Goal: Task Accomplishment & Management: Use online tool/utility

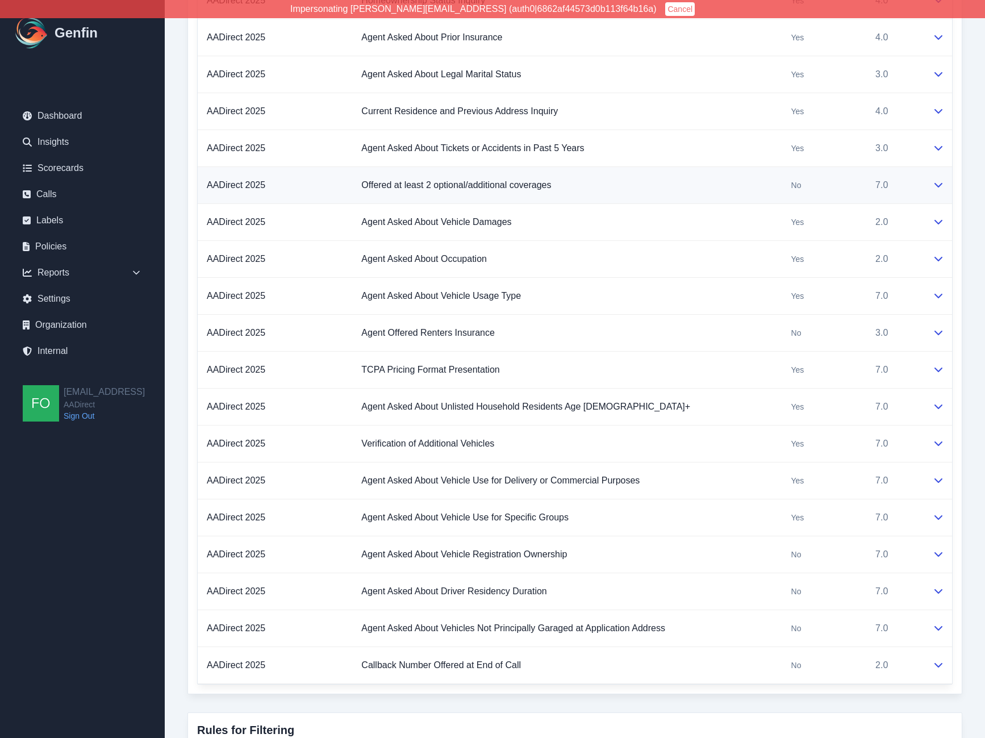
scroll to position [875, 0]
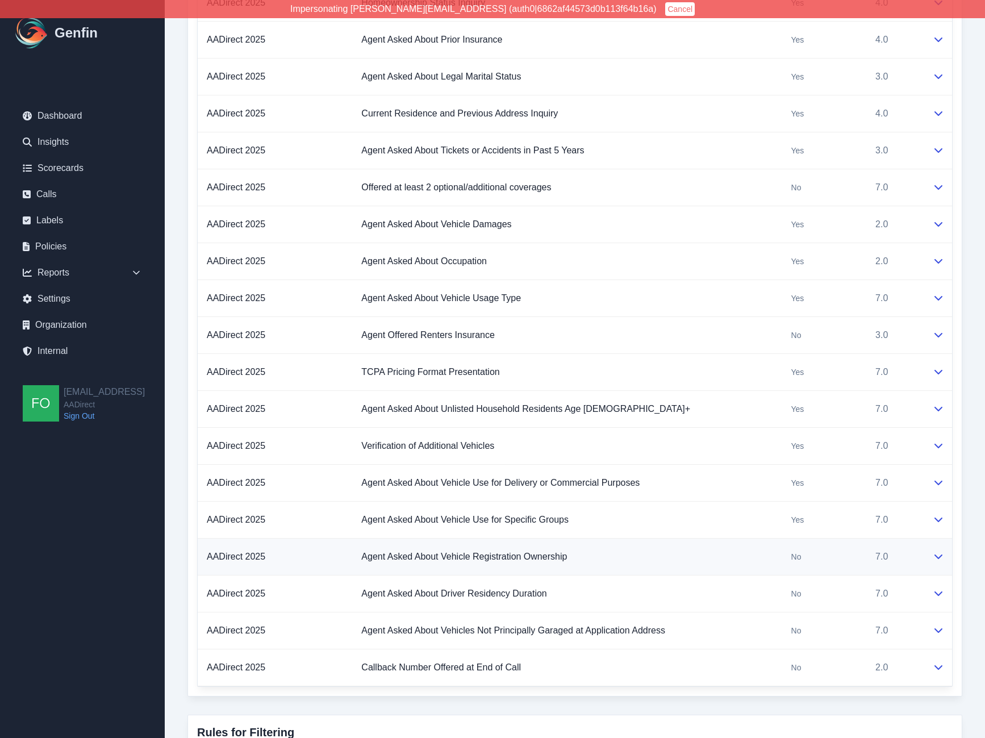
click at [337, 558] on td "AADirect 2025" at bounding box center [275, 556] width 154 height 37
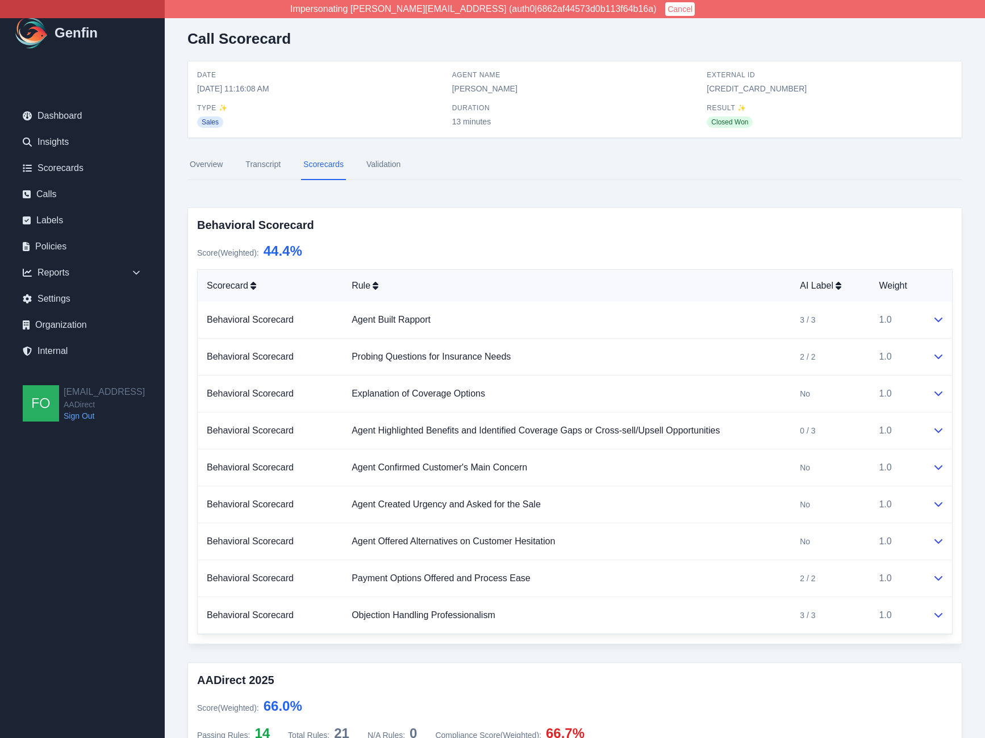
scroll to position [0, 0]
click at [384, 165] on link "Validation" at bounding box center [383, 166] width 39 height 31
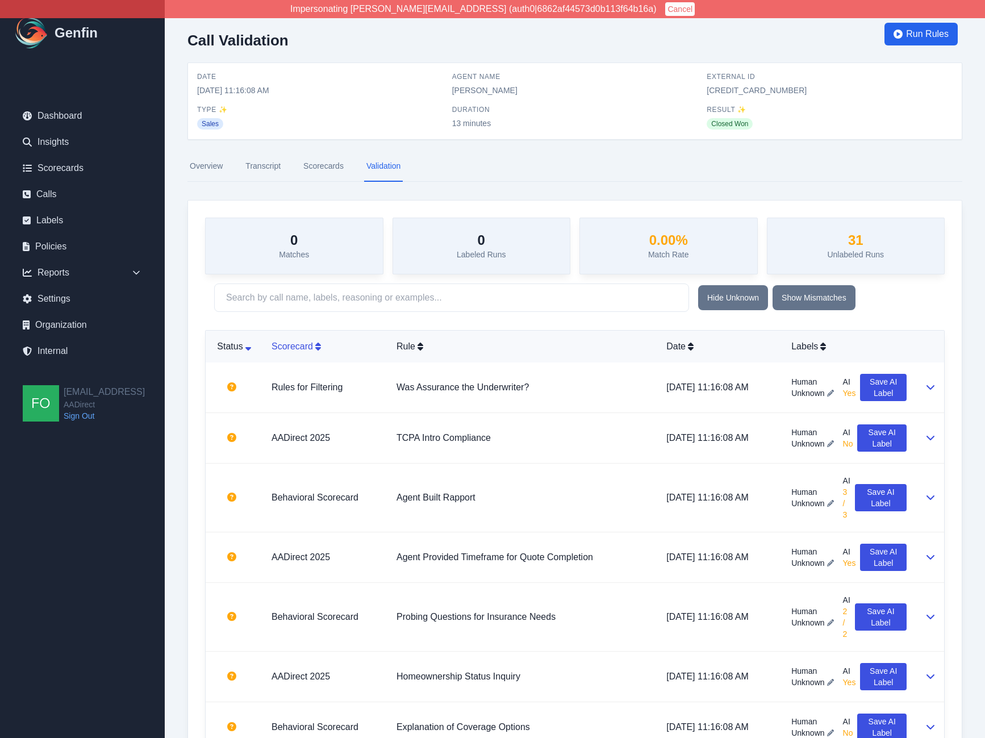
click at [306, 341] on div "Scorecard" at bounding box center [324, 347] width 107 height 14
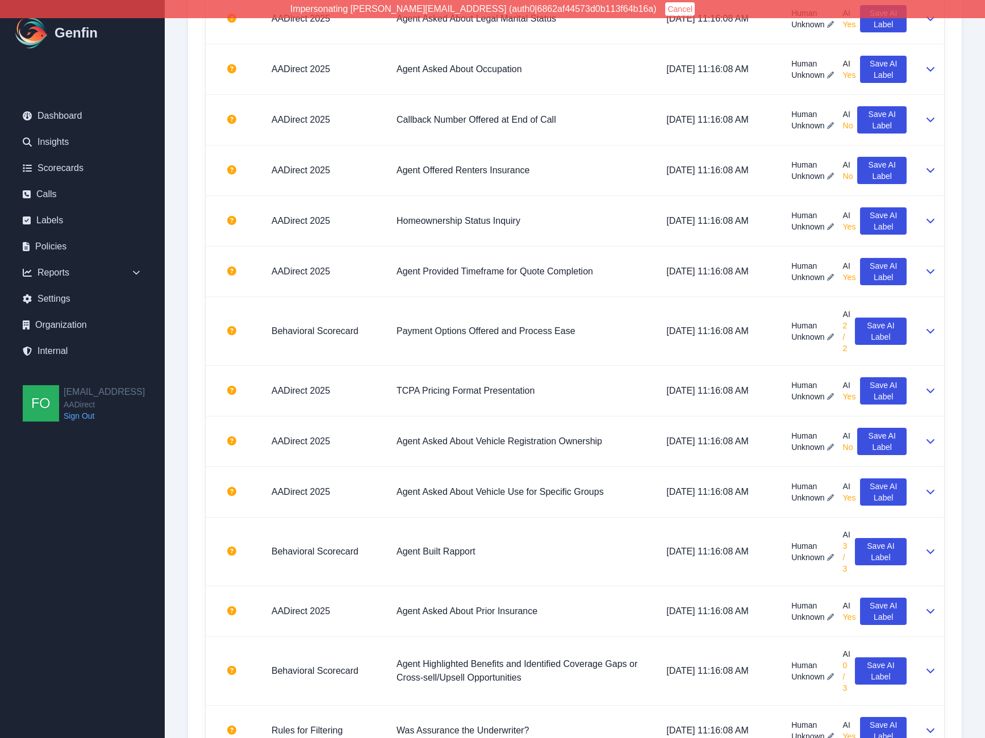
scroll to position [835, 0]
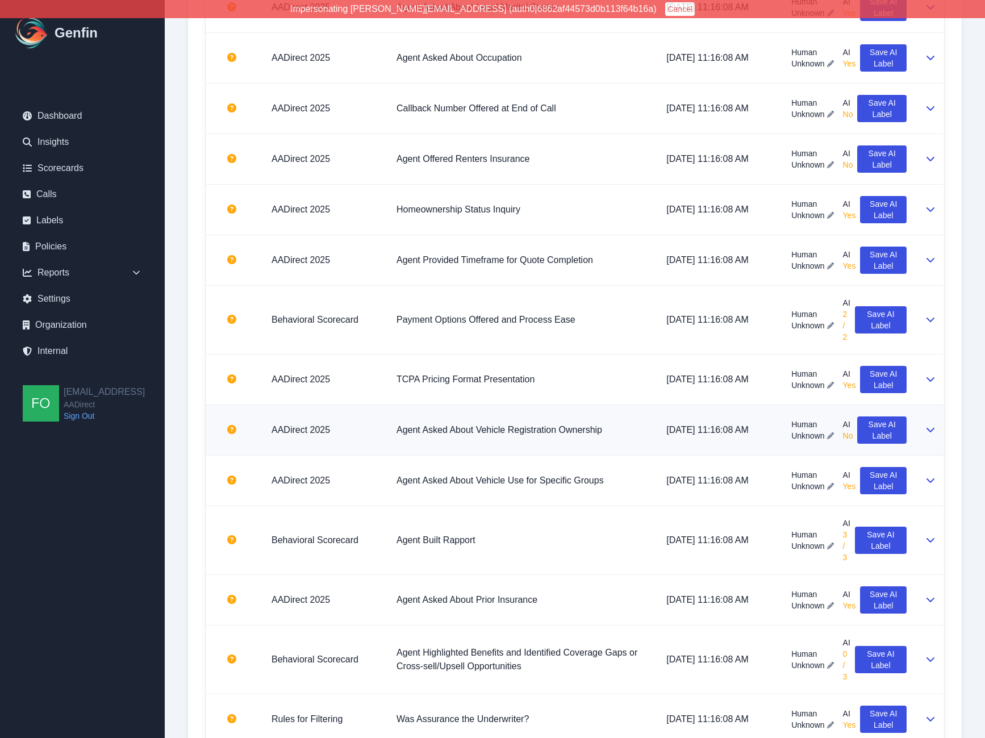
click at [819, 438] on span "Unknown" at bounding box center [807, 435] width 33 height 11
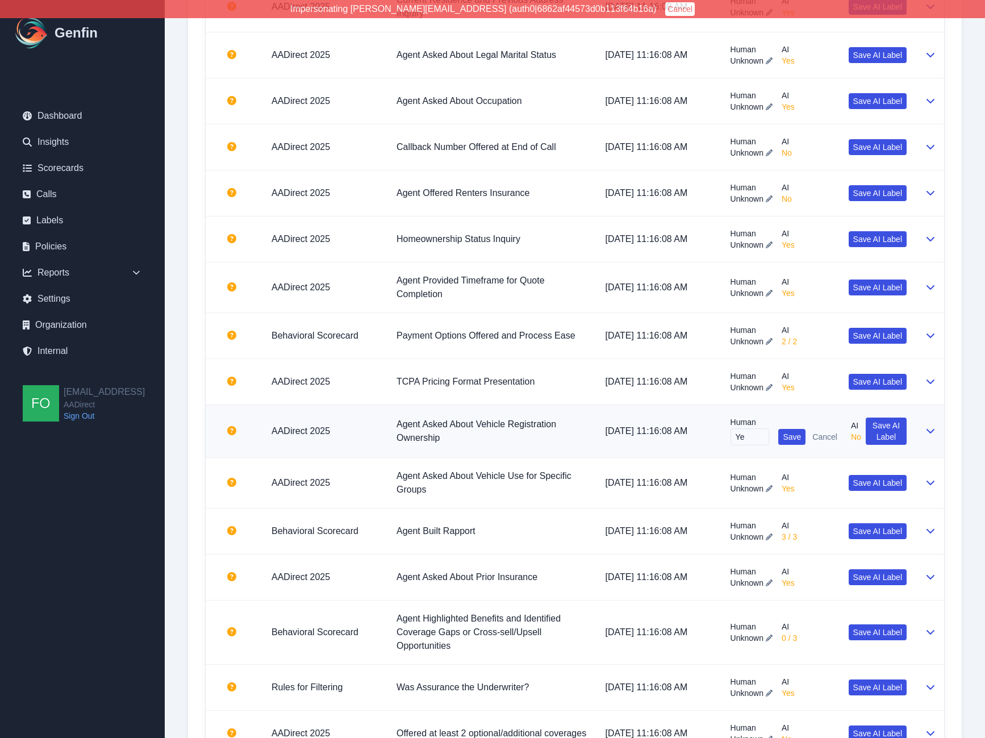
type input "Yes"
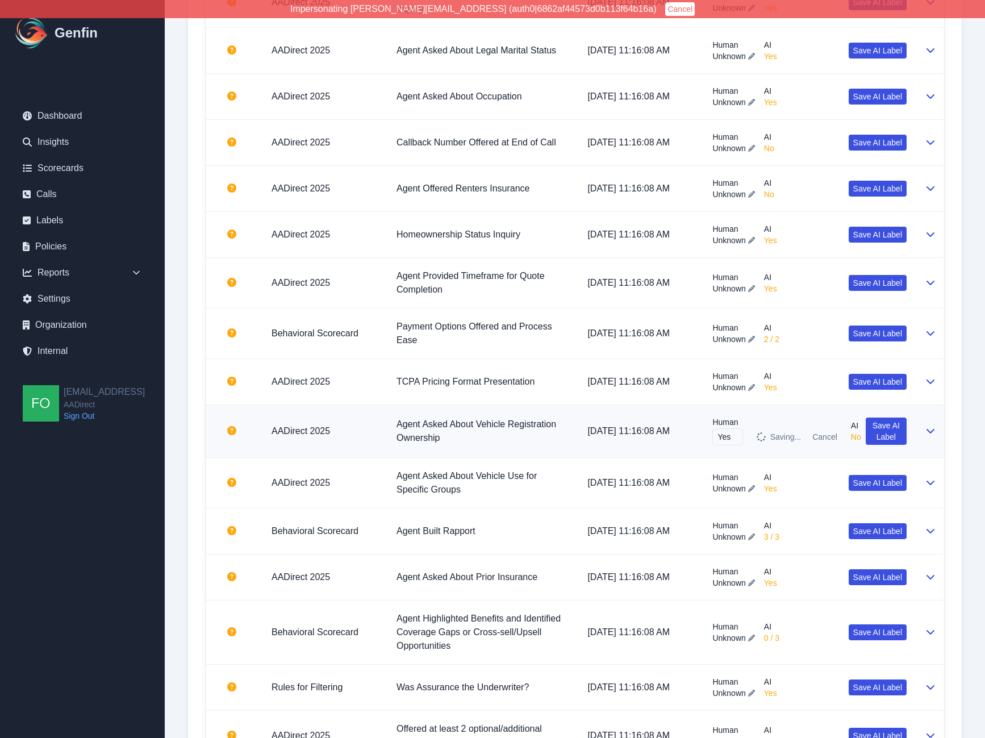
scroll to position [835, 0]
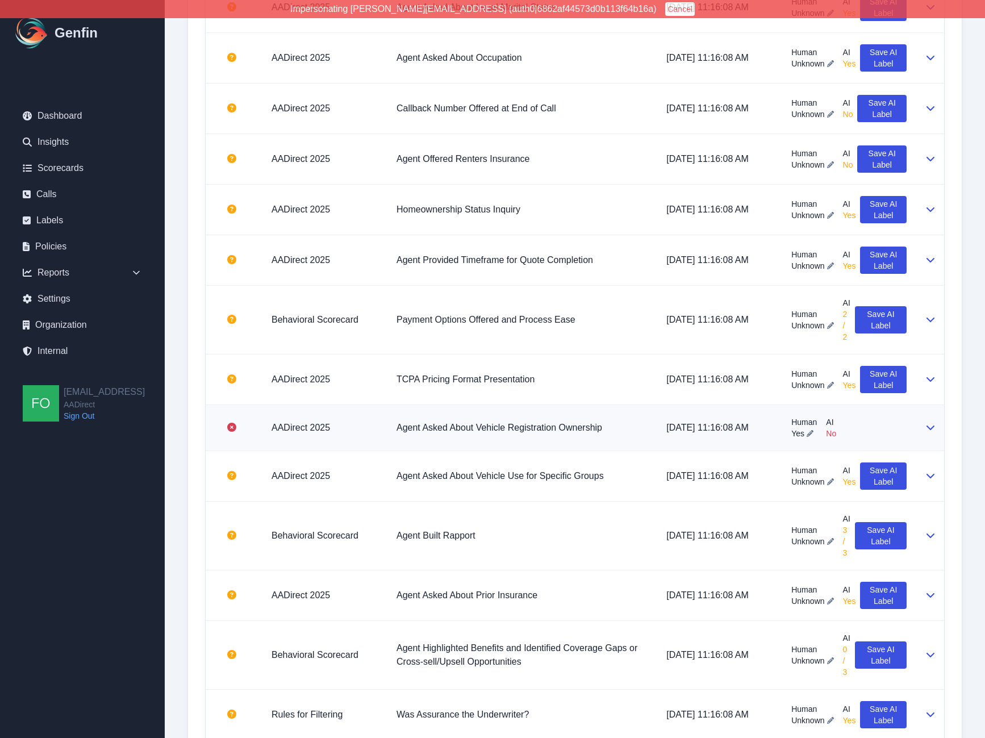
click at [636, 426] on td "Agent Asked About Vehicle Registration Ownership" at bounding box center [522, 428] width 270 height 46
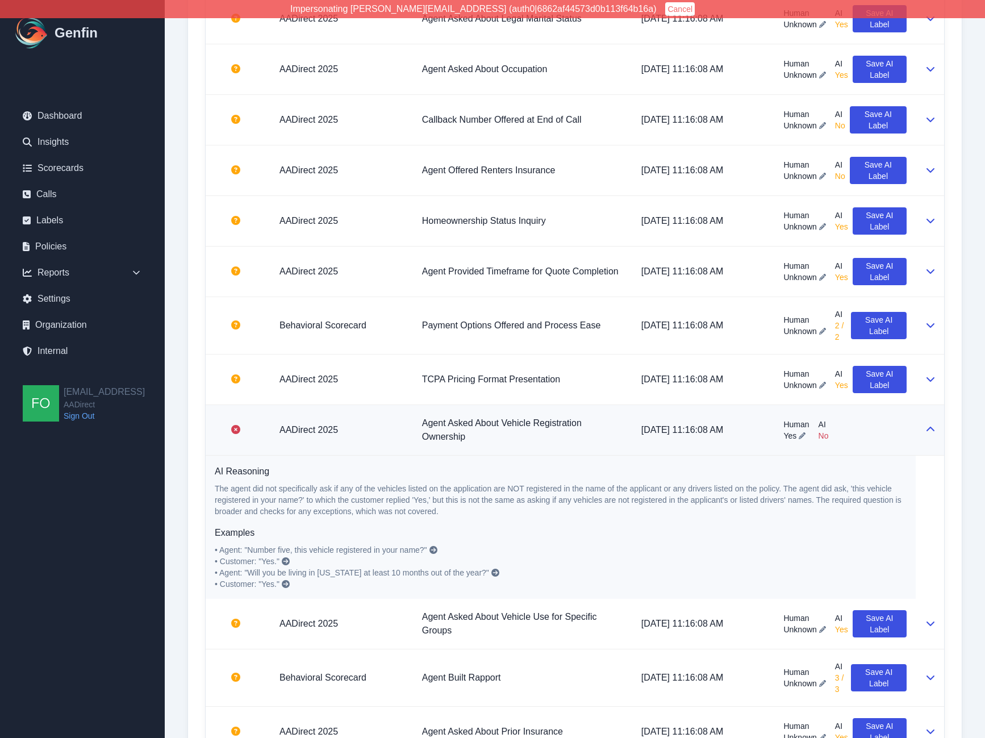
click at [180, 353] on div "Call Validation Run Rules Date 9/24/2025, 11:16:08 AM Agent Name Giselle Garcia…" at bounding box center [575, 253] width 820 height 2154
click at [189, 252] on div "0 Matches 1 Labeled Runs 0.00 % Match Rate 30 Unlabeled Runs Hide Unknown Show …" at bounding box center [575, 342] width 774 height 1930
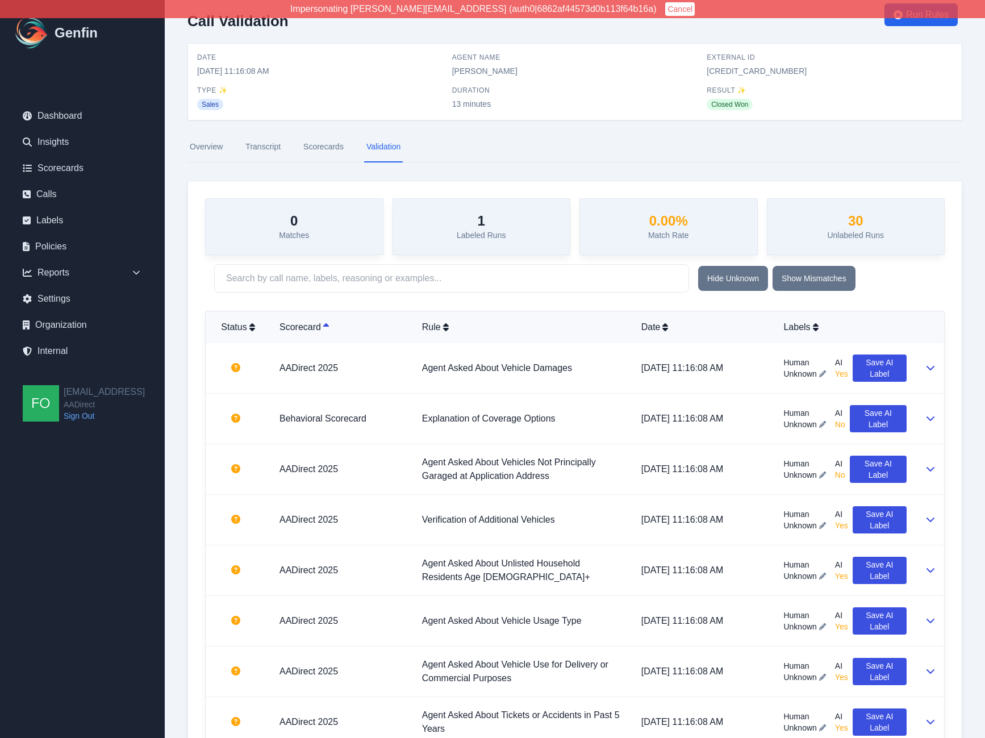
scroll to position [0, 0]
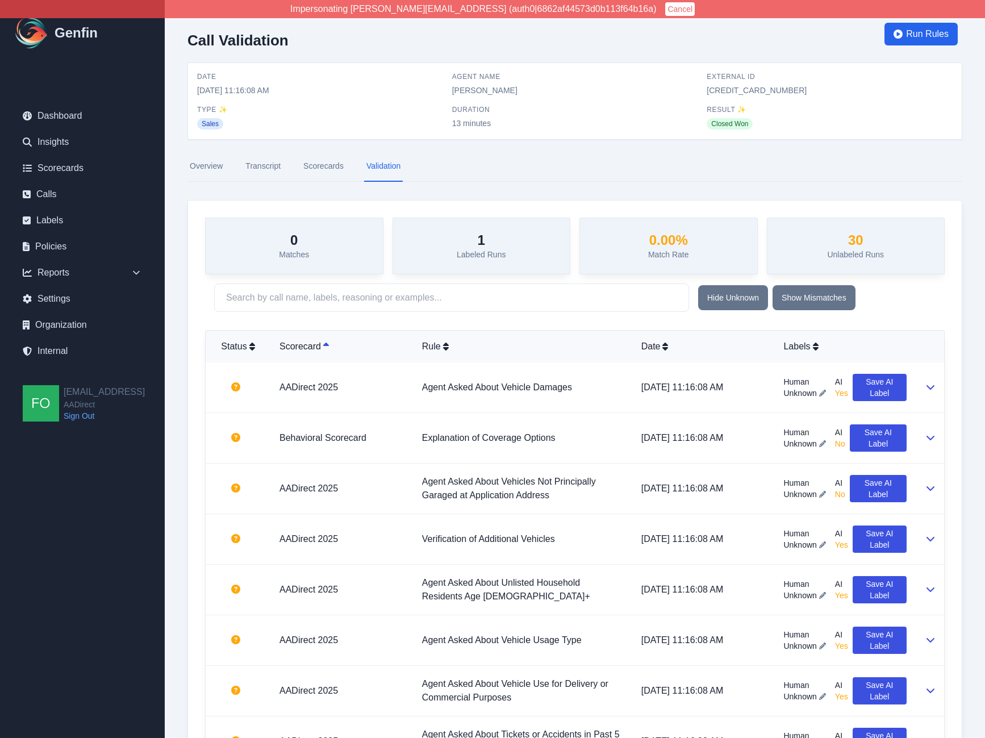
click at [261, 167] on link "Transcript" at bounding box center [263, 166] width 40 height 31
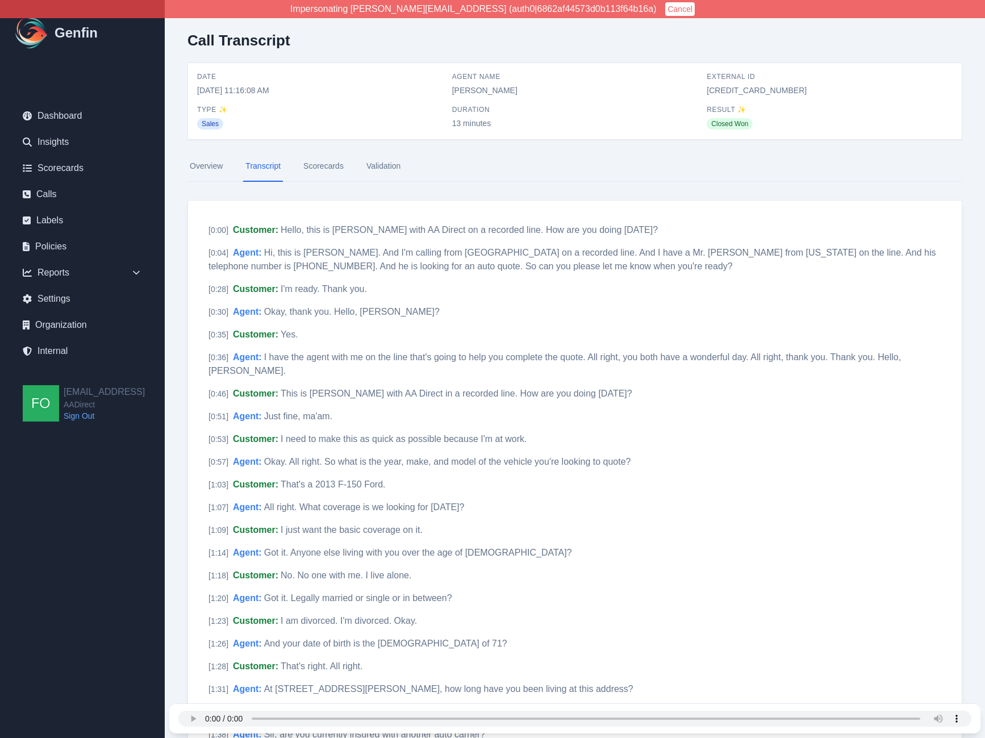
click at [390, 162] on link "Validation" at bounding box center [383, 166] width 39 height 31
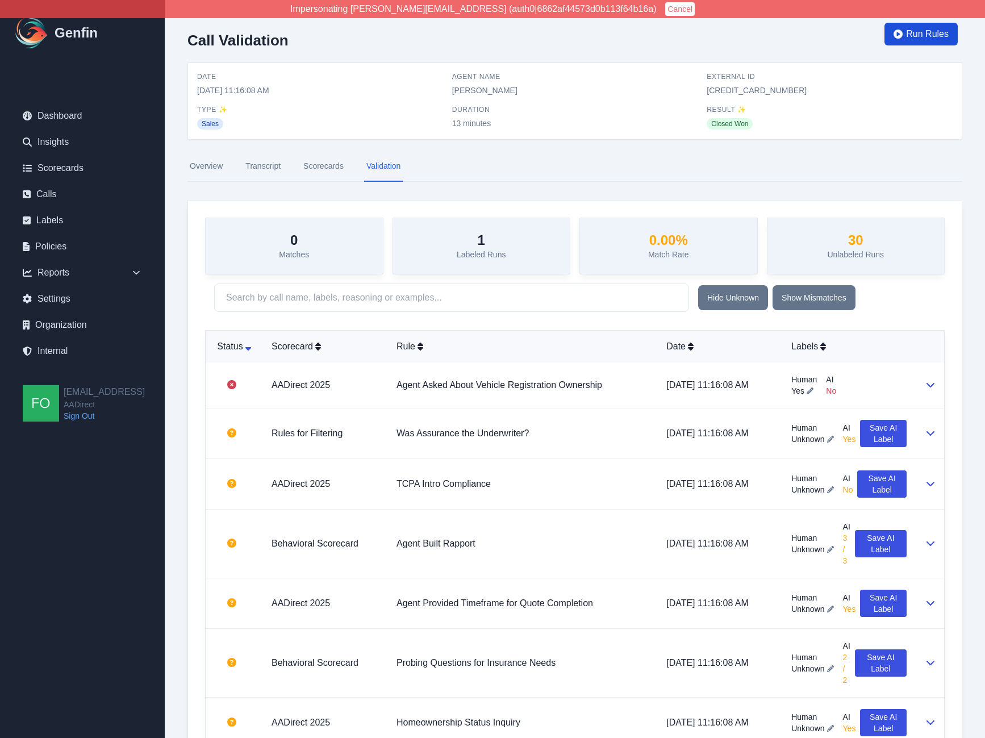
click at [933, 32] on span "Run Rules" at bounding box center [927, 34] width 43 height 14
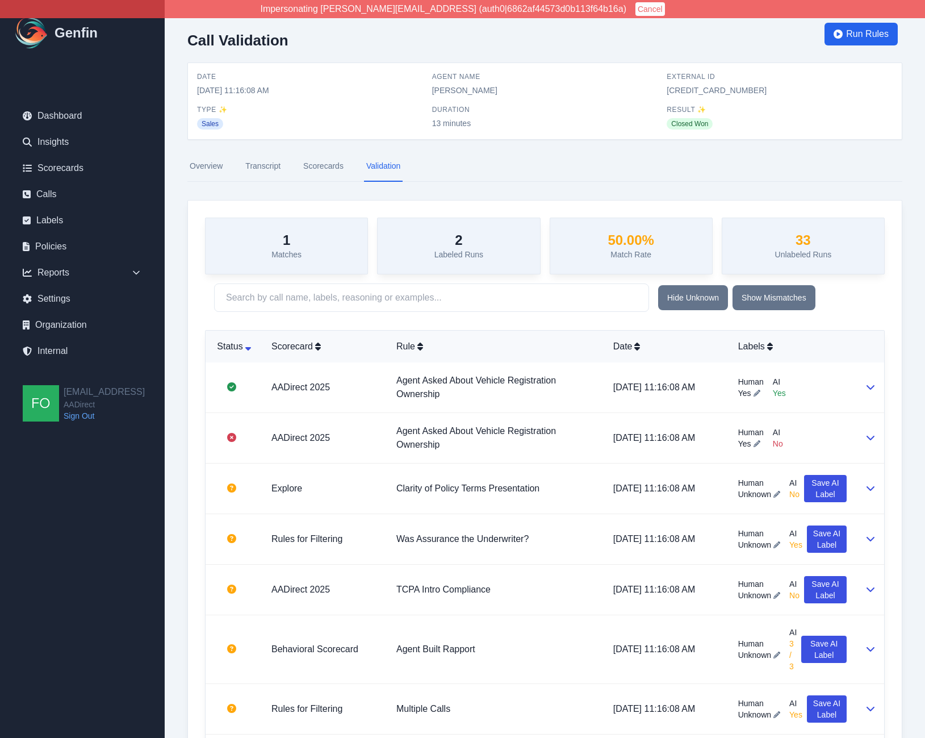
click at [325, 167] on link "Scorecards" at bounding box center [323, 166] width 45 height 31
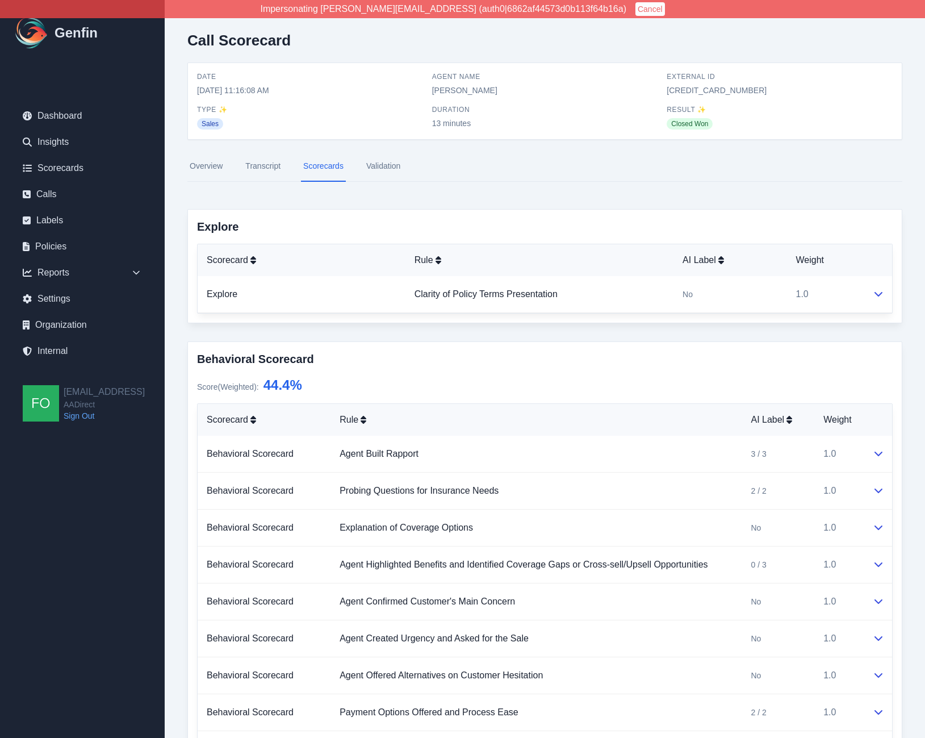
click at [407, 159] on nav "Overview Transcript Scorecards Validation" at bounding box center [544, 166] width 715 height 31
click at [385, 169] on link "Validation" at bounding box center [383, 166] width 39 height 31
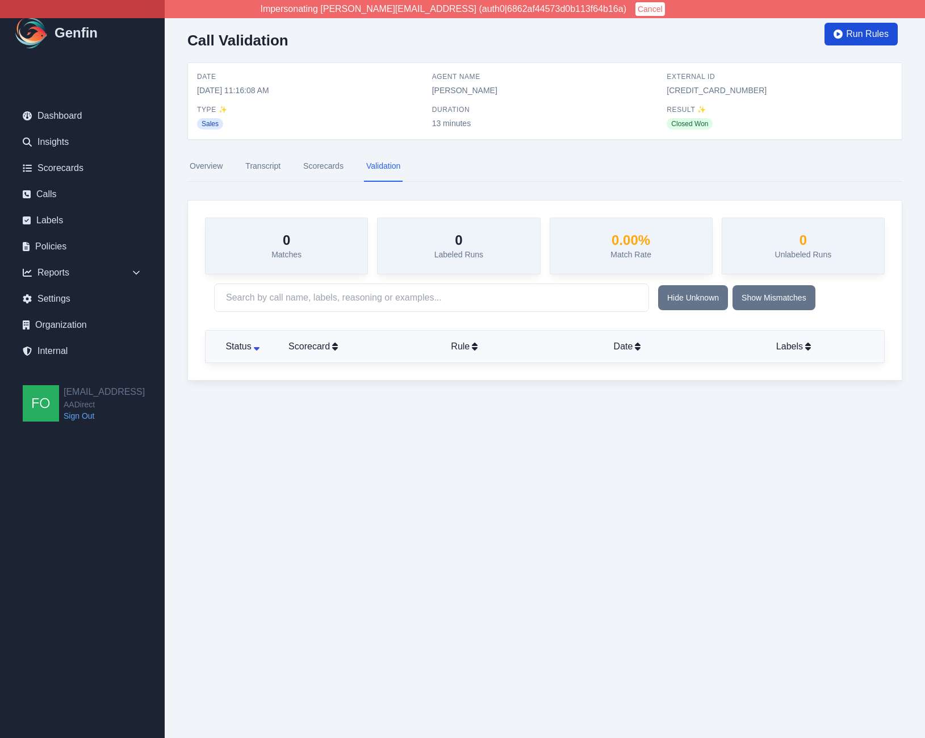
click at [874, 32] on span "Run Rules" at bounding box center [867, 34] width 43 height 14
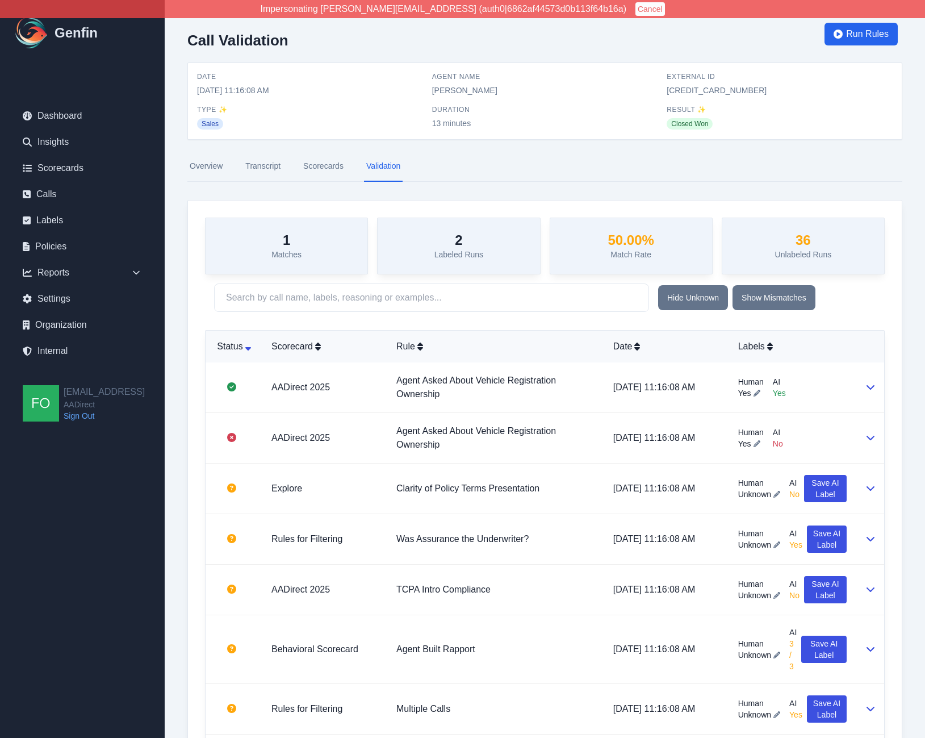
click at [329, 161] on link "Scorecards" at bounding box center [323, 166] width 45 height 31
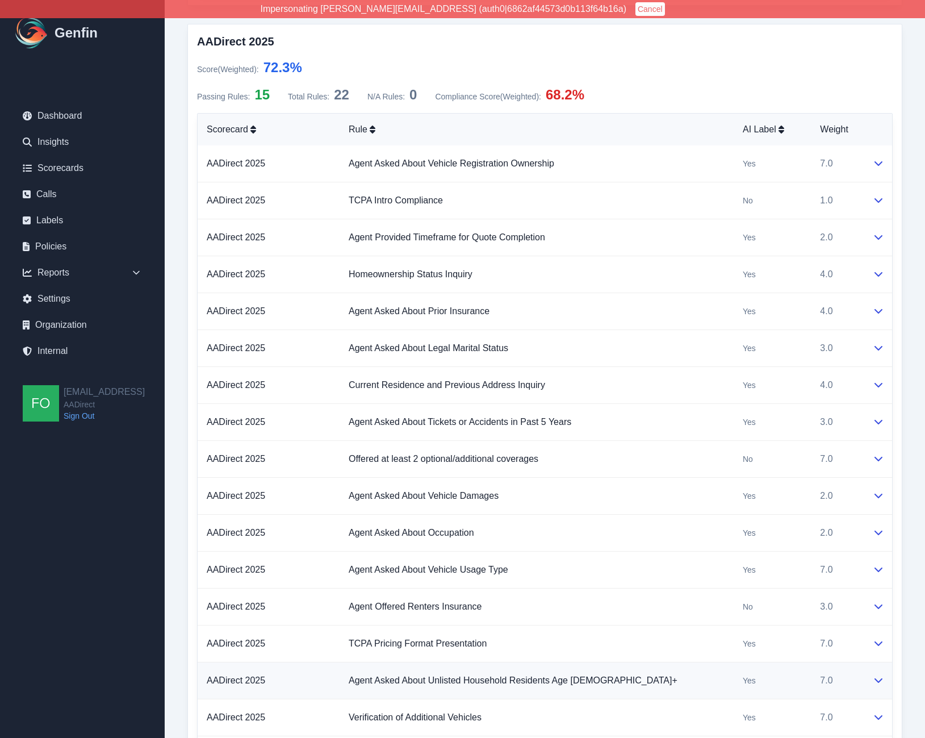
scroll to position [763, 0]
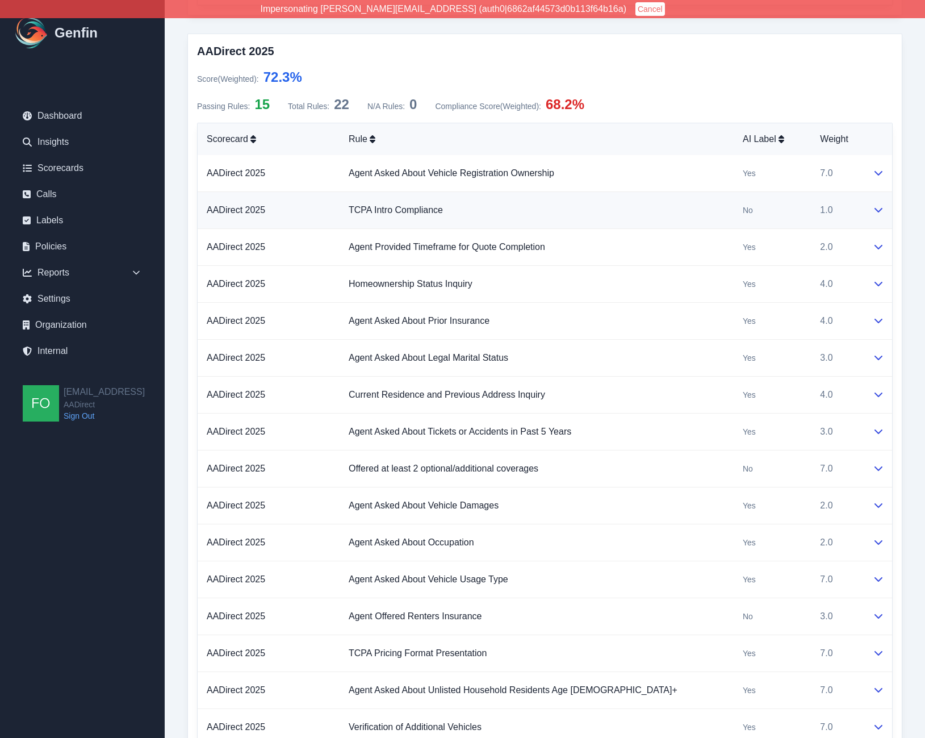
click at [528, 212] on td "TCPA Intro Compliance" at bounding box center [537, 210] width 394 height 37
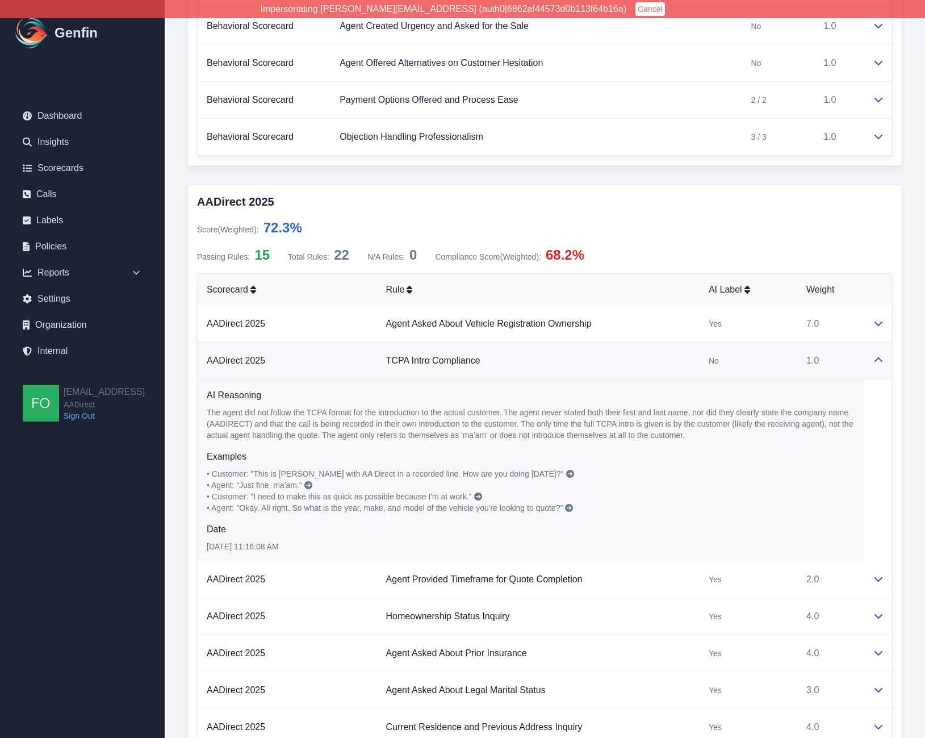
scroll to position [716, 0]
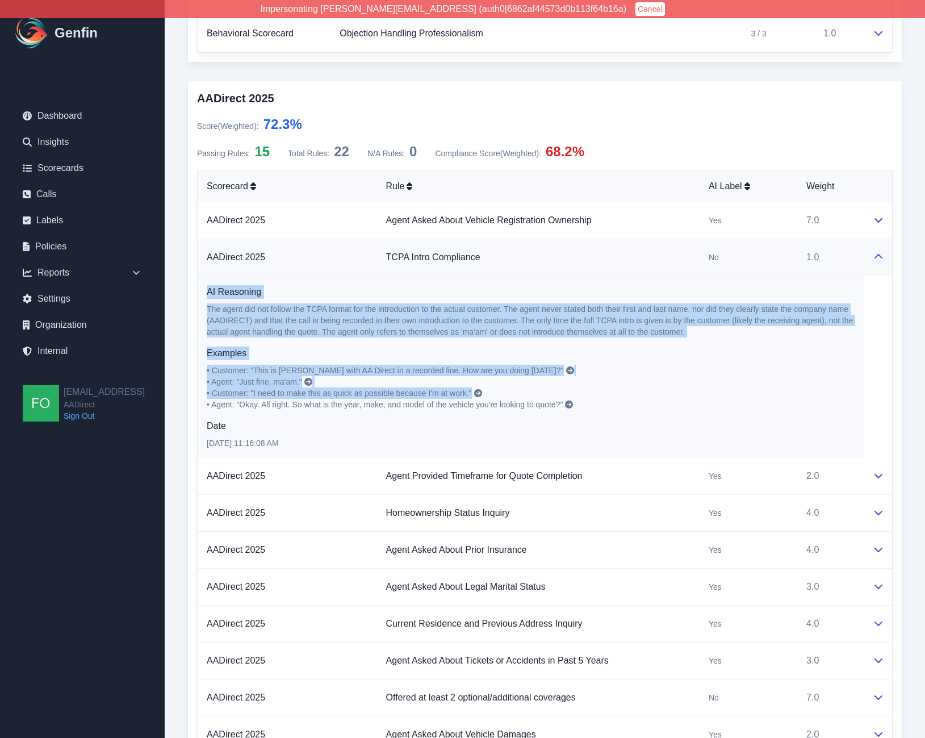
drag, startPoint x: 496, startPoint y: 393, endPoint x: 201, endPoint y: 295, distance: 311.1
click at [201, 295] on td "AI Reasoning The agent did not follow the TCPA format for the introduction to t…" at bounding box center [531, 367] width 666 height 182
copy div "AI Reasoning The agent did not follow the TCPA format for the introduction to t…"
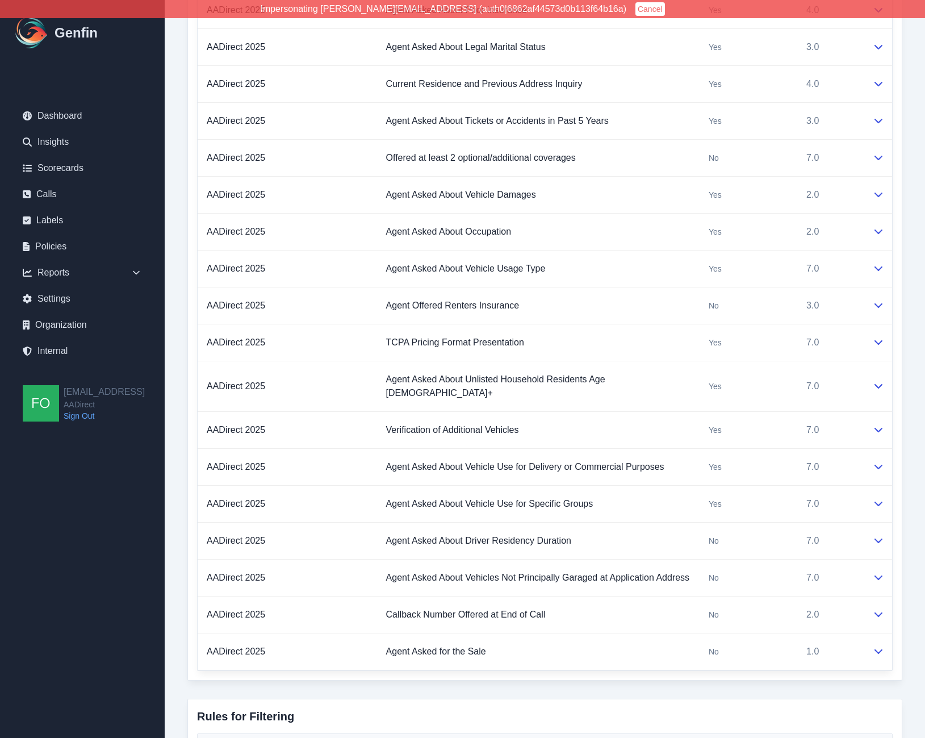
scroll to position [1253, 0]
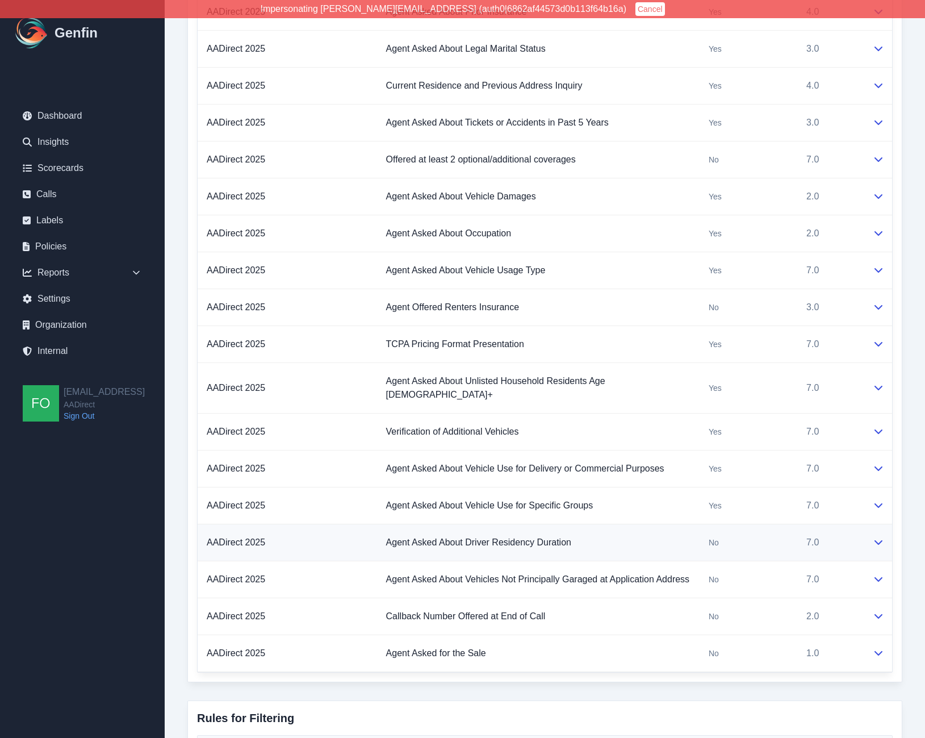
click at [632, 530] on td "Agent Asked About Driver Residency Duration" at bounding box center [538, 542] width 323 height 37
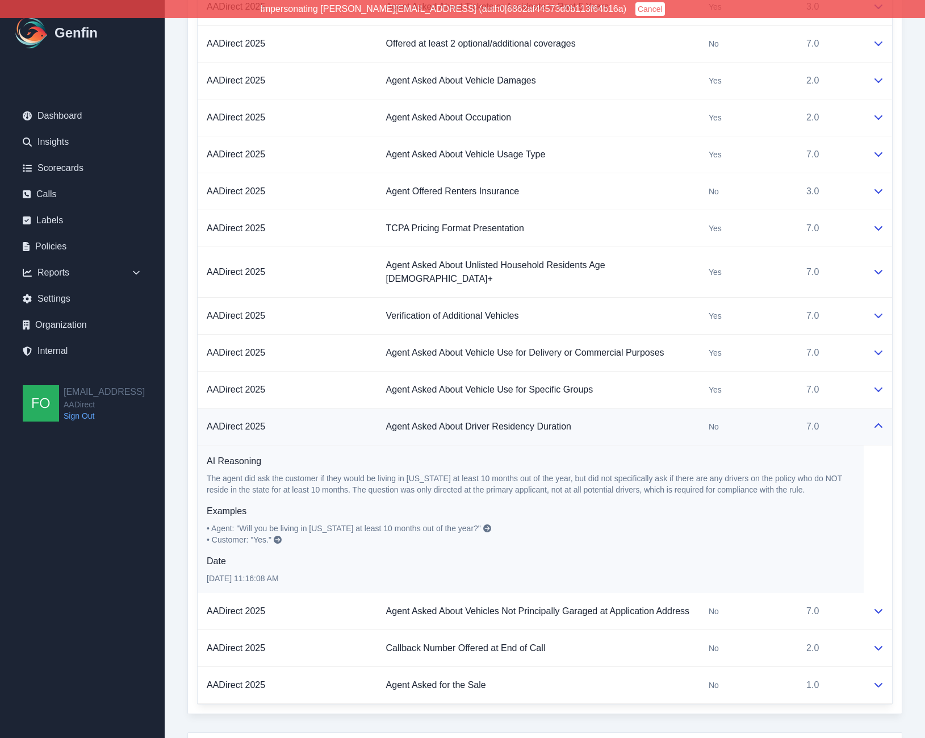
scroll to position [1371, 0]
click at [390, 471] on p "The agent did ask the customer if they would be living in Georgia at least 10 m…" at bounding box center [531, 482] width 648 height 23
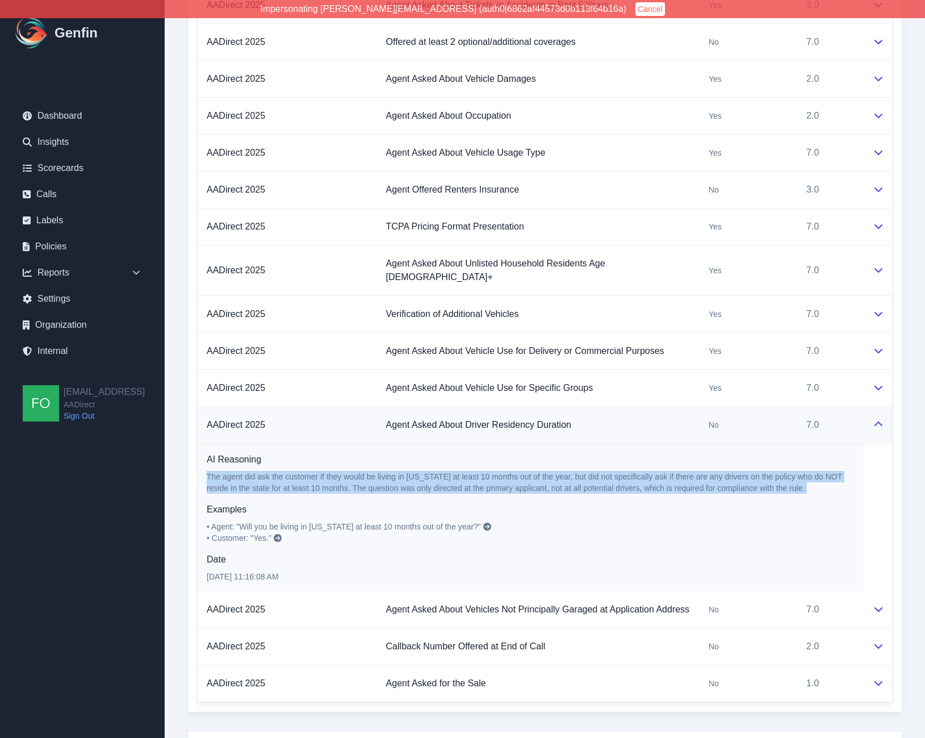
click at [390, 471] on p "The agent did ask the customer if they would be living in Georgia at least 10 m…" at bounding box center [531, 482] width 648 height 23
copy p "The agent did ask the customer if they would be living in Georgia at least 10 m…"
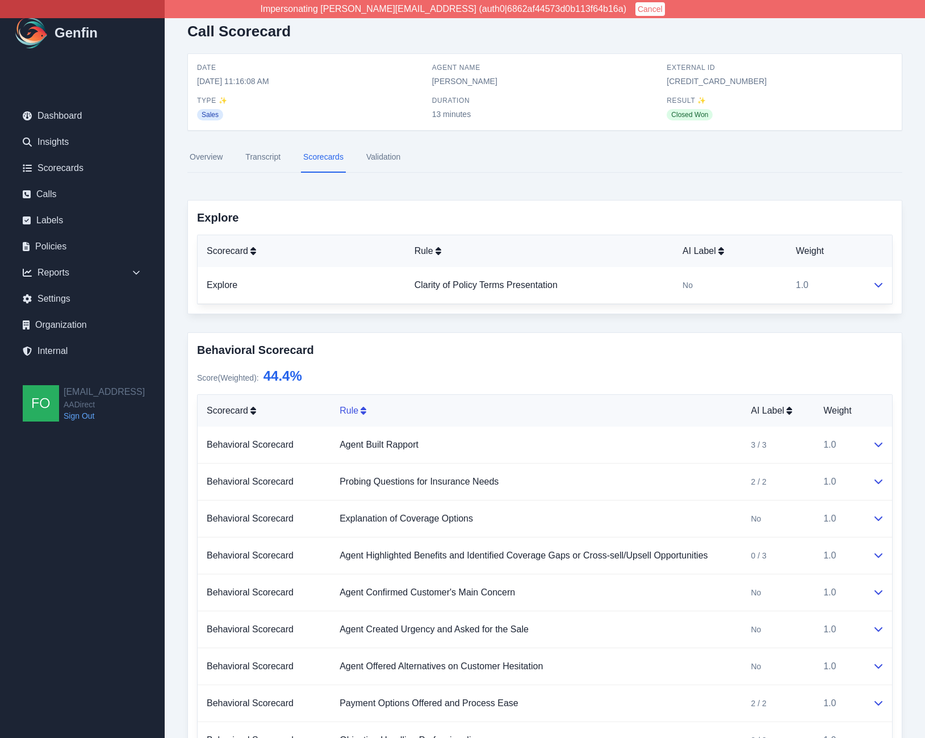
scroll to position [0, 0]
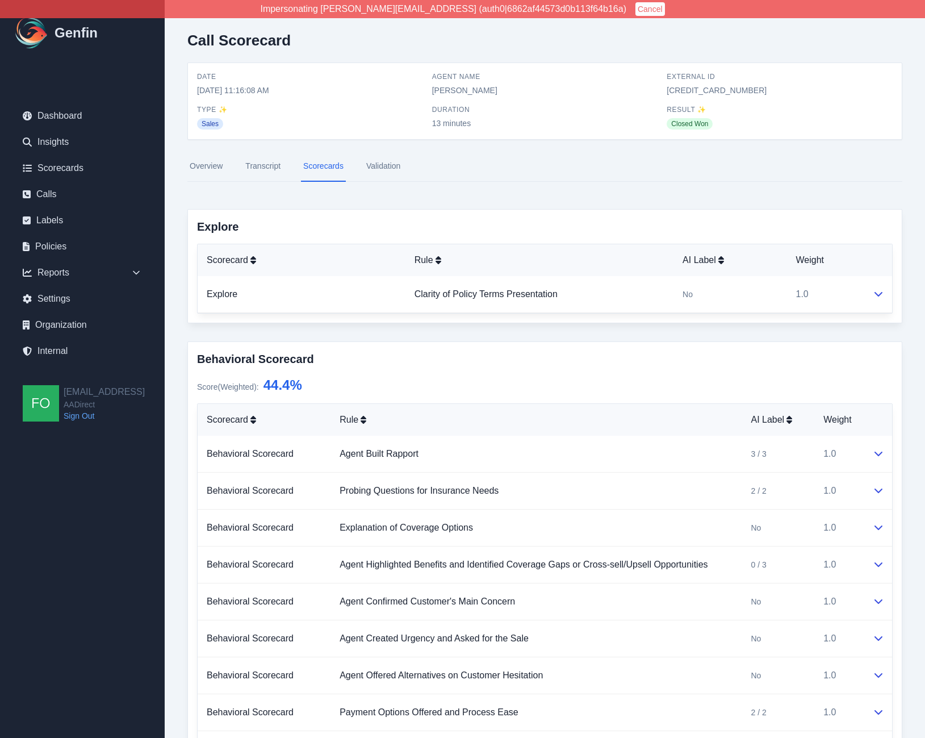
click at [384, 173] on link "Validation" at bounding box center [383, 166] width 39 height 31
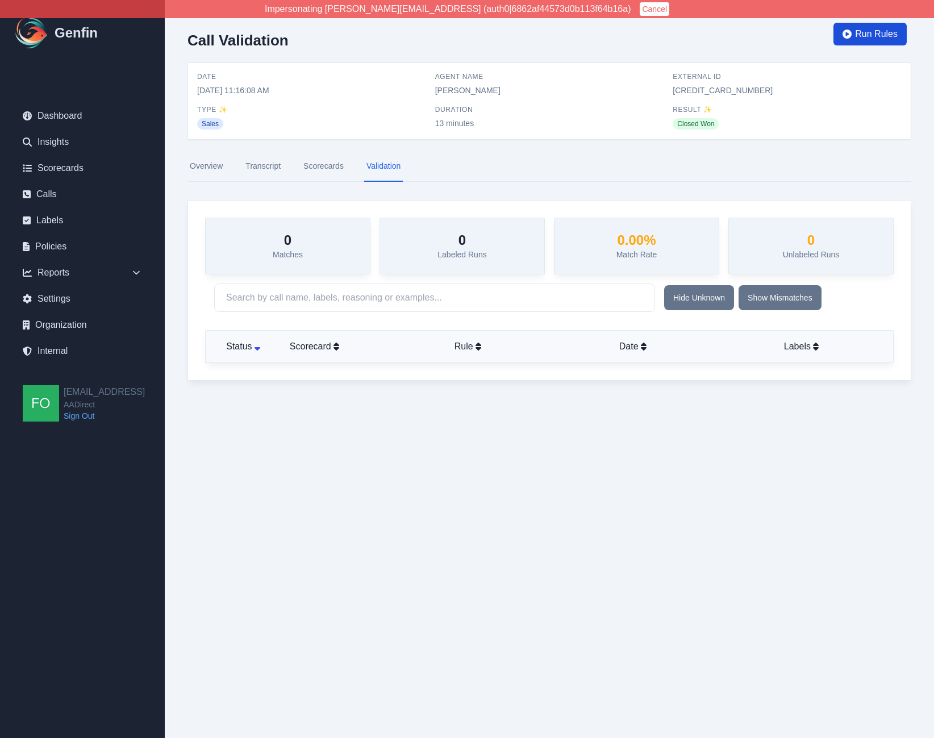
click at [872, 35] on span "Run Rules" at bounding box center [876, 34] width 43 height 14
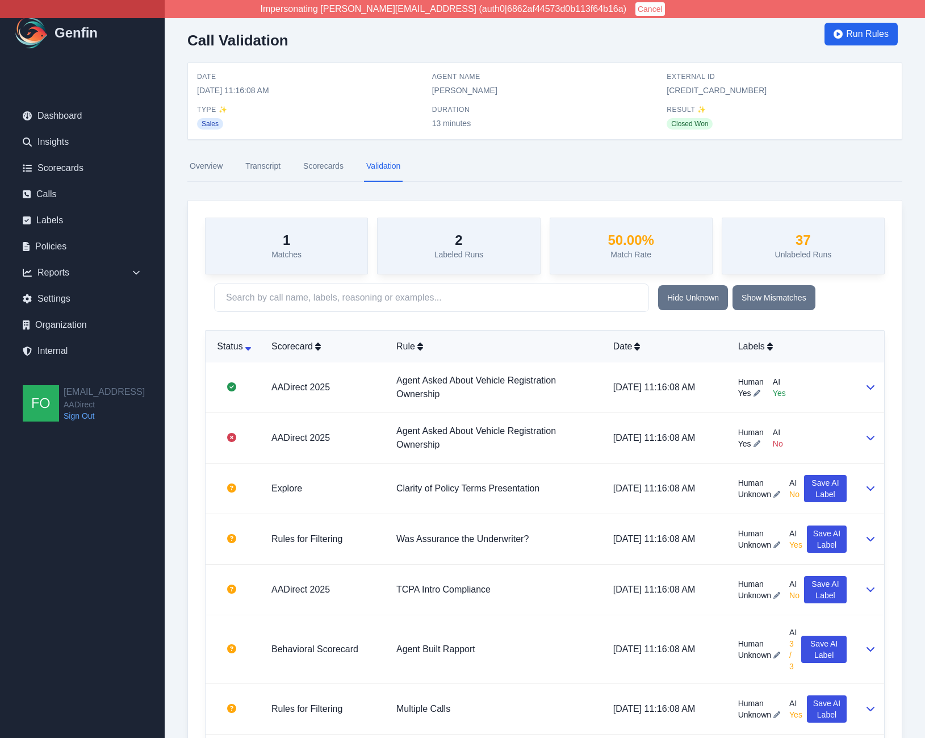
click at [325, 160] on link "Scorecards" at bounding box center [323, 166] width 45 height 31
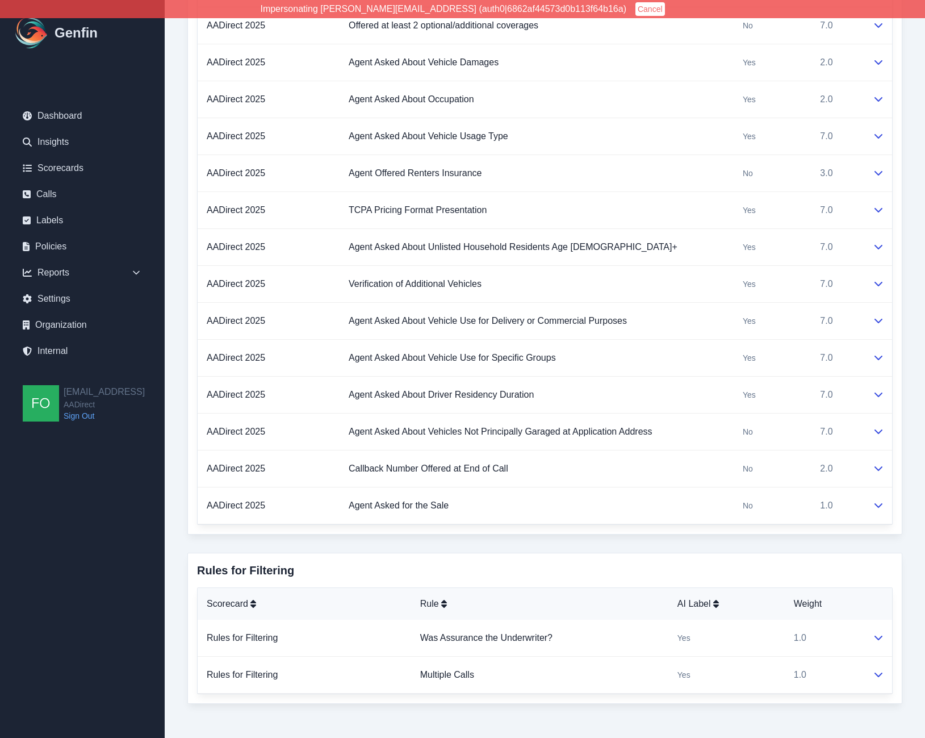
scroll to position [1213, 0]
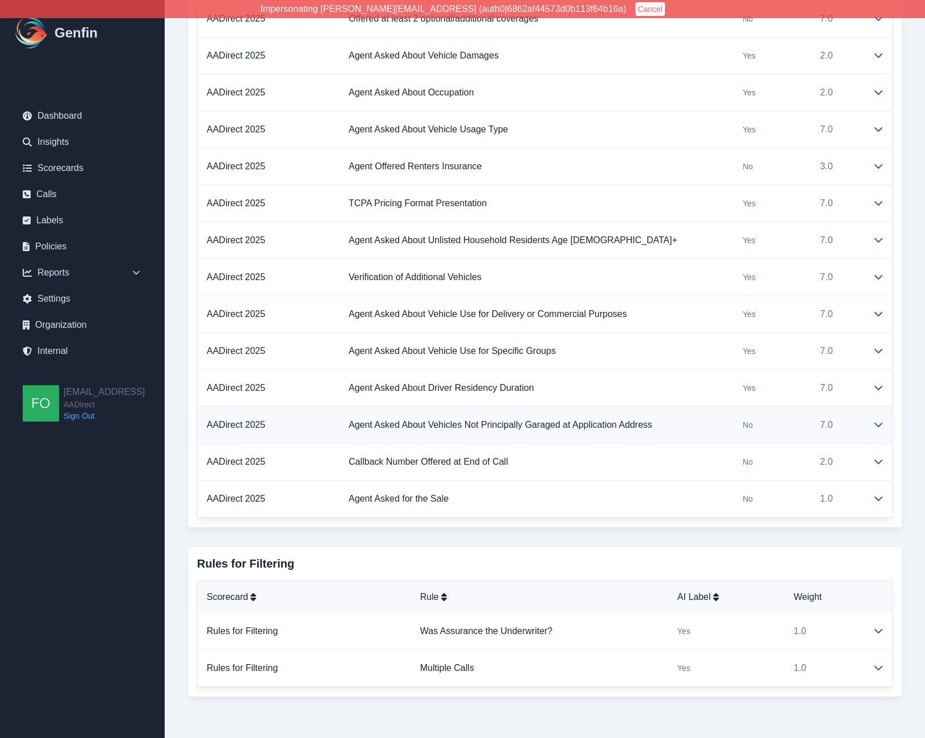
click at [683, 434] on td "Agent Asked About Vehicles Not Principally Garaged at Application Address" at bounding box center [537, 425] width 394 height 37
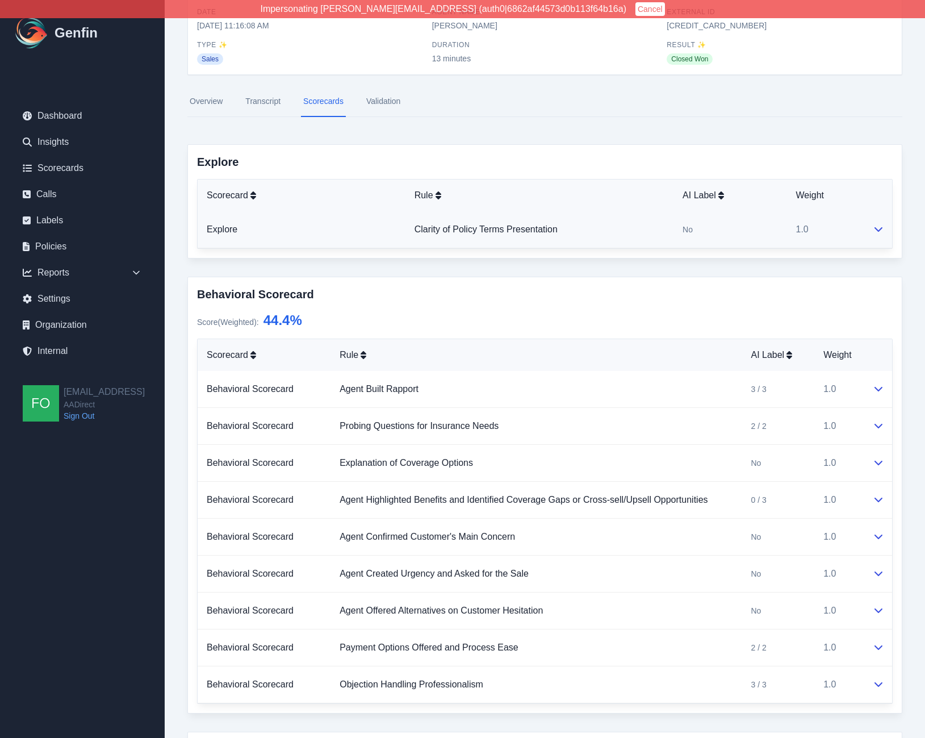
scroll to position [0, 0]
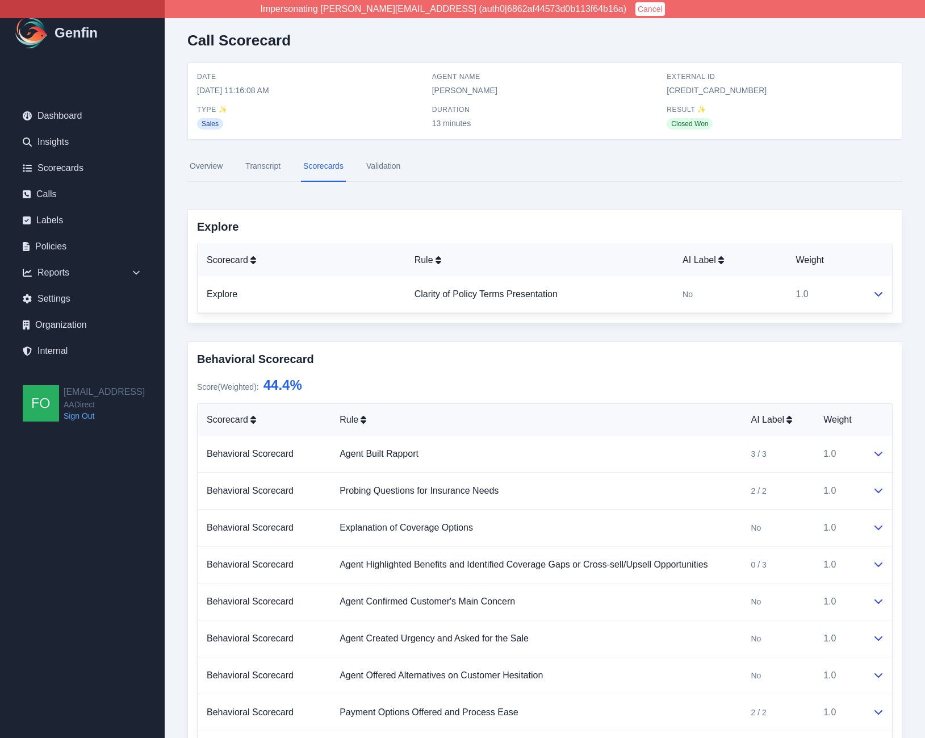
click at [374, 171] on link "Validation" at bounding box center [383, 166] width 39 height 31
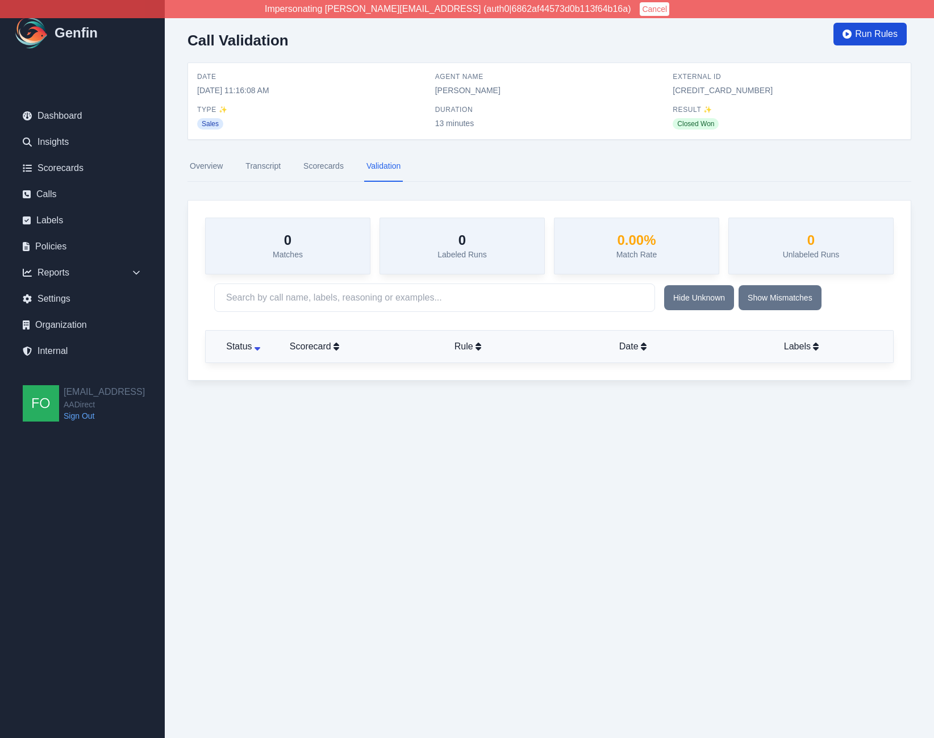
click at [867, 37] on span "Run Rules" at bounding box center [876, 34] width 43 height 14
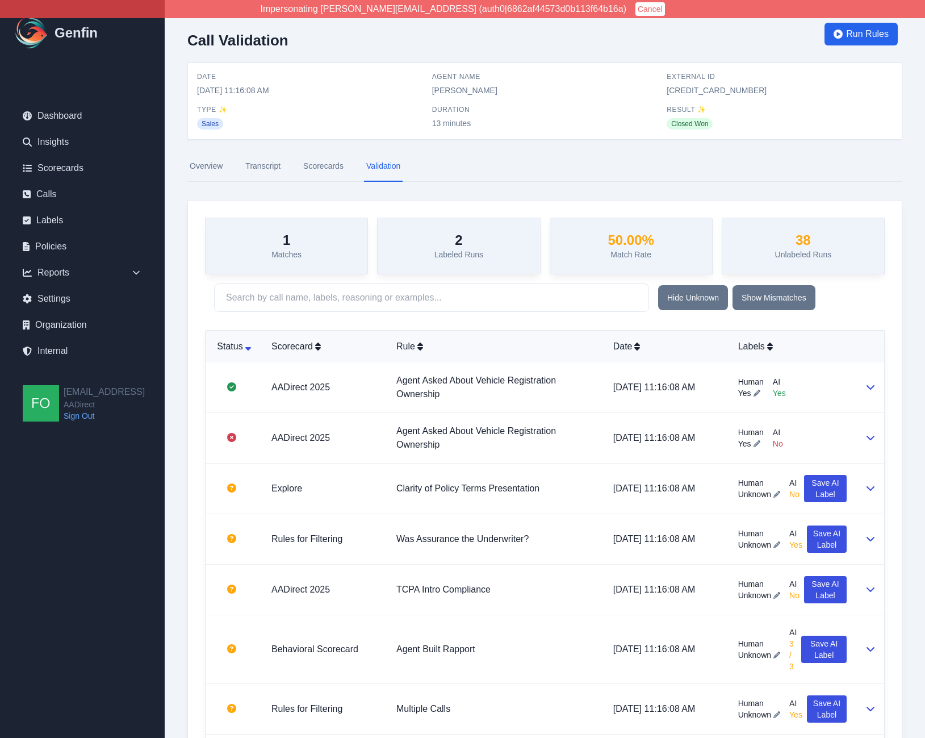
click at [330, 166] on link "Scorecards" at bounding box center [323, 166] width 45 height 31
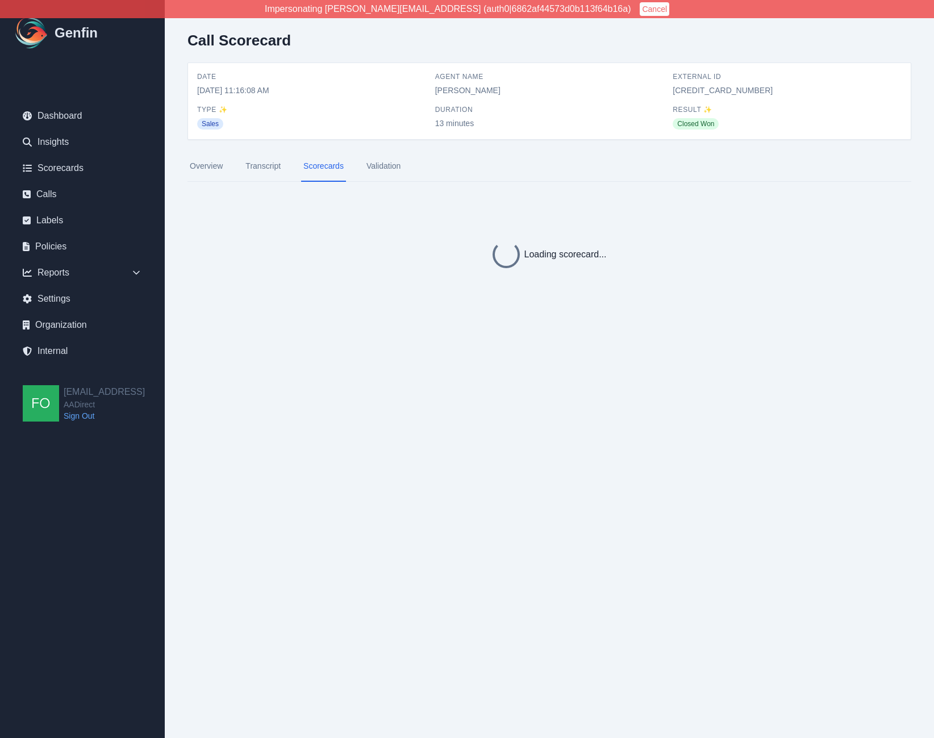
click at [390, 162] on link "Validation" at bounding box center [383, 166] width 39 height 31
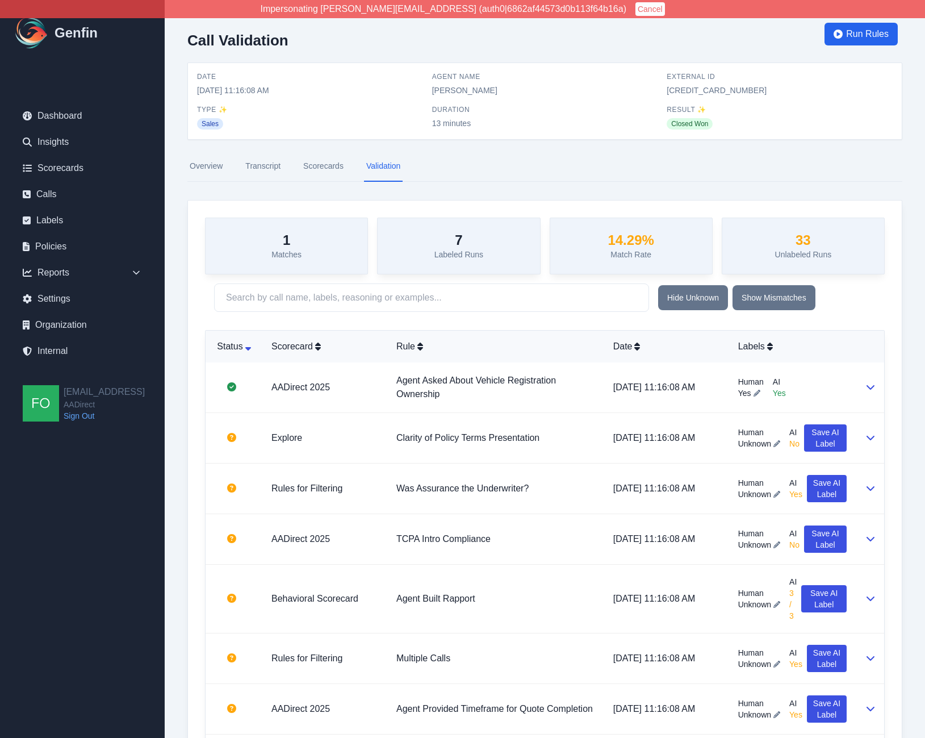
click at [321, 166] on link "Scorecards" at bounding box center [323, 166] width 45 height 31
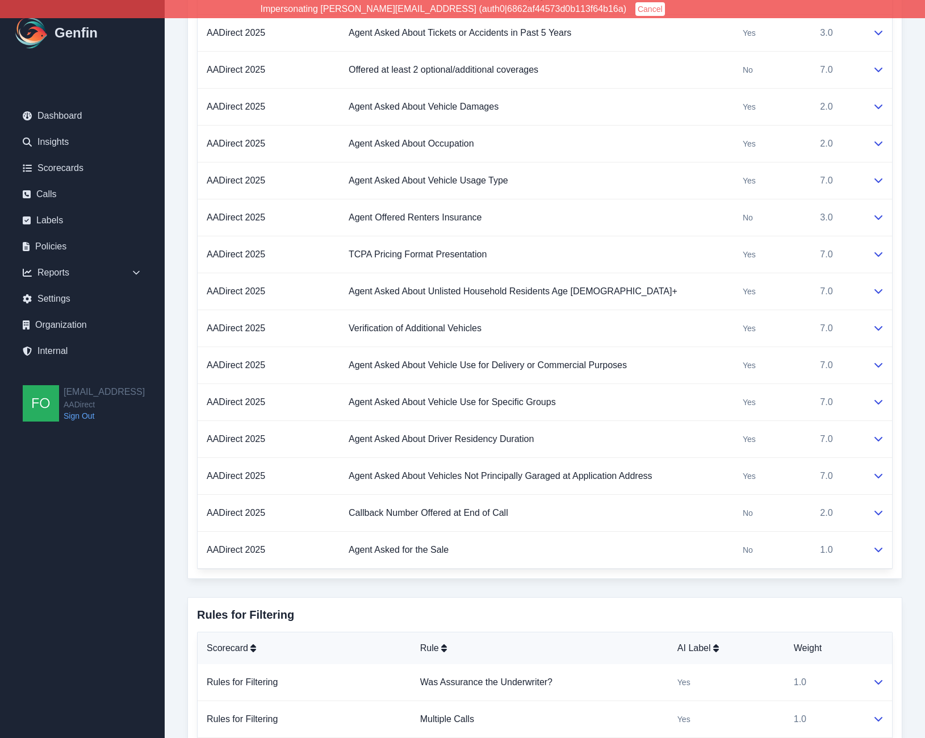
scroll to position [1213, 0]
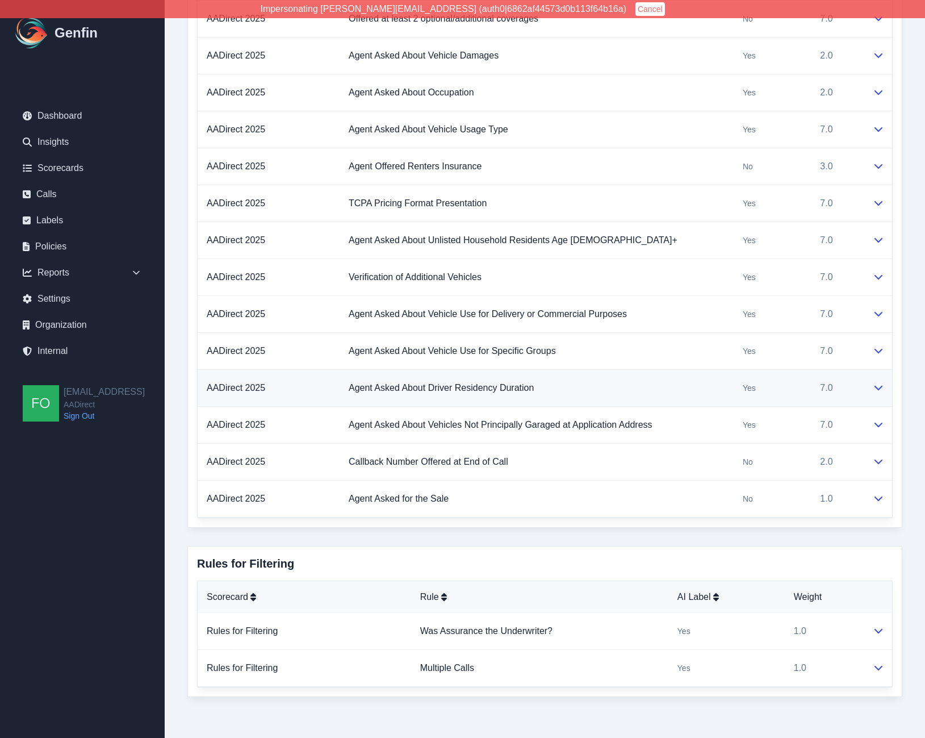
click at [771, 387] on div "Yes" at bounding box center [772, 387] width 59 height 11
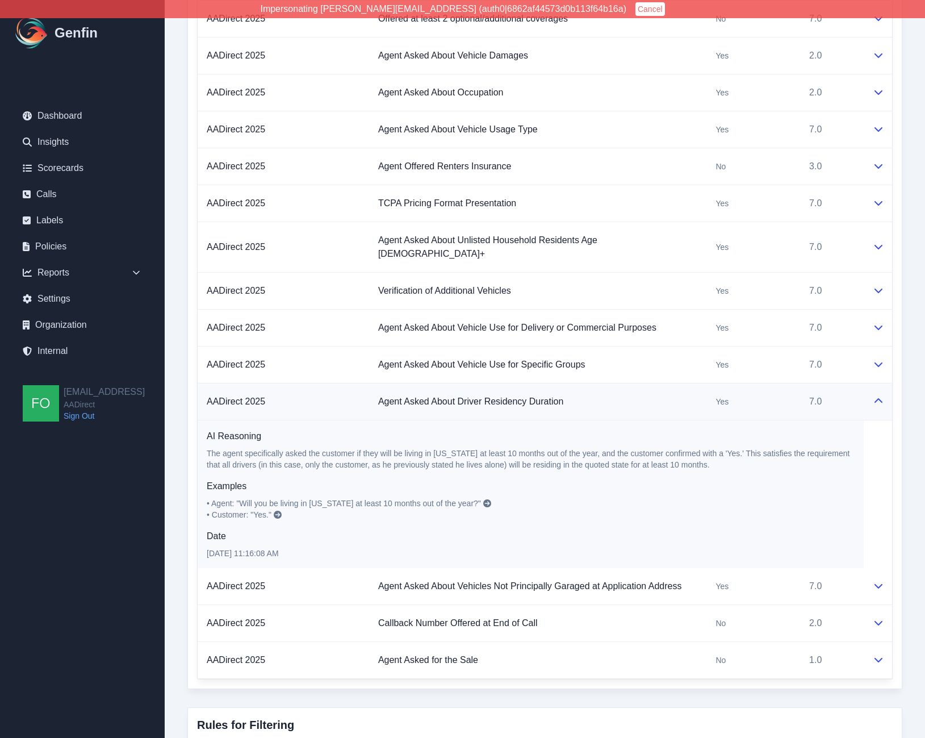
click at [767, 396] on div "Yes" at bounding box center [754, 401] width 76 height 11
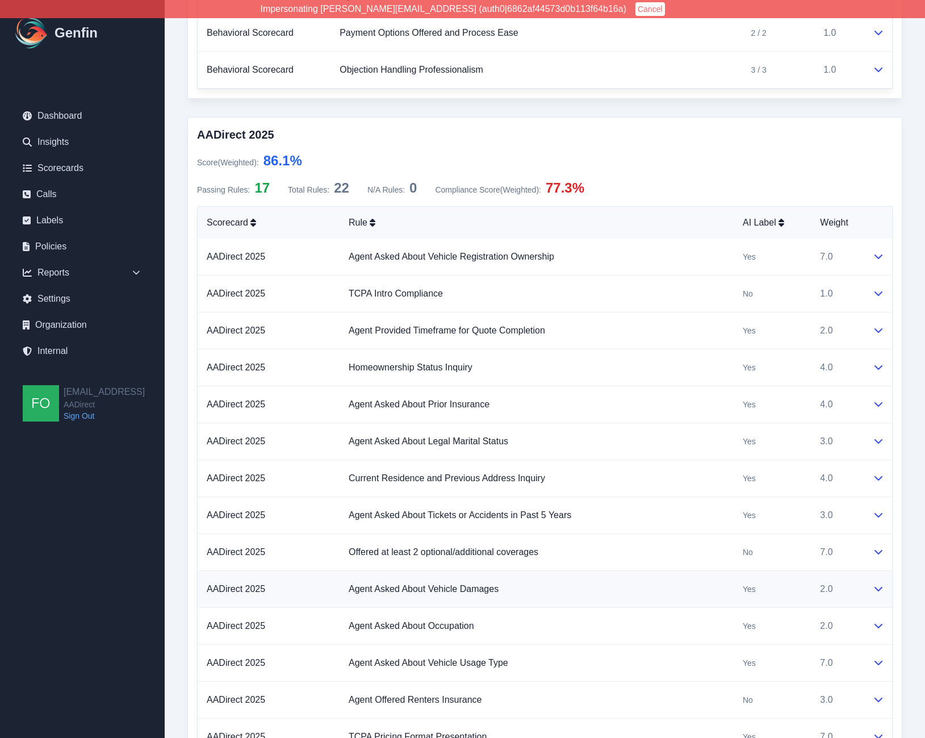
scroll to position [424, 0]
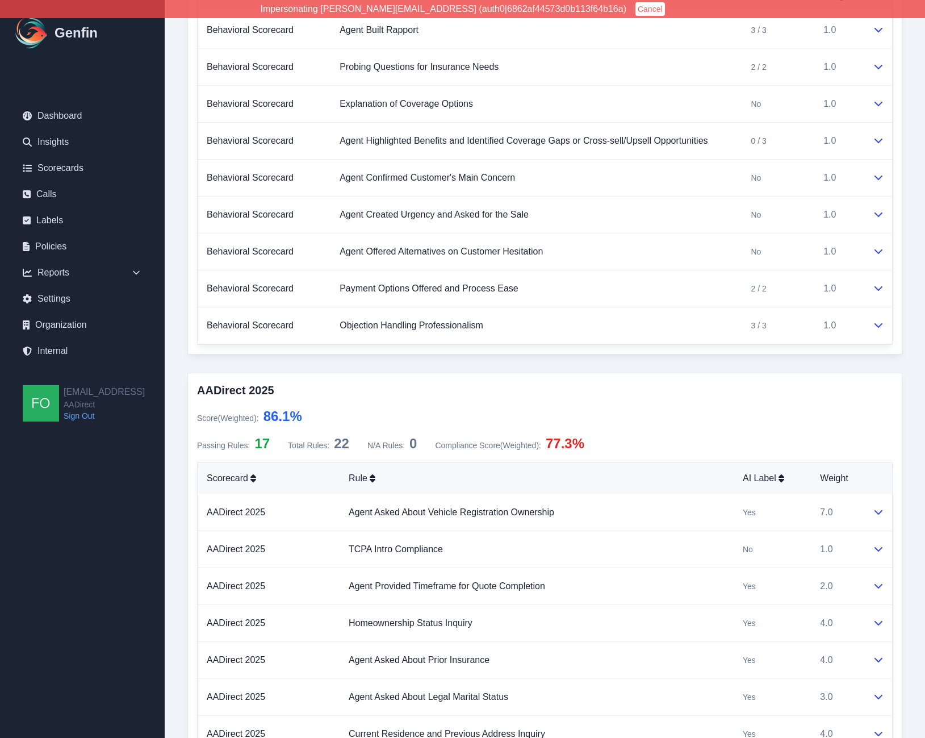
click at [275, 417] on span "86.1 %" at bounding box center [283, 415] width 39 height 15
drag, startPoint x: 311, startPoint y: 419, endPoint x: 266, endPoint y: 418, distance: 45.4
click at [266, 418] on div "Score (Weighted) : 86.1 %" at bounding box center [545, 416] width 696 height 18
copy span "86.1 %"
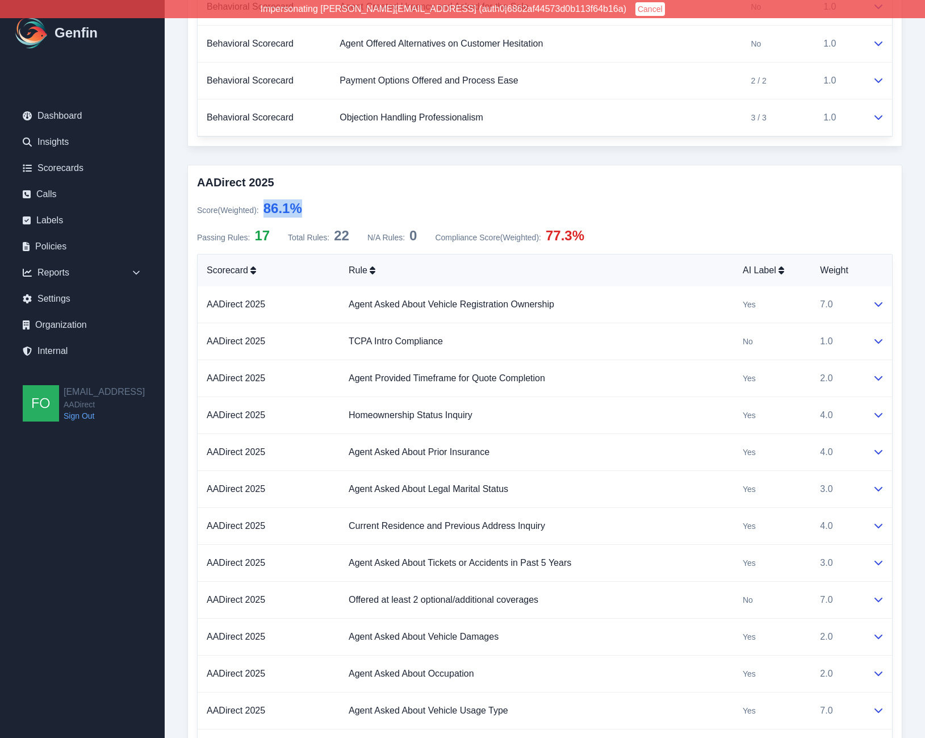
scroll to position [646, 0]
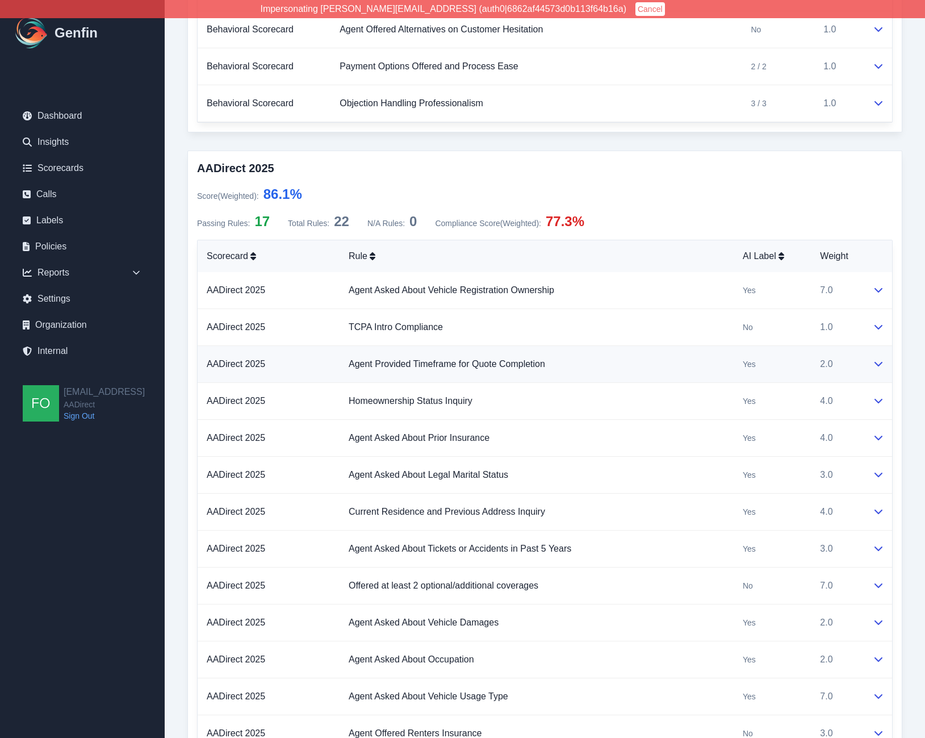
click at [636, 367] on td "Agent Provided Timeframe for Quote Completion" at bounding box center [537, 364] width 394 height 37
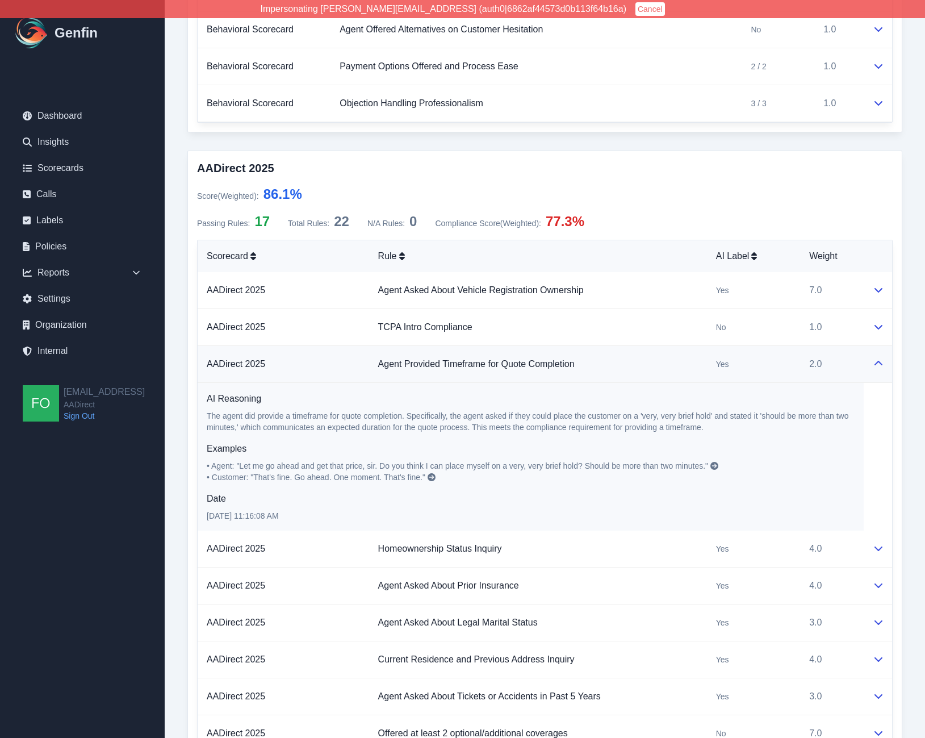
click at [177, 417] on div "Call Scorecard Date 9/24/2025, 11:16:08 AM Agent Name Giselle Garcia External I…" at bounding box center [545, 410] width 760 height 2112
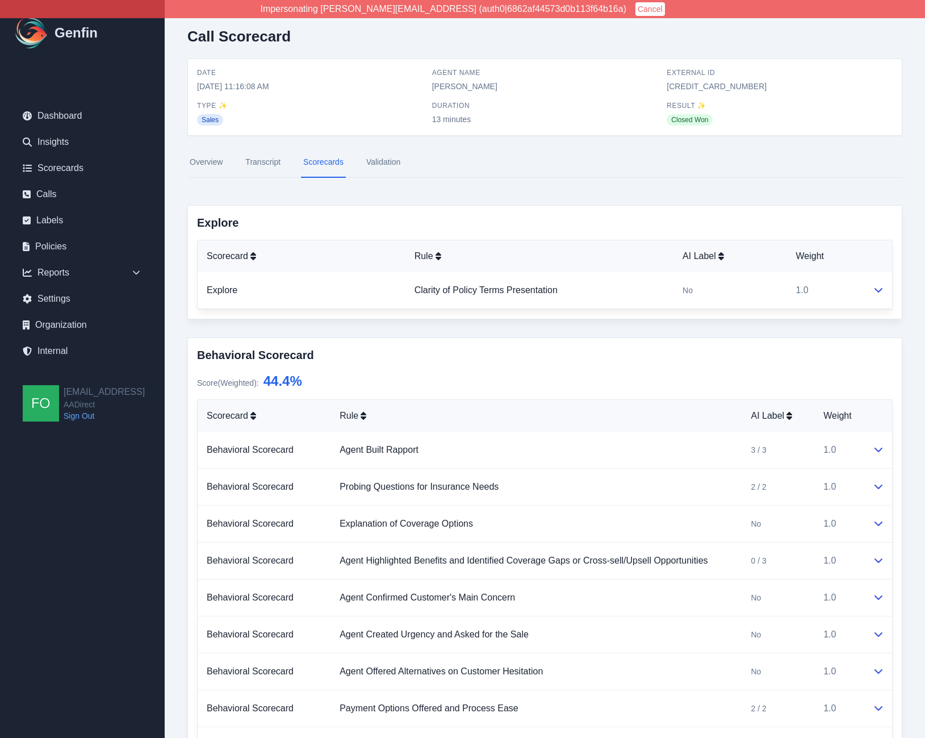
scroll to position [0, 0]
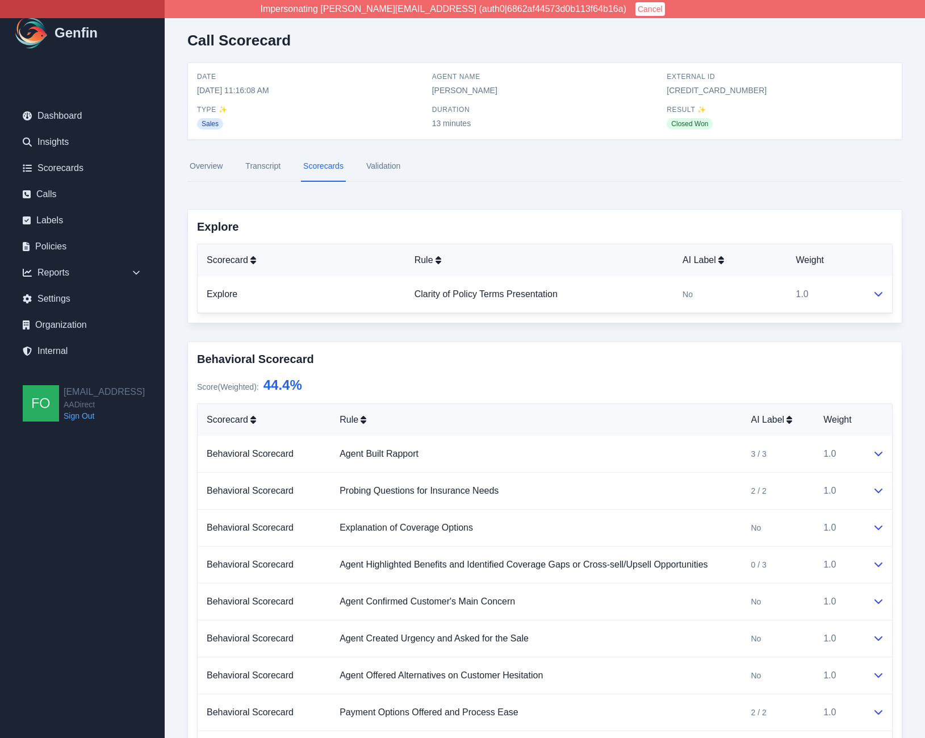
click at [267, 164] on link "Transcript" at bounding box center [263, 166] width 40 height 31
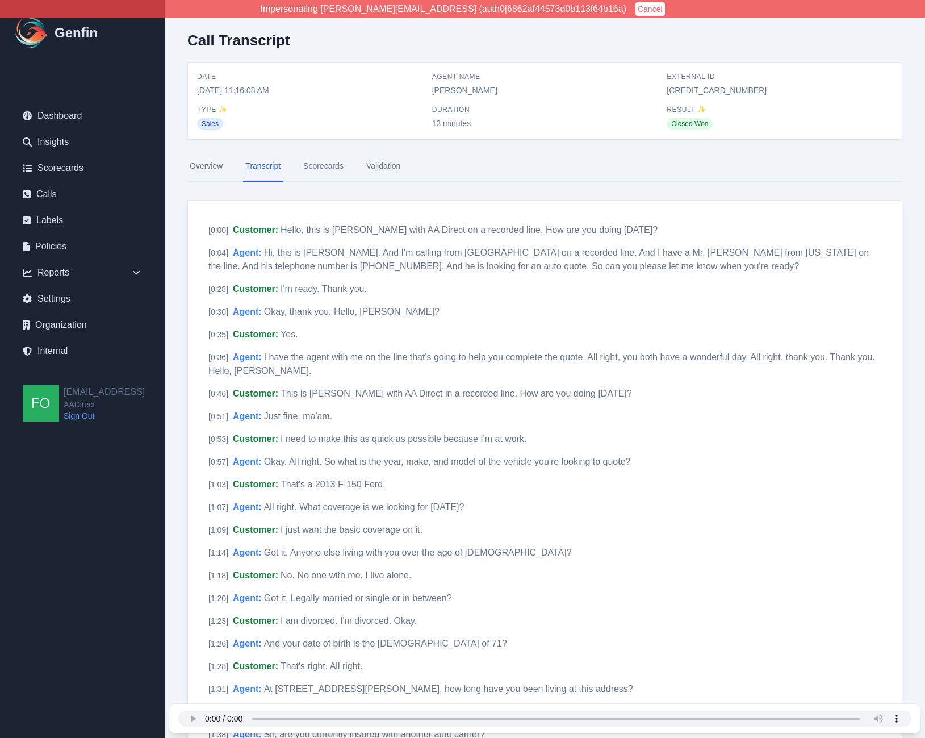
click at [322, 166] on link "Scorecards" at bounding box center [323, 166] width 45 height 31
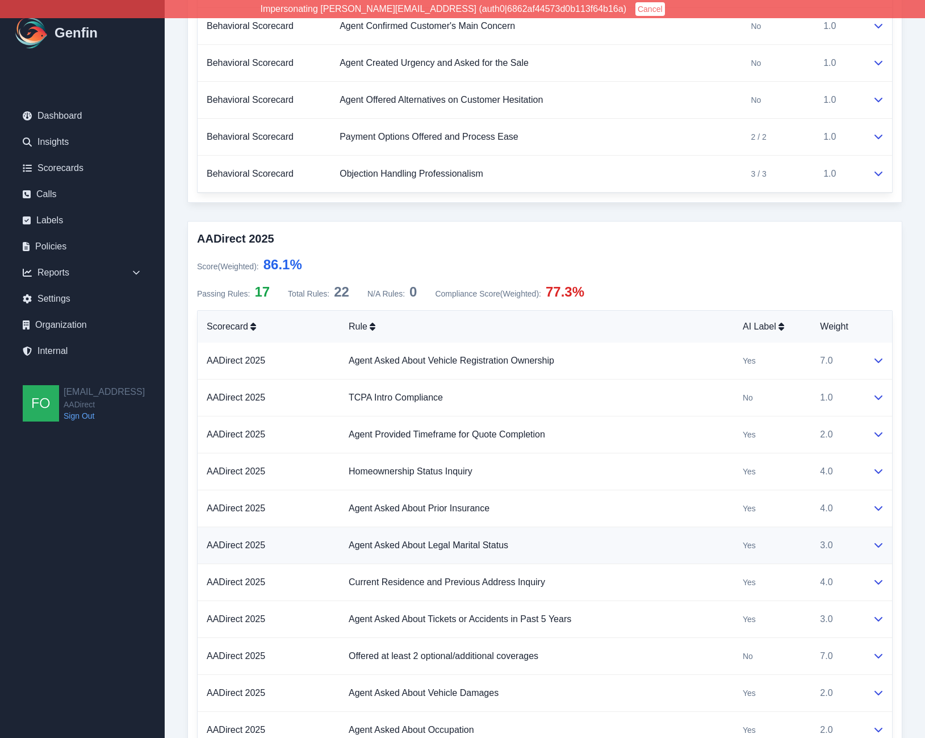
scroll to position [595, 0]
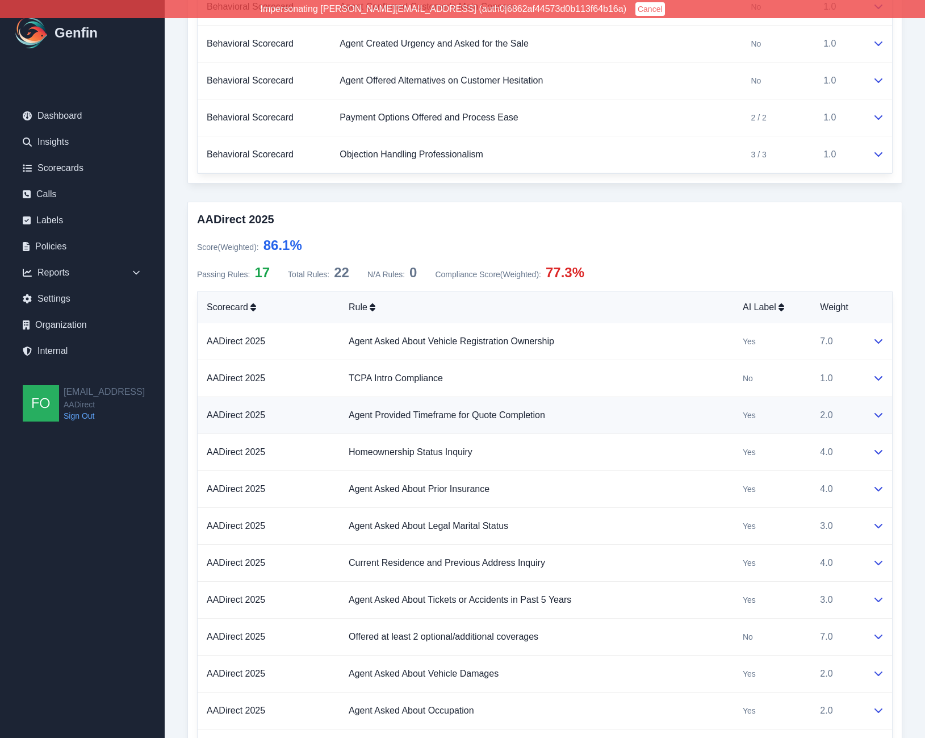
click at [617, 416] on td "Agent Provided Timeframe for Quote Completion" at bounding box center [537, 415] width 394 height 37
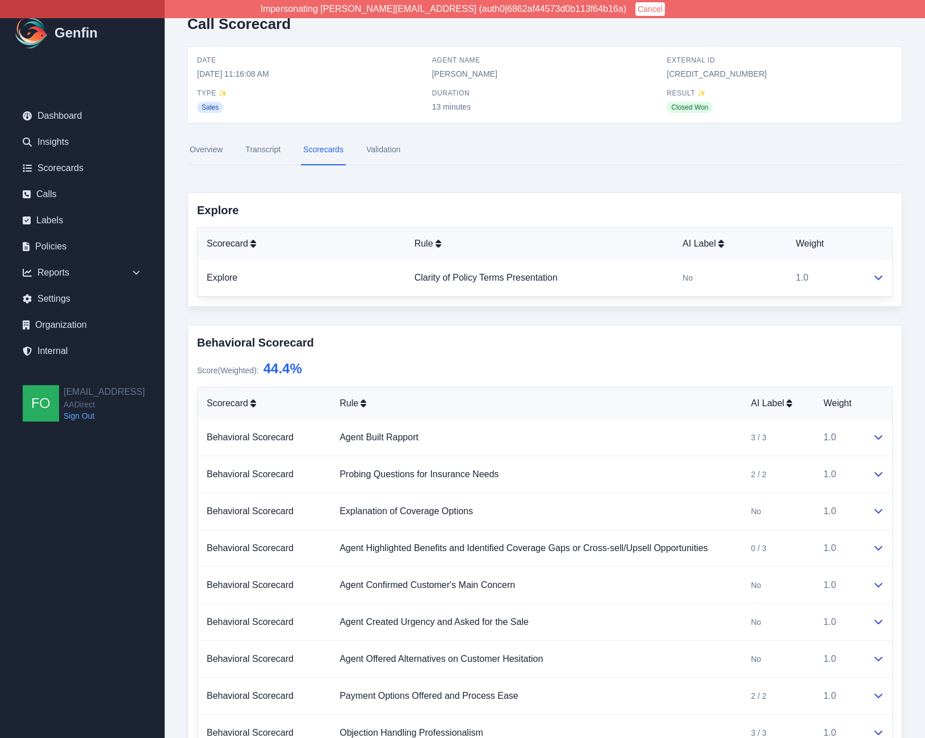
scroll to position [0, 0]
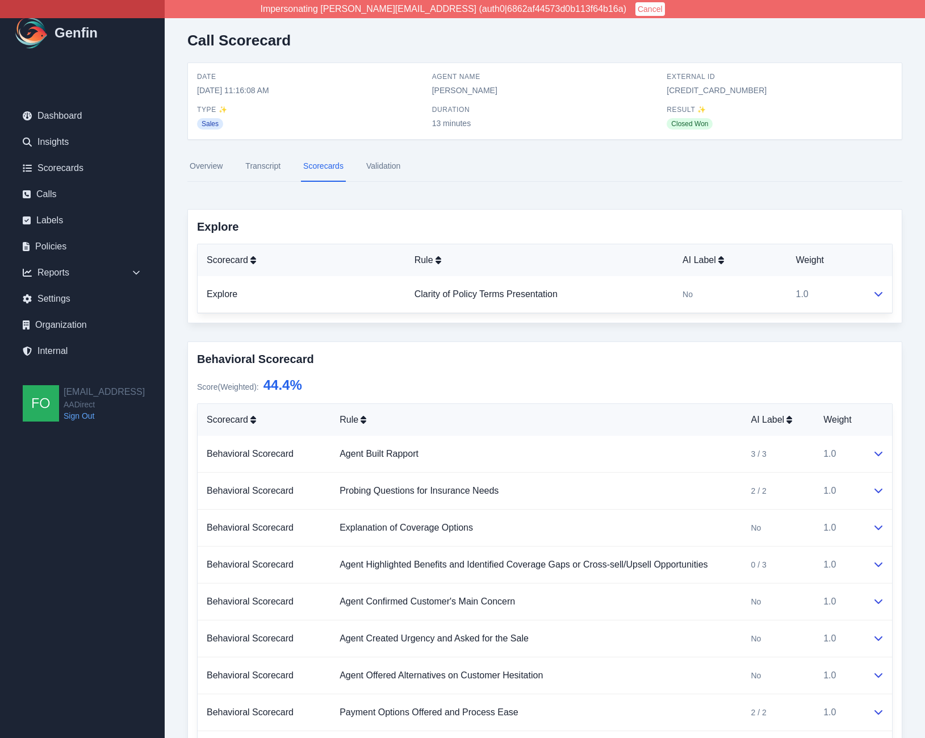
click at [387, 157] on link "Validation" at bounding box center [383, 166] width 39 height 31
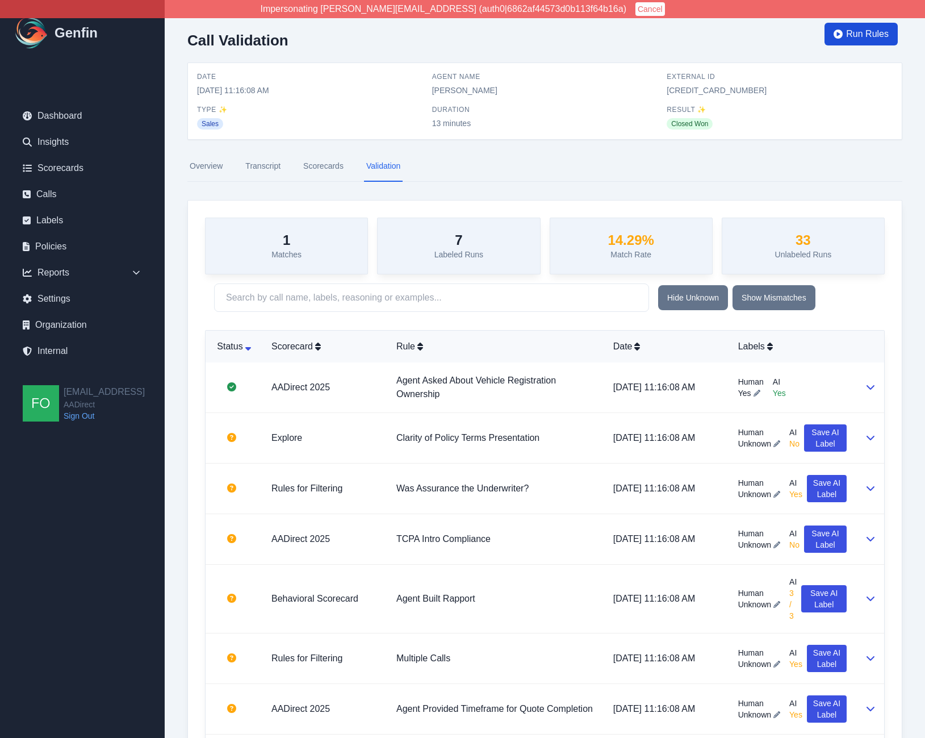
click at [859, 30] on span "Run Rules" at bounding box center [867, 34] width 43 height 14
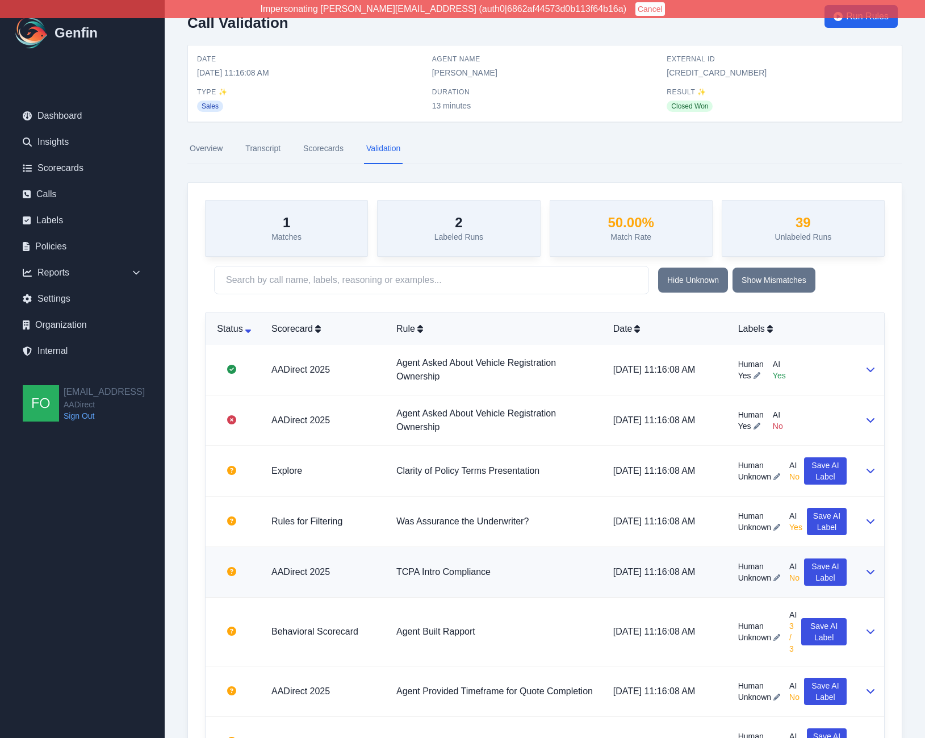
scroll to position [20, 0]
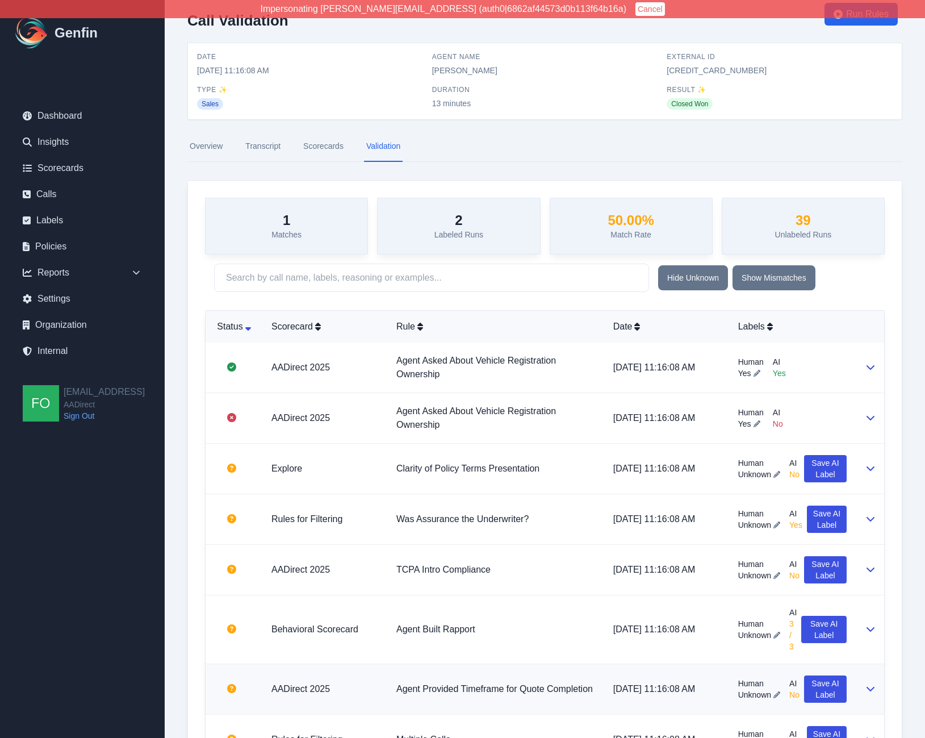
click at [758, 697] on span "Unknown" at bounding box center [754, 694] width 33 height 11
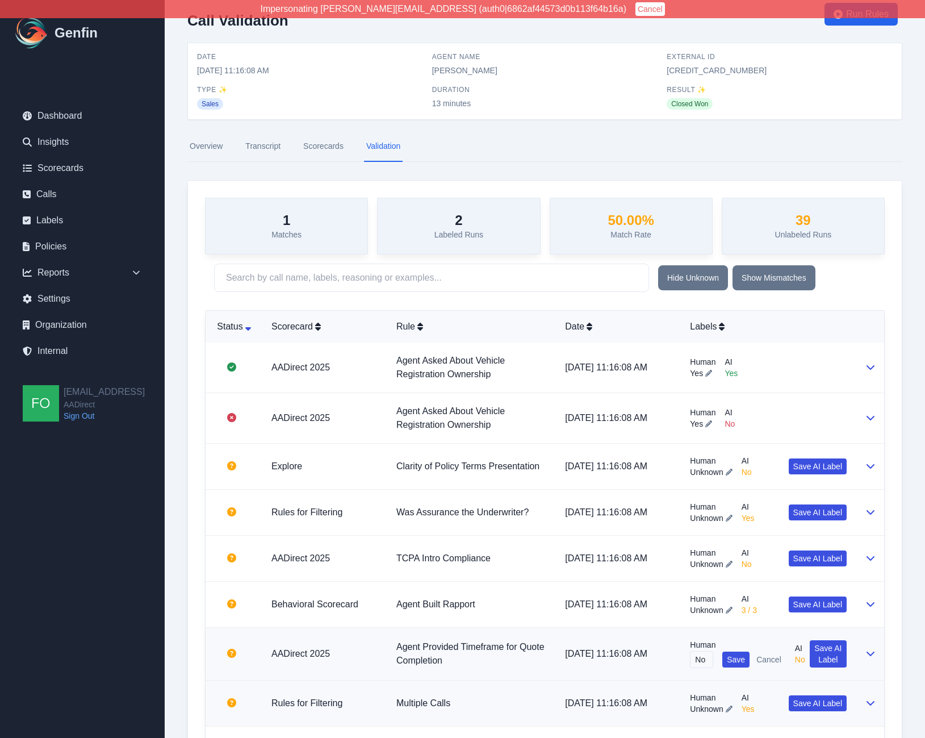
scroll to position [0, 1]
type input "No"
click at [742, 653] on button "Save" at bounding box center [735, 659] width 27 height 16
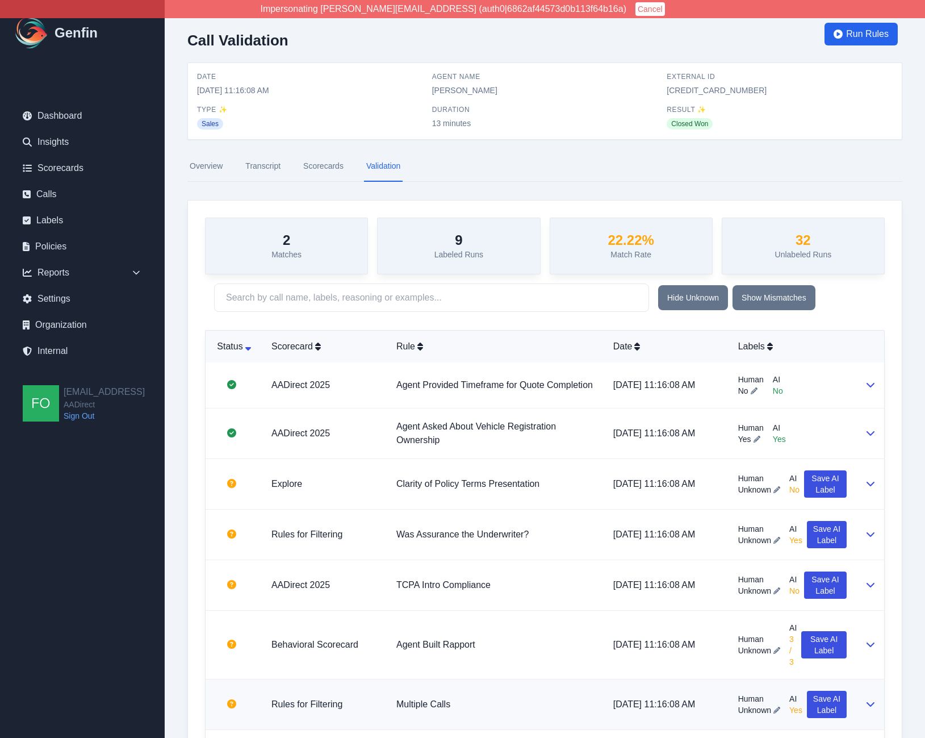
click at [323, 171] on link "Scorecards" at bounding box center [323, 166] width 45 height 31
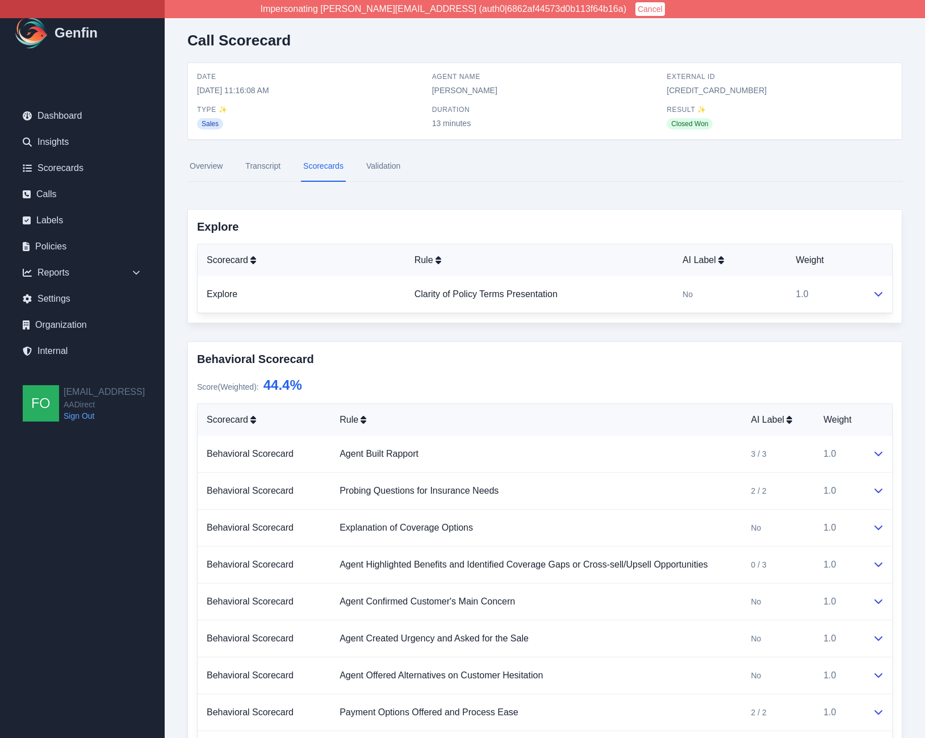
click at [267, 162] on link "Transcript" at bounding box center [263, 166] width 40 height 31
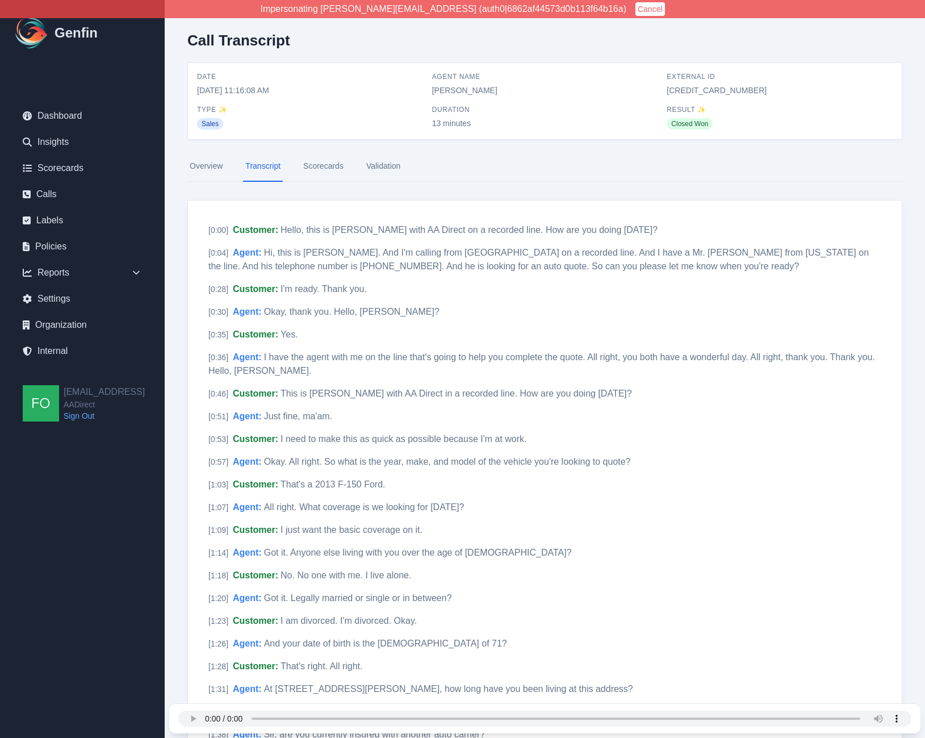
click at [339, 172] on link "Scorecards" at bounding box center [323, 166] width 45 height 31
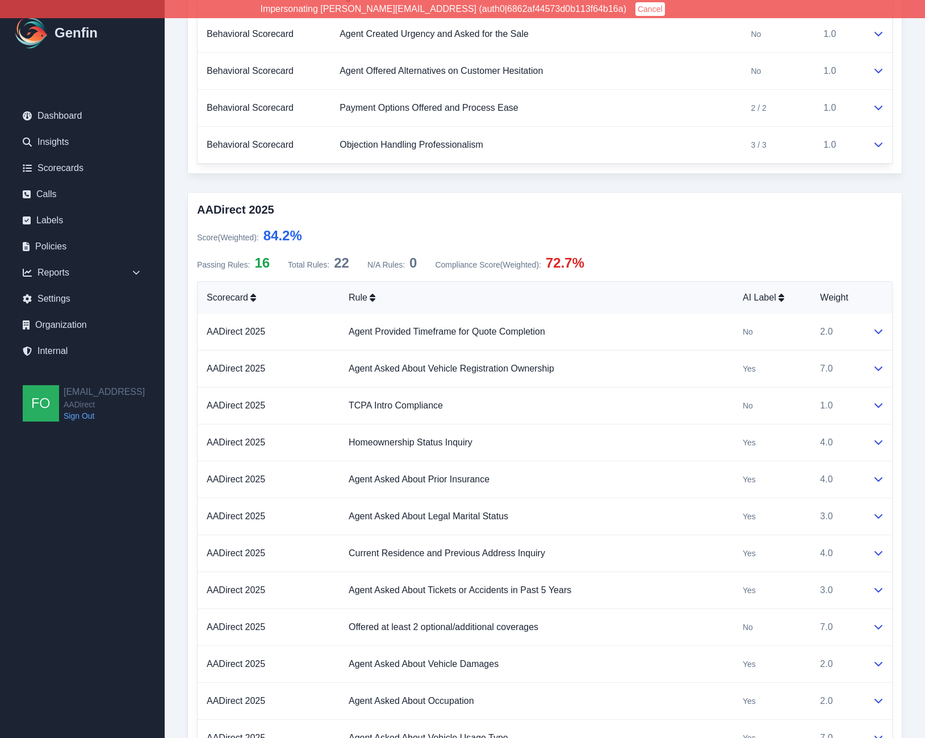
scroll to position [616, 0]
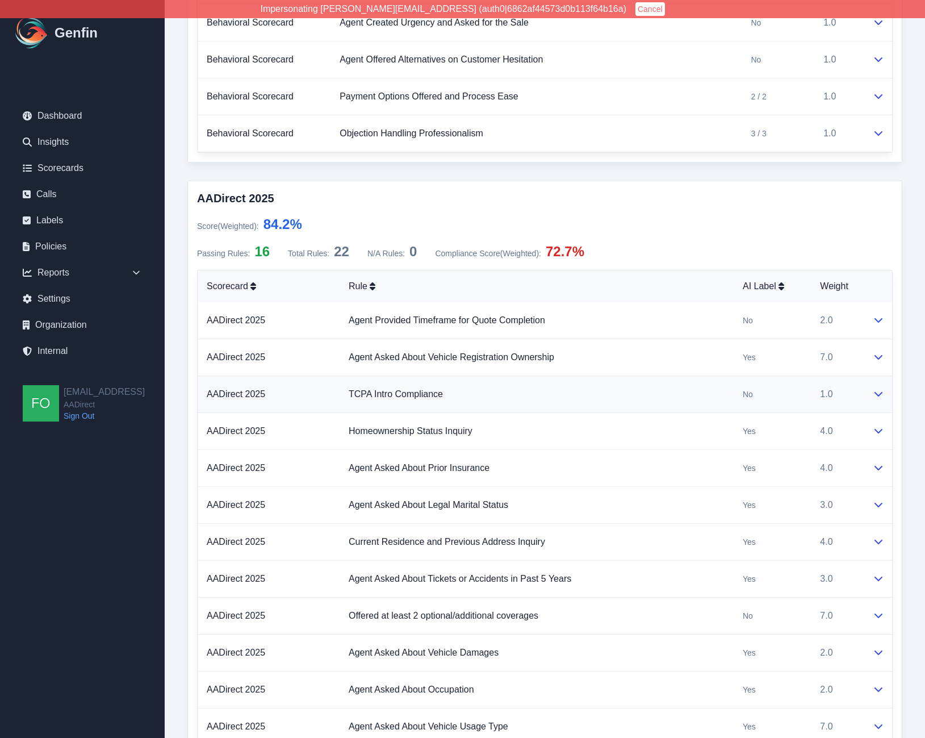
click at [586, 399] on td "TCPA Intro Compliance" at bounding box center [537, 394] width 394 height 37
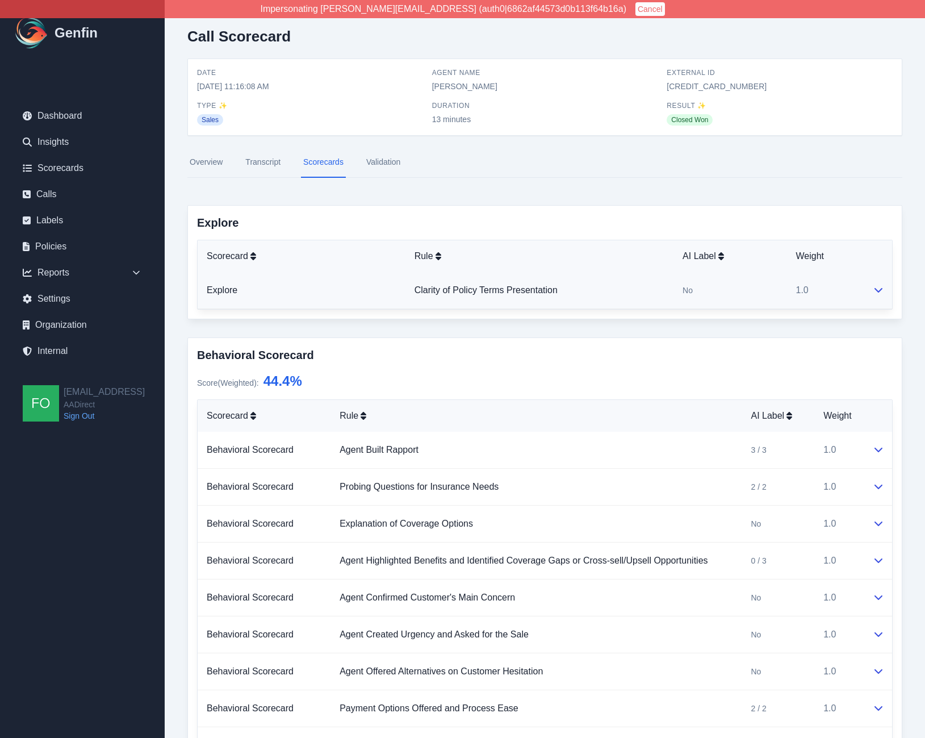
scroll to position [0, 0]
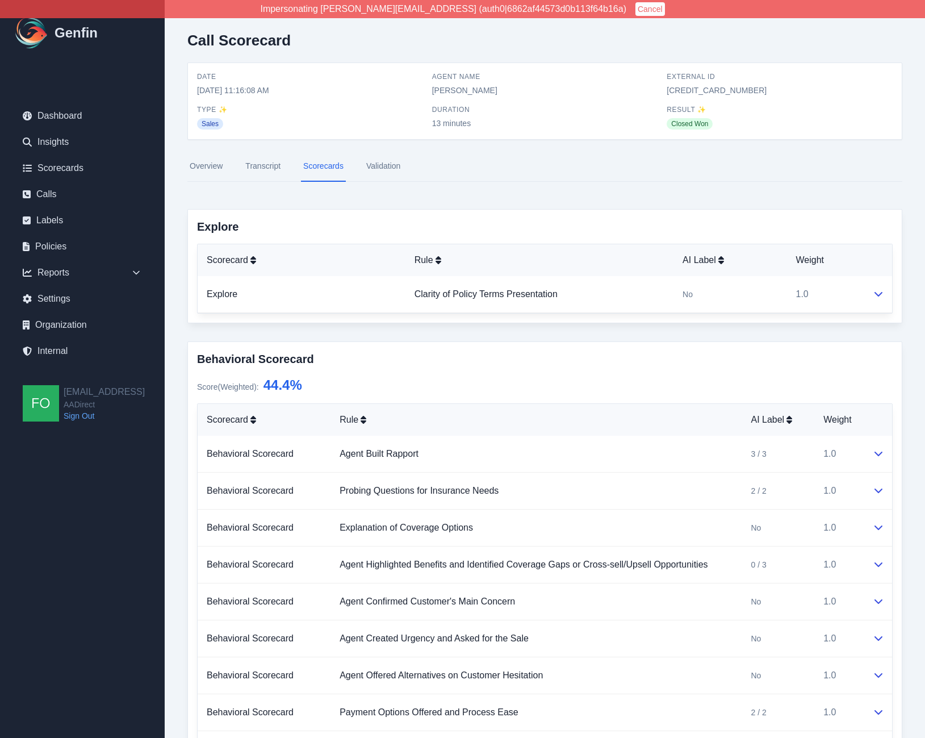
click at [406, 168] on nav "Overview Transcript Scorecards Validation" at bounding box center [544, 166] width 715 height 31
click at [386, 164] on link "Validation" at bounding box center [383, 166] width 39 height 31
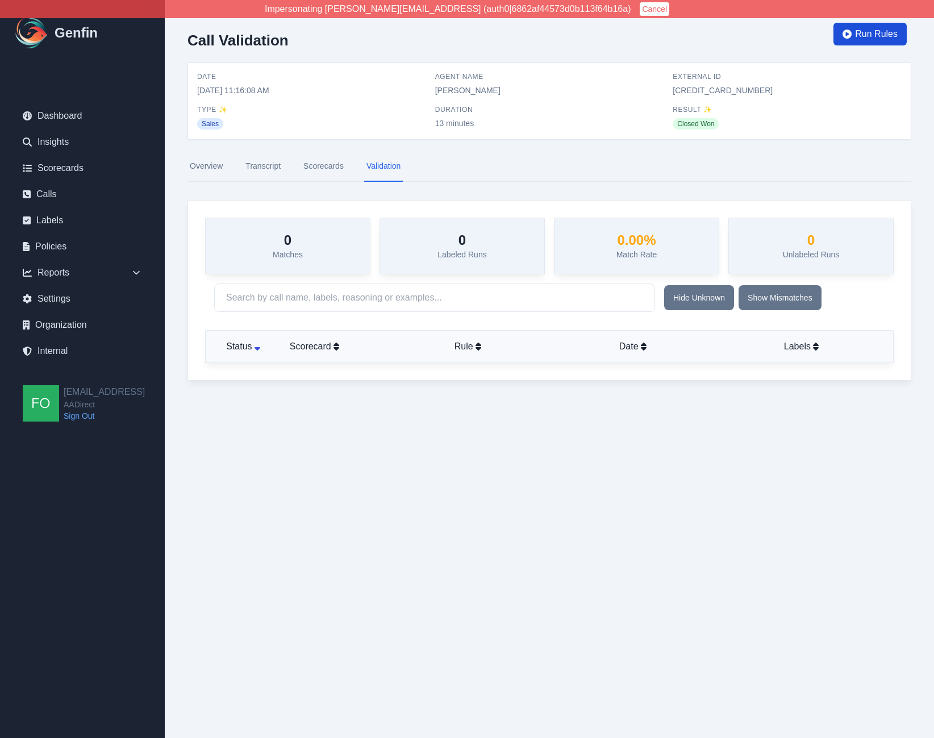
click at [864, 36] on span "Run Rules" at bounding box center [876, 34] width 43 height 14
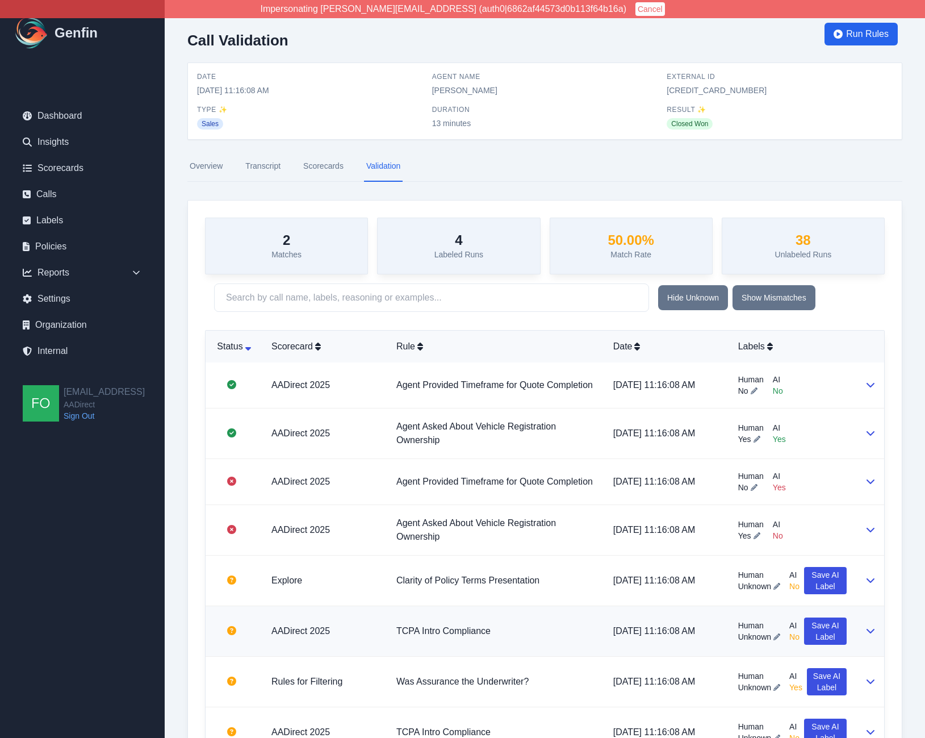
click at [550, 626] on td "TCPA Intro Compliance" at bounding box center [495, 631] width 217 height 51
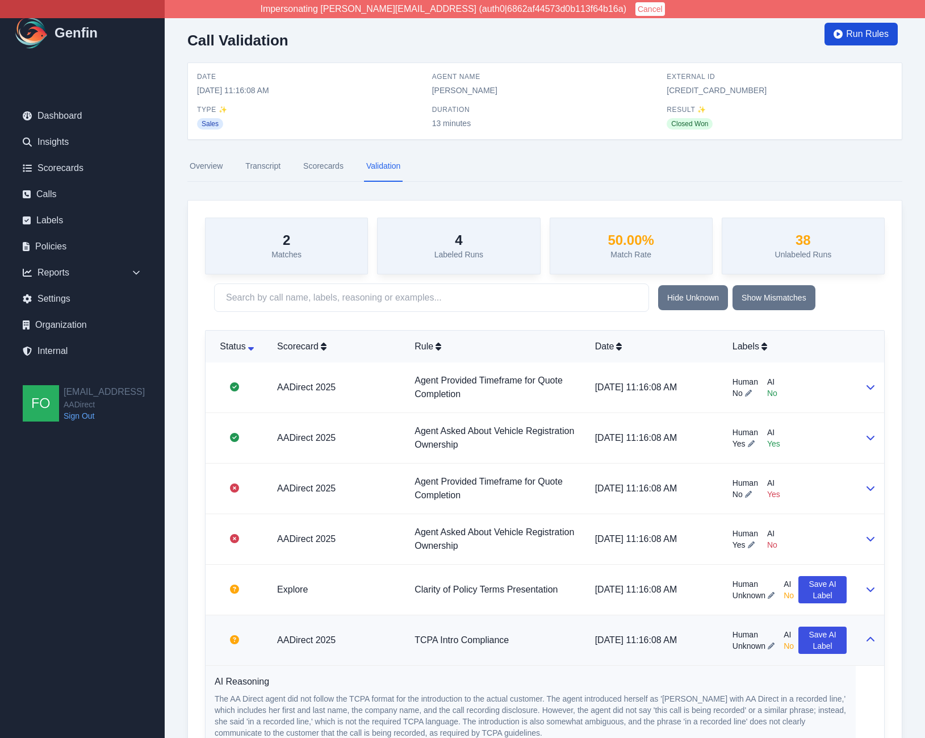
click at [853, 32] on span "Run Rules" at bounding box center [867, 34] width 43 height 14
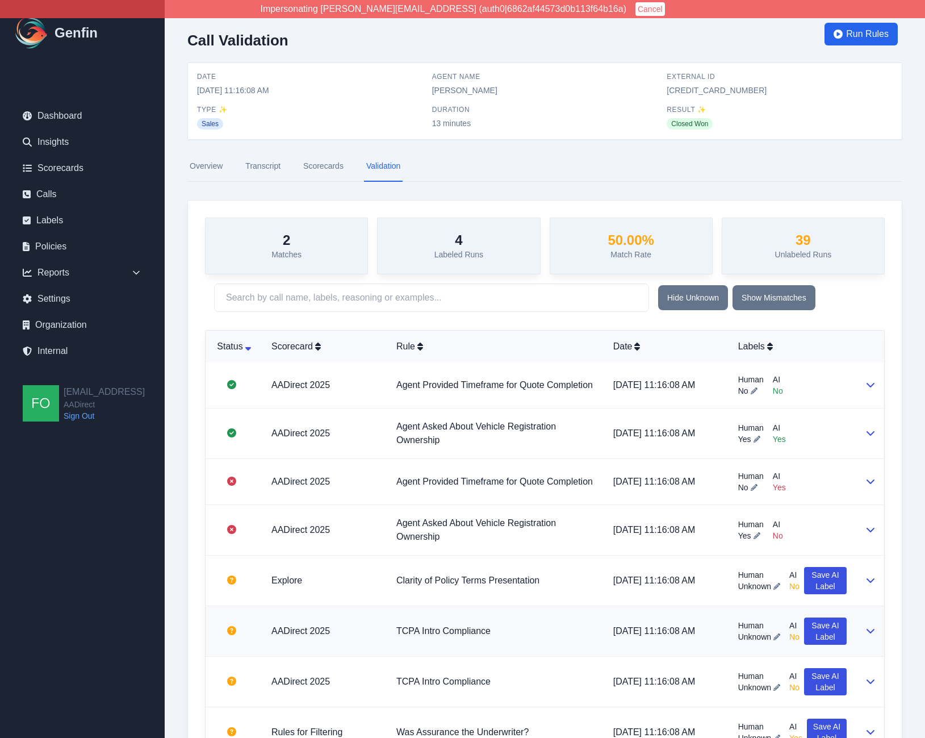
click at [526, 638] on td "TCPA Intro Compliance" at bounding box center [495, 631] width 217 height 51
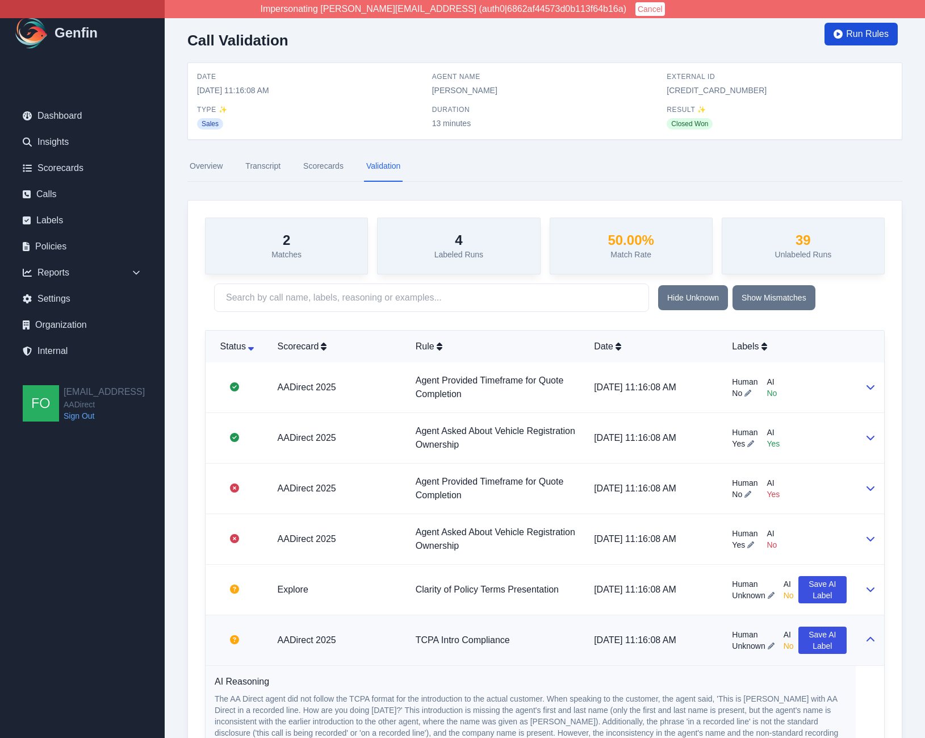
click at [858, 34] on span "Run Rules" at bounding box center [867, 34] width 43 height 14
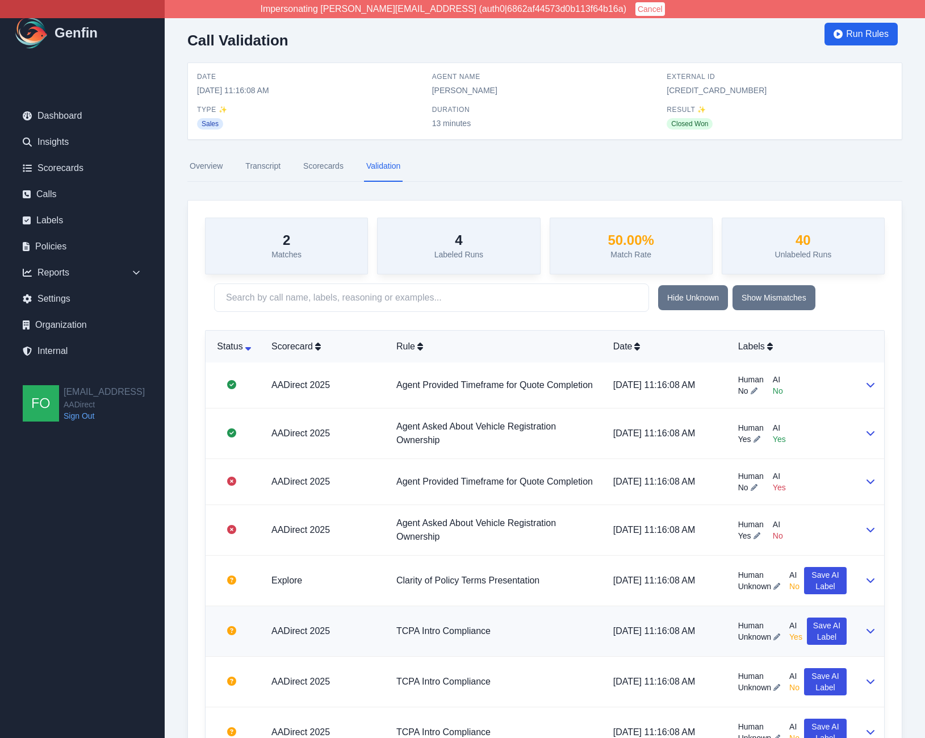
click at [759, 637] on span "Unknown" at bounding box center [754, 636] width 33 height 11
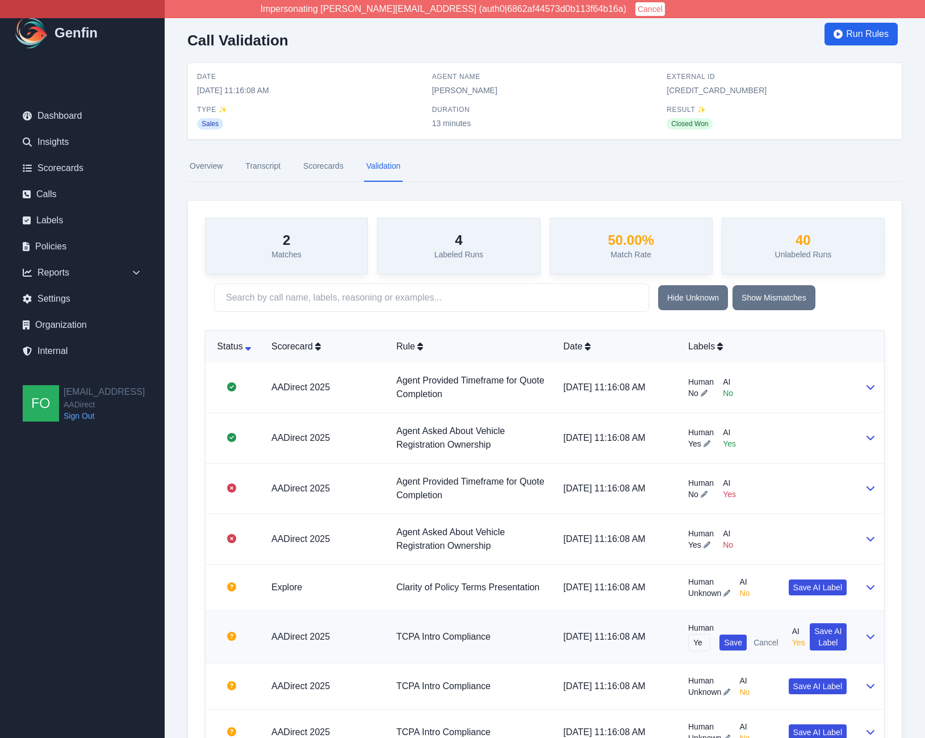
type input "Yes"
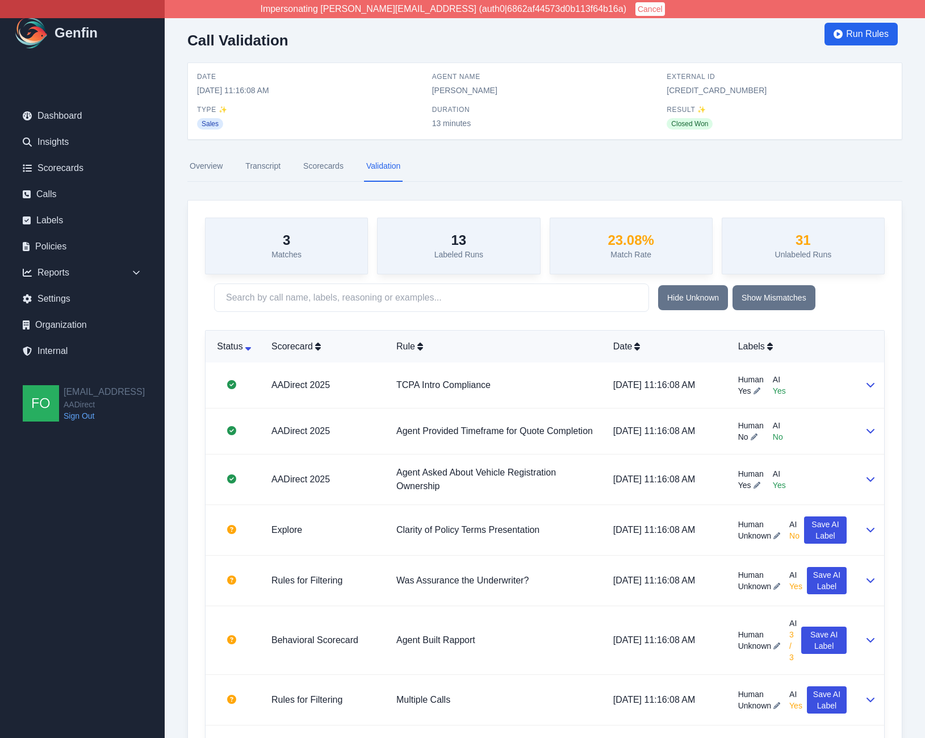
click at [331, 163] on link "Scorecards" at bounding box center [323, 166] width 45 height 31
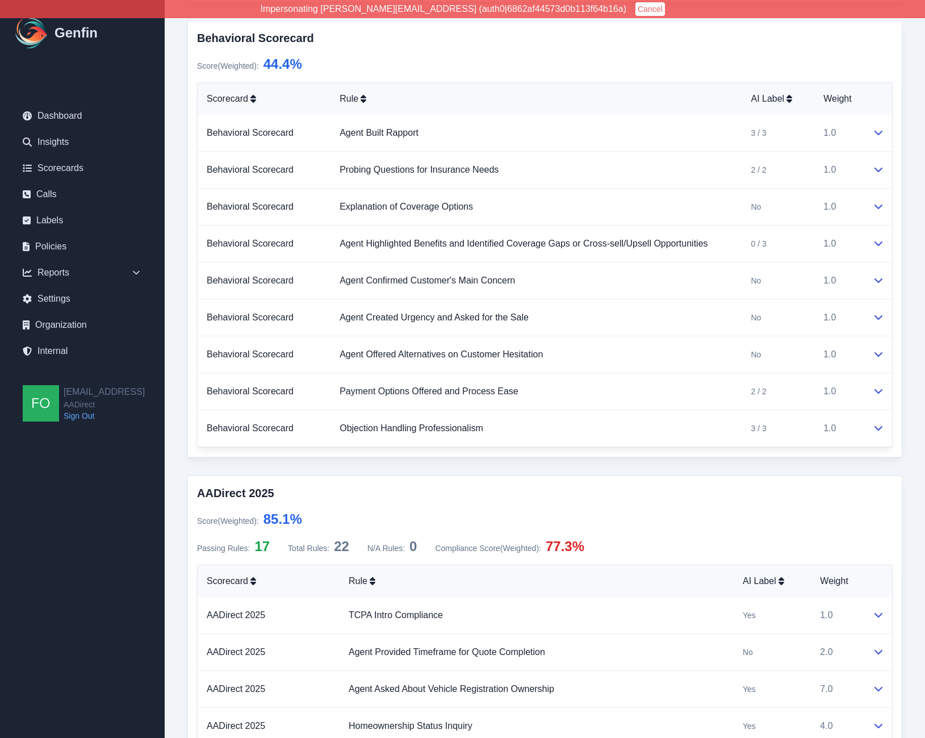
scroll to position [487, 0]
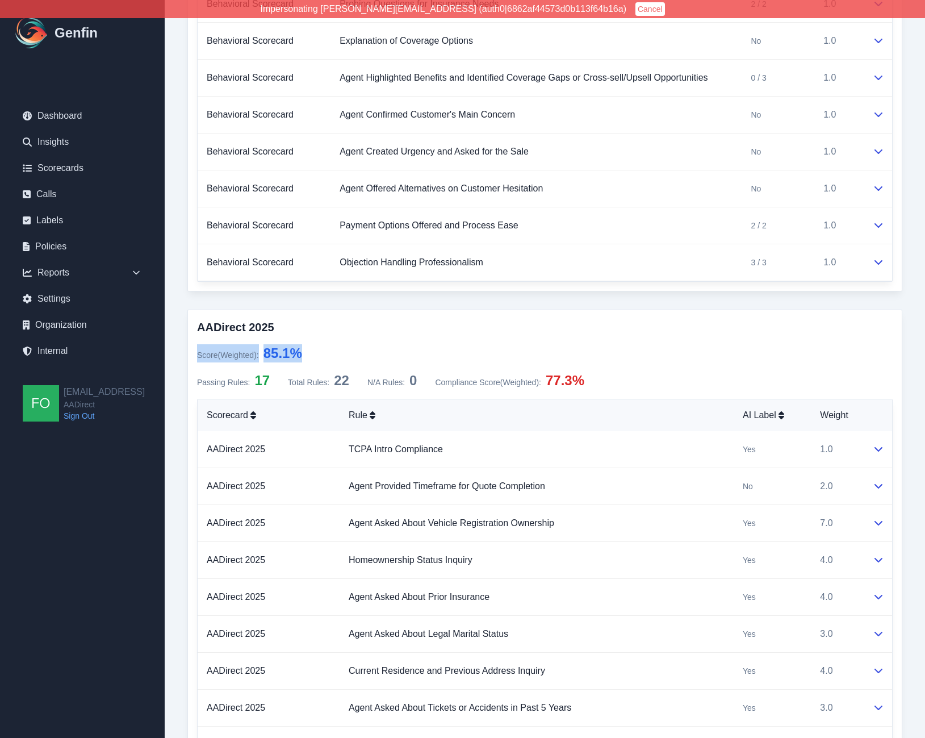
drag, startPoint x: 277, startPoint y: 350, endPoint x: 197, endPoint y: 354, distance: 80.7
click at [197, 354] on div "Score (Weighted) : 85.1 %" at bounding box center [545, 353] width 696 height 18
copy div "Score (Weighted) : 85.1 %"
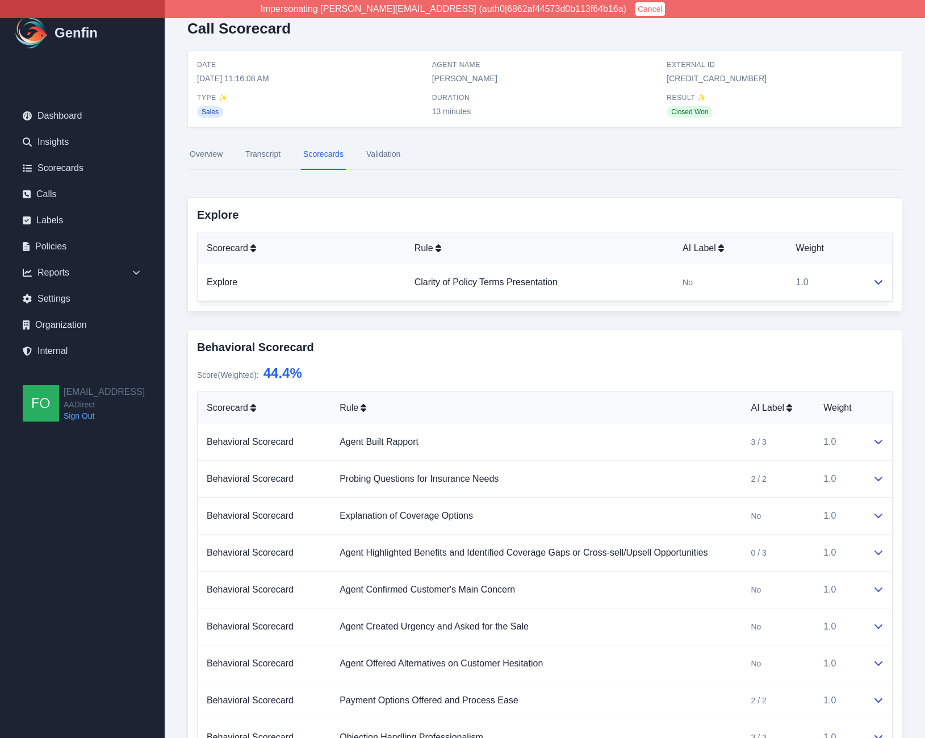
scroll to position [0, 0]
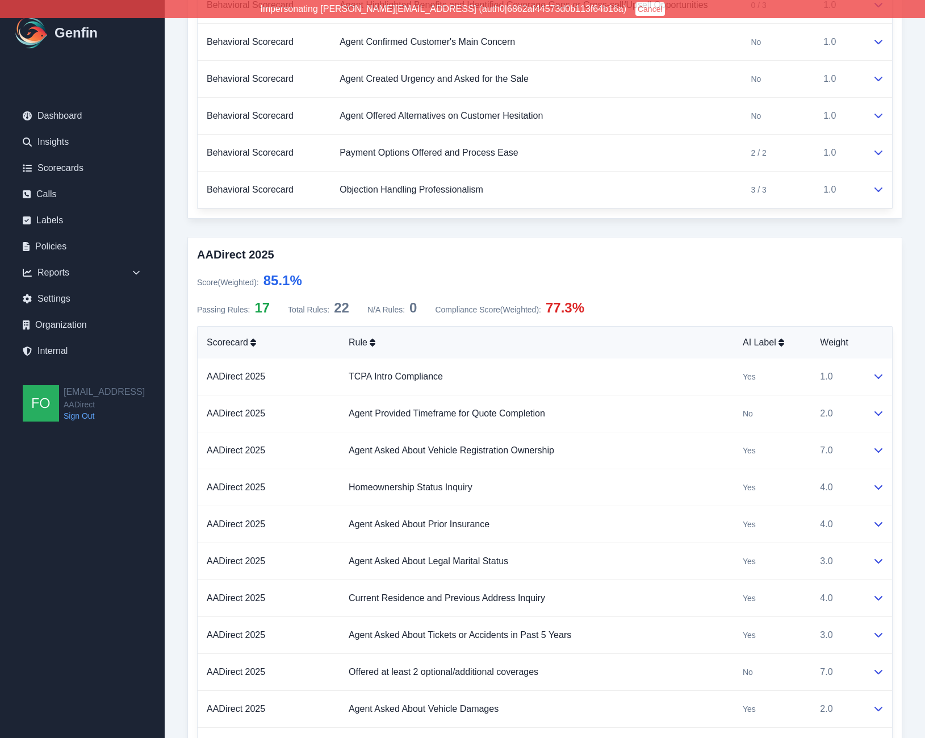
scroll to position [580, 0]
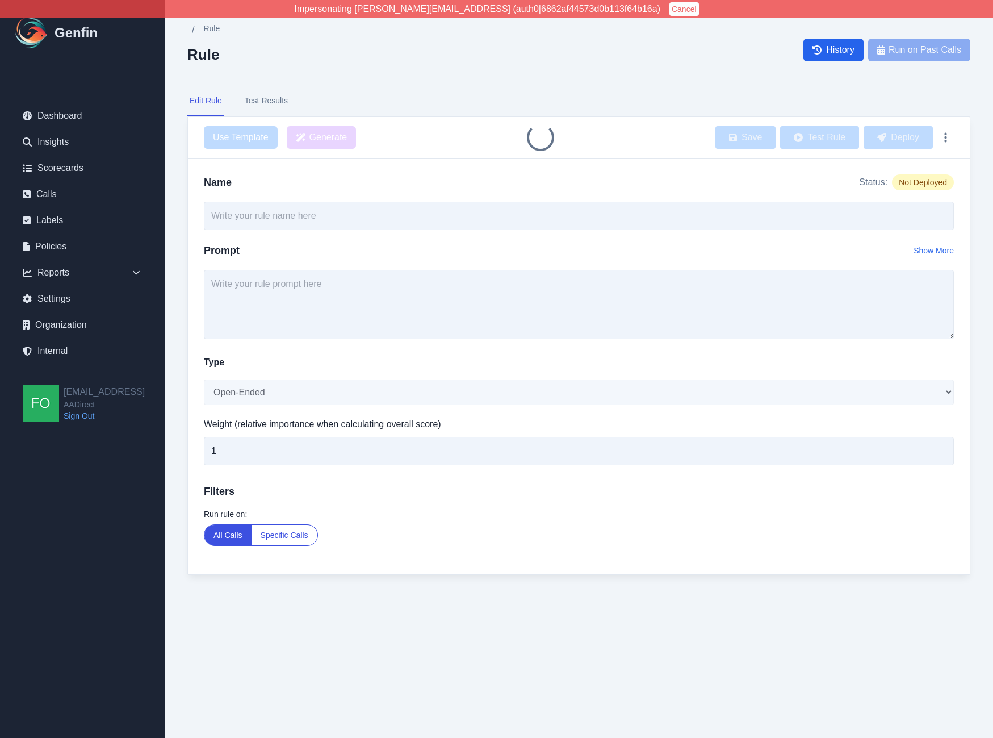
type input "Agent Asked About Vehicle Registration Ownership"
select select "Yes/No"
type input "7"
type input "Agent Asked About Vehicle Registration Ownership"
select select "Yes/No"
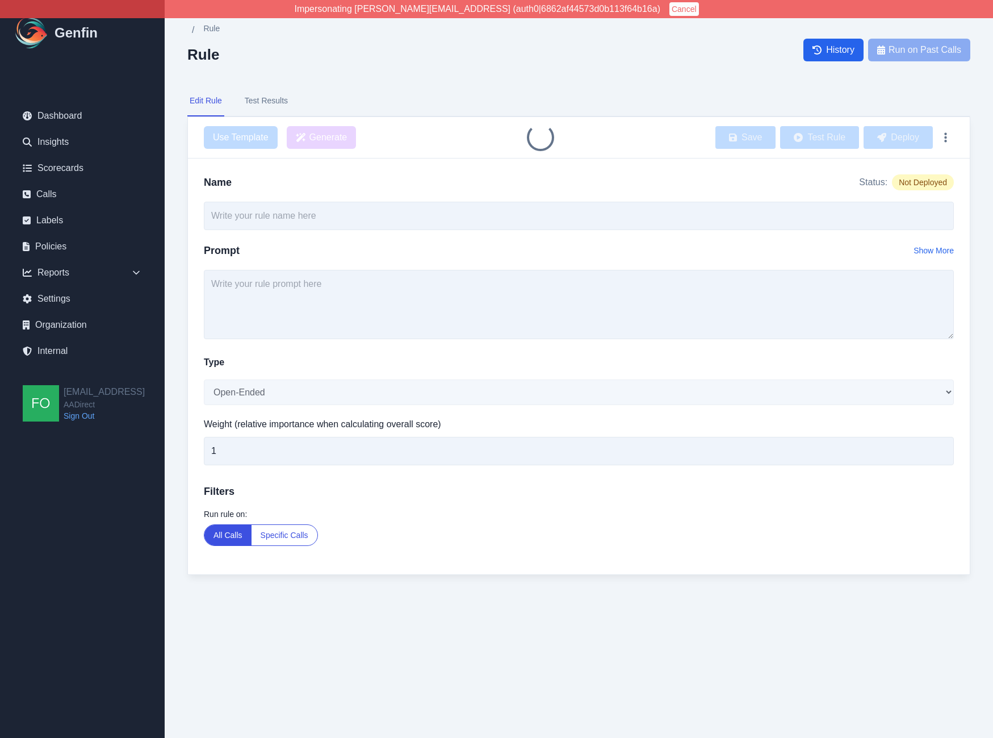
type input "7"
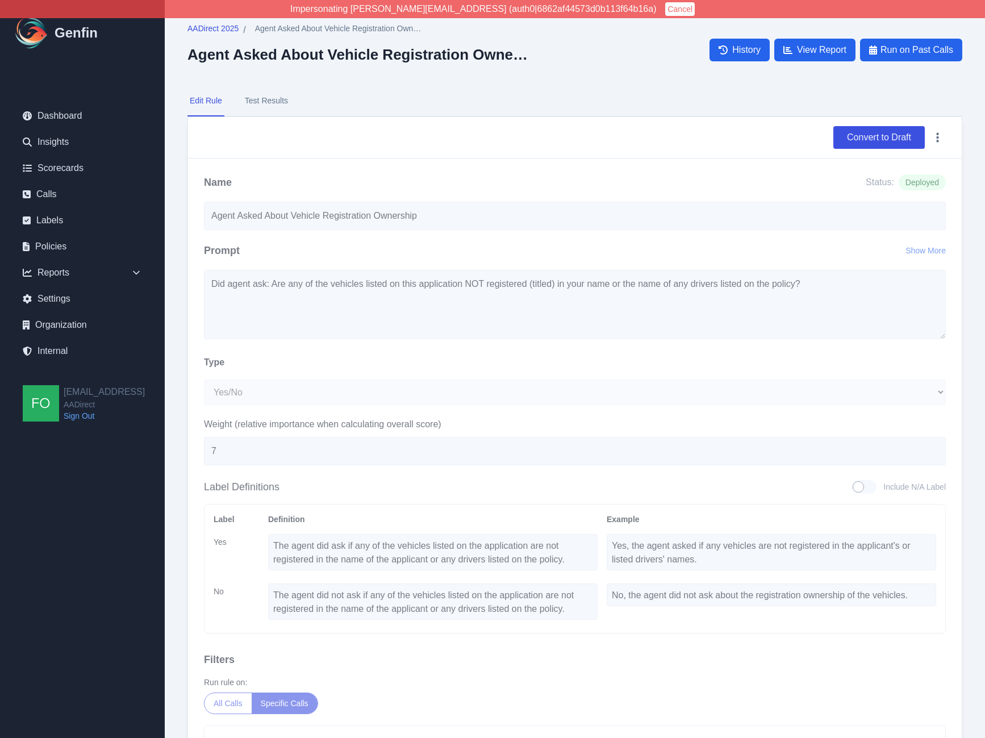
click at [381, 86] on nav "Edit Rule Test Results" at bounding box center [574, 101] width 775 height 31
click at [892, 135] on button "Convert to Draft" at bounding box center [878, 137] width 91 height 23
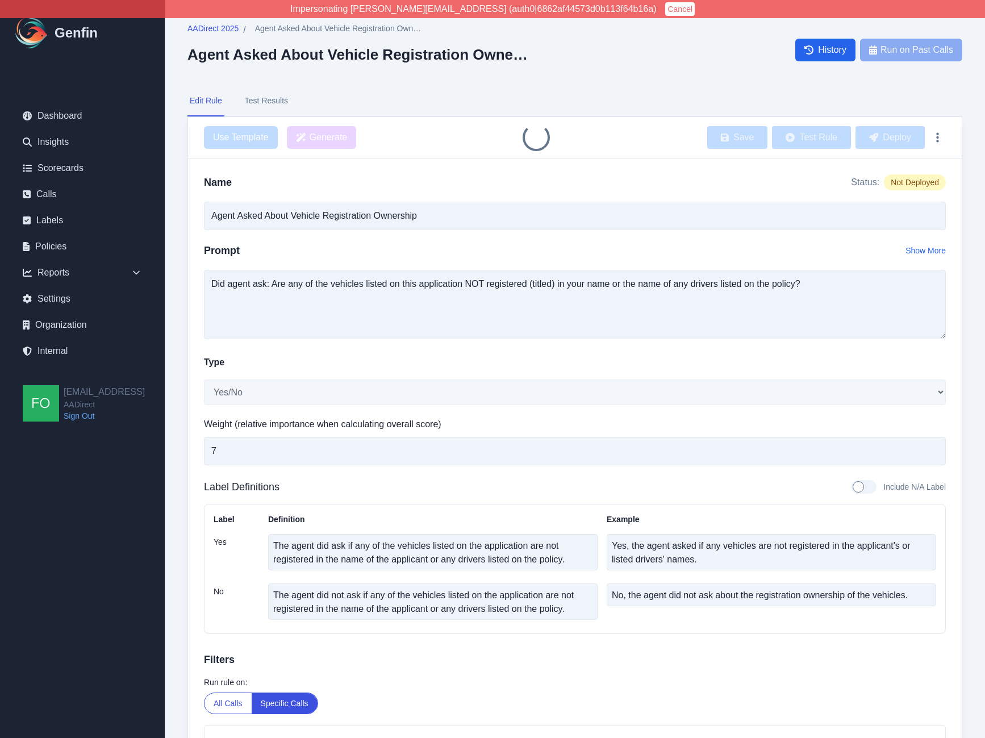
click at [273, 282] on textarea "Did agent ask: Are any of the vehicles listed on this application NOT registere…" at bounding box center [575, 304] width 742 height 69
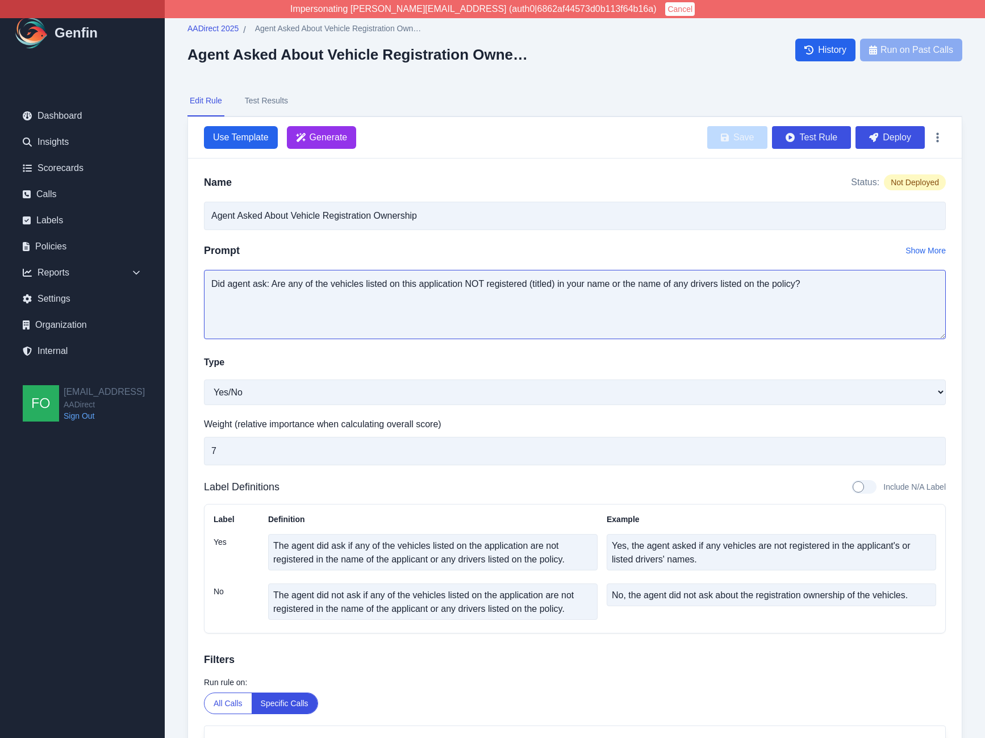
drag, startPoint x: 273, startPoint y: 285, endPoint x: 752, endPoint y: 291, distance: 479.4
click at [752, 291] on textarea "Did agent ask: Are any of the vehicles listed on this application NOT registere…" at bounding box center [575, 304] width 742 height 69
type textarea "Did agent ask if there are any other vehicles in their household that have not …"
click at [743, 136] on button "Save" at bounding box center [737, 137] width 60 height 23
click at [895, 135] on button "Deploy" at bounding box center [889, 137] width 69 height 23
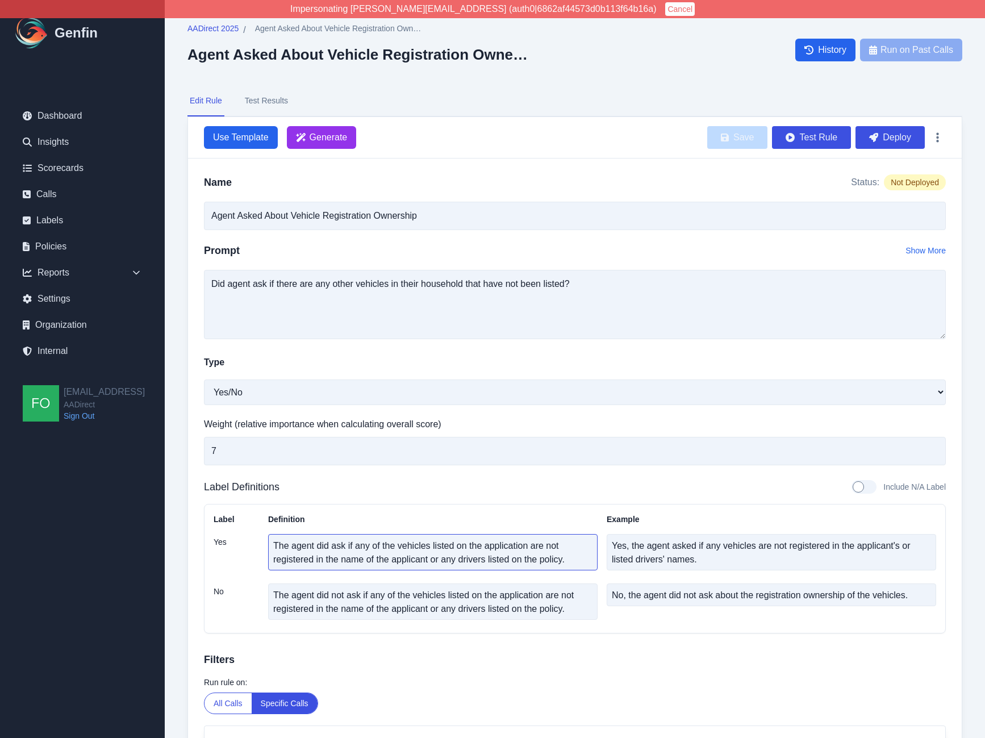
click at [505, 558] on textarea "The agent did ask if any of the vehicles listed on the application are not regi…" at bounding box center [432, 552] width 329 height 36
click at [536, 563] on textarea "The agent did ask if any of the vehicles listed on the application are not regi…" at bounding box center [432, 552] width 329 height 36
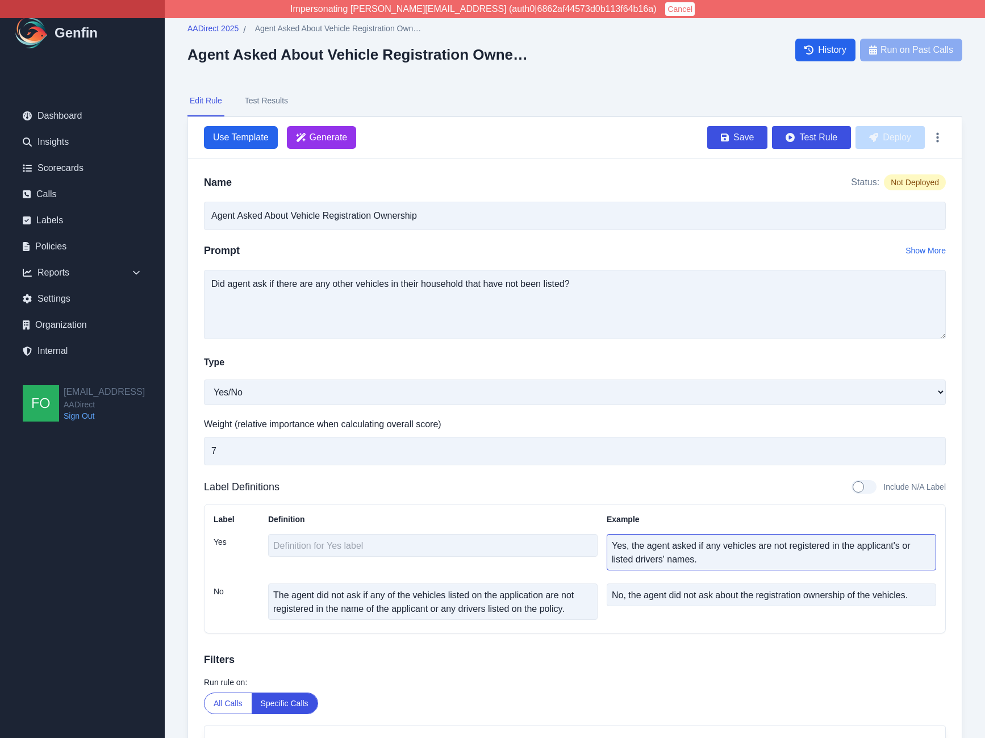
click at [658, 545] on textarea "Yes, the agent asked if any vehicles are not registered in the applicant's or l…" at bounding box center [771, 552] width 329 height 36
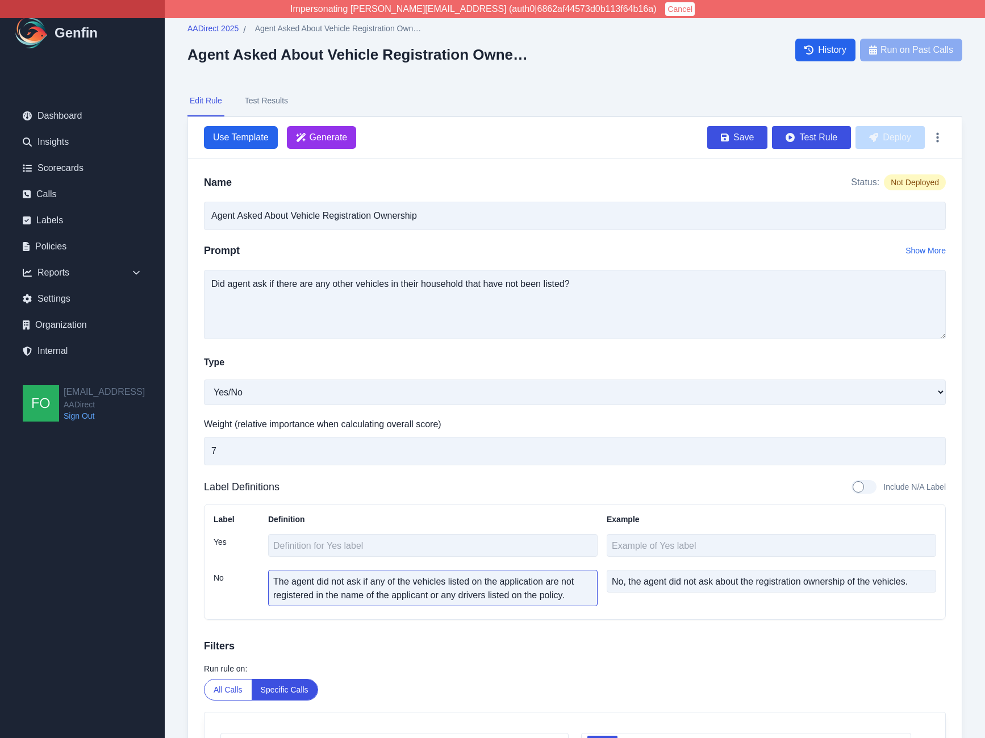
click at [548, 592] on textarea "The agent did not ask if any of the vehicles listed on the application are not …" at bounding box center [432, 588] width 329 height 36
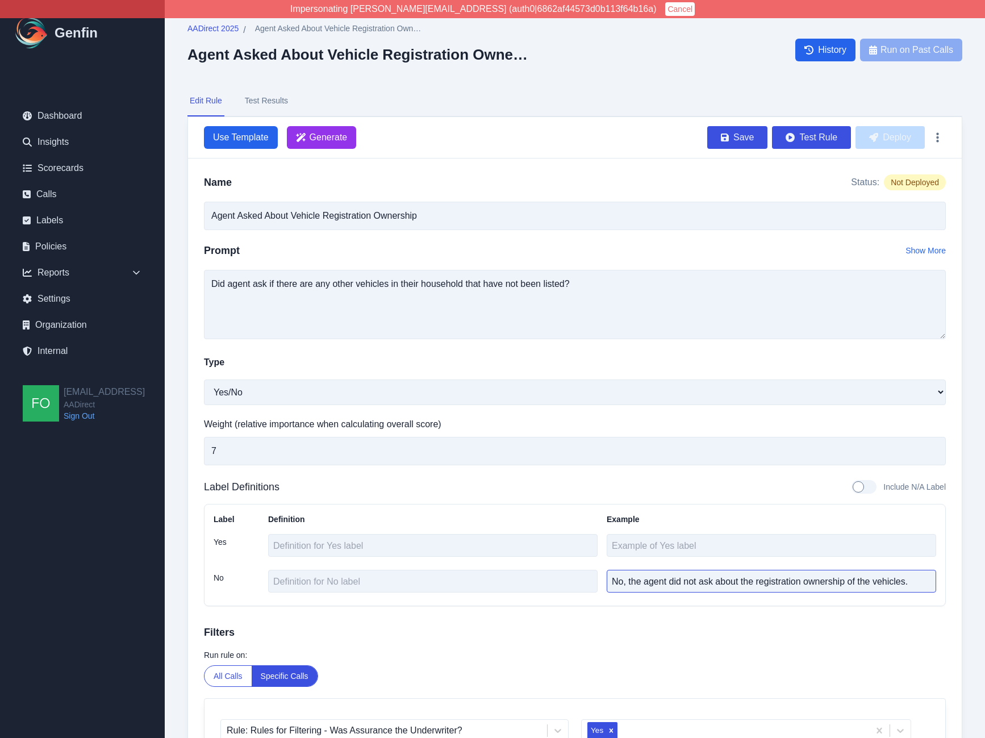
click at [655, 584] on textarea "No, the agent did not ask about the registration ownership of the vehicles." at bounding box center [771, 581] width 329 height 23
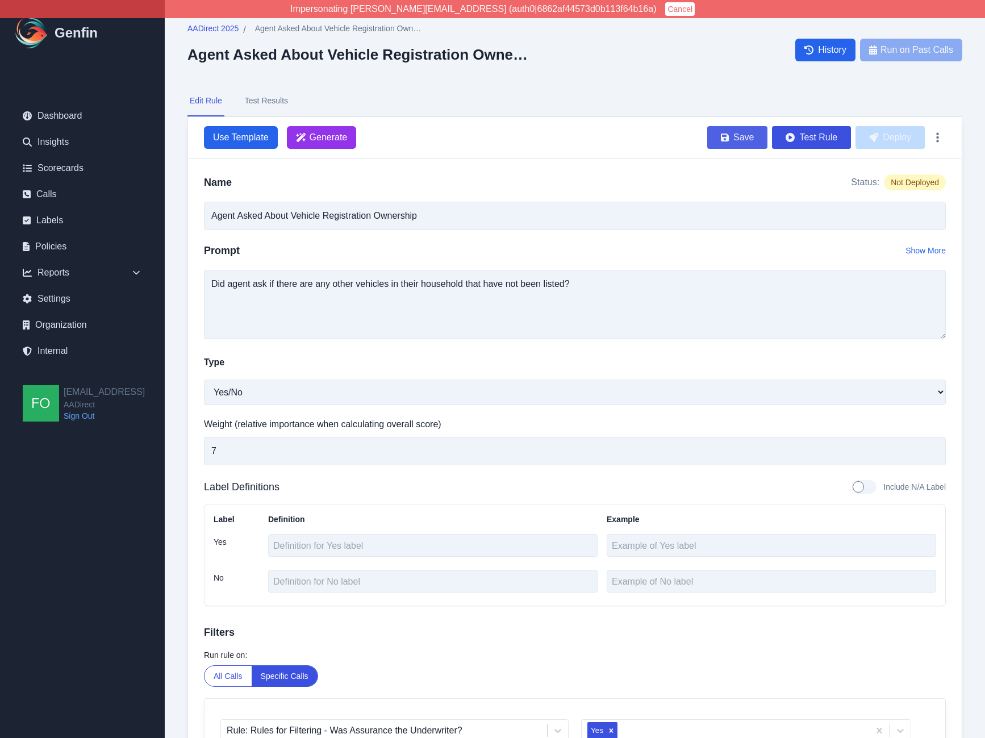
click at [725, 142] on button "Save" at bounding box center [737, 137] width 60 height 23
click at [898, 140] on button "Deploy" at bounding box center [889, 137] width 69 height 23
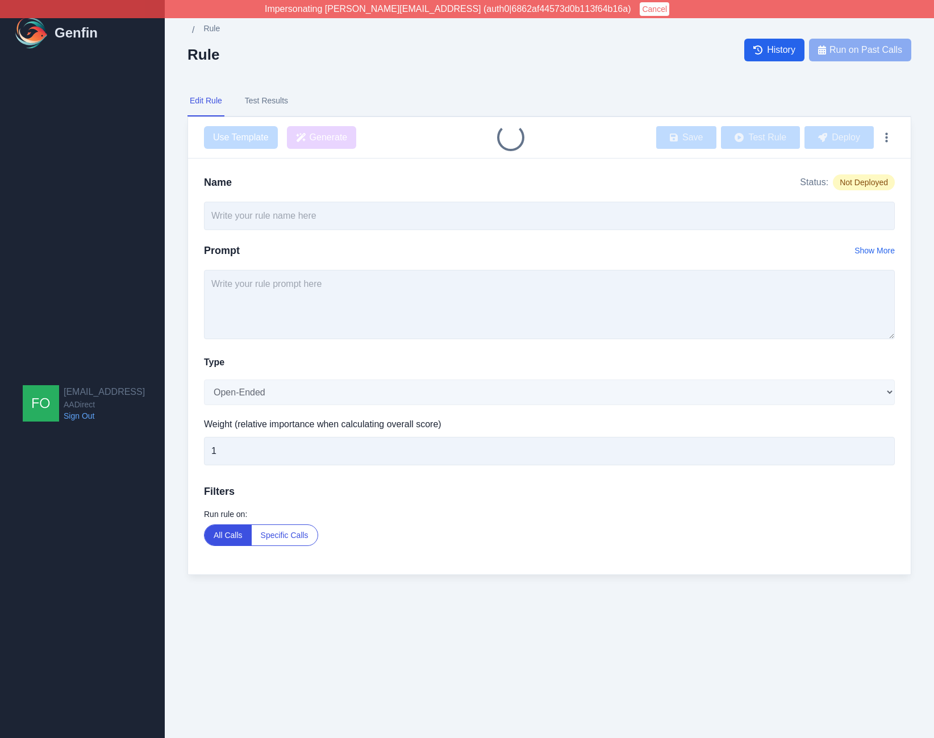
type input "Agent Asked About Vehicle Use for Delivery or Commercial Purposes"
select select "Yes/No"
type input "7"
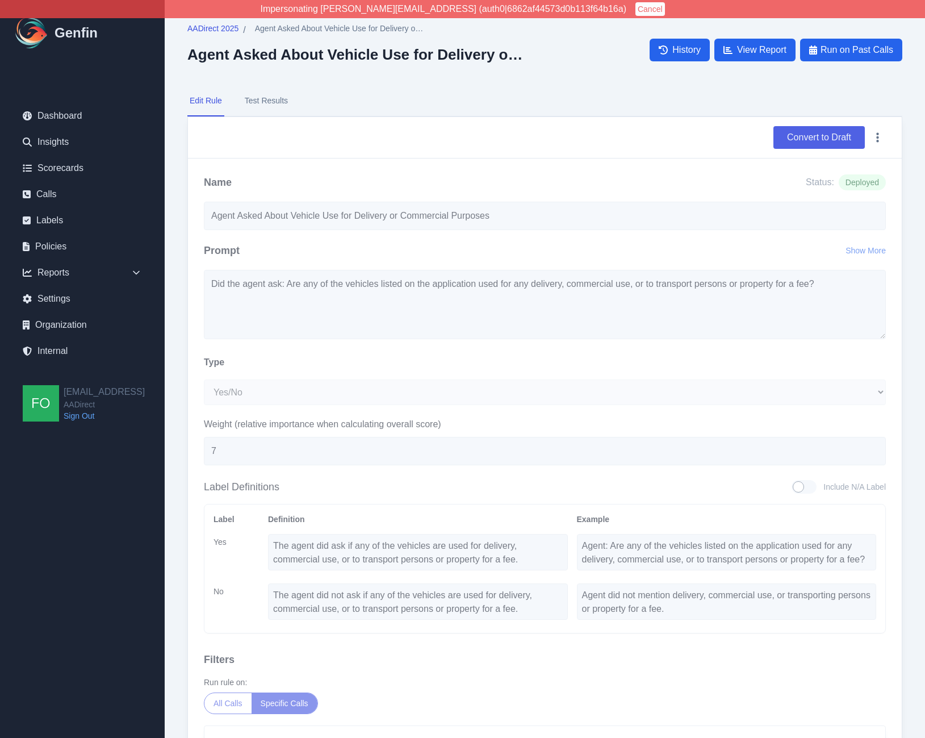
click at [830, 131] on button "Convert to Draft" at bounding box center [819, 137] width 91 height 23
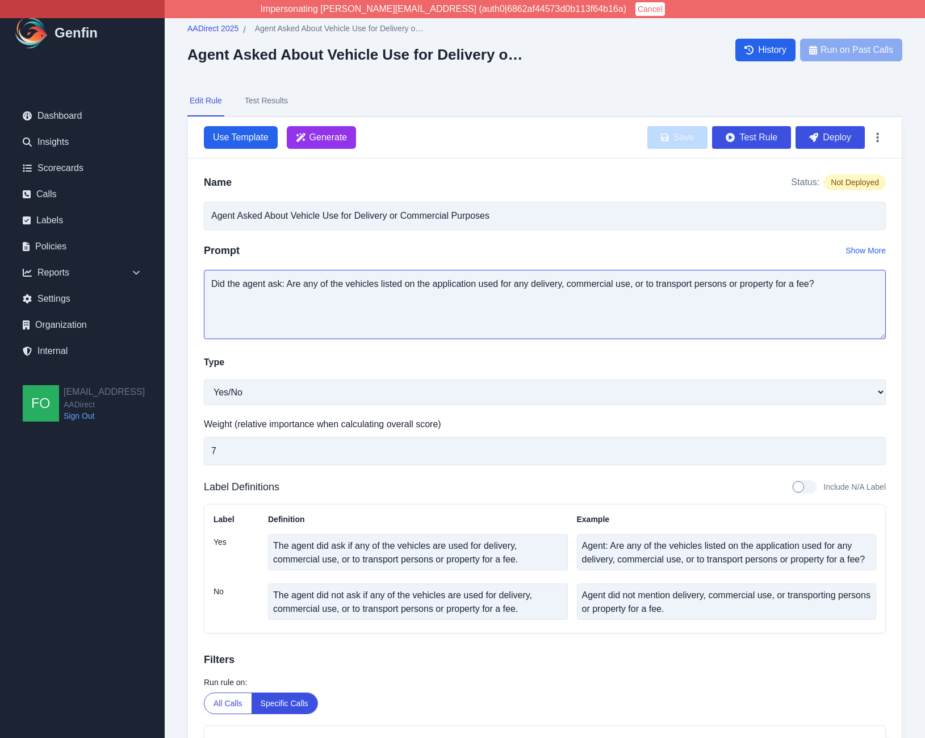
click at [300, 286] on textarea "Did the agent ask: Are any of the vehicles listed on the application used for a…" at bounding box center [545, 304] width 682 height 69
type textarea "Did the agent ask if there any of the vehicles listed on the application used f…"
click at [454, 553] on textarea "The agent did ask if any of the vehicles are used for delivery, commercial use,…" at bounding box center [418, 552] width 300 height 36
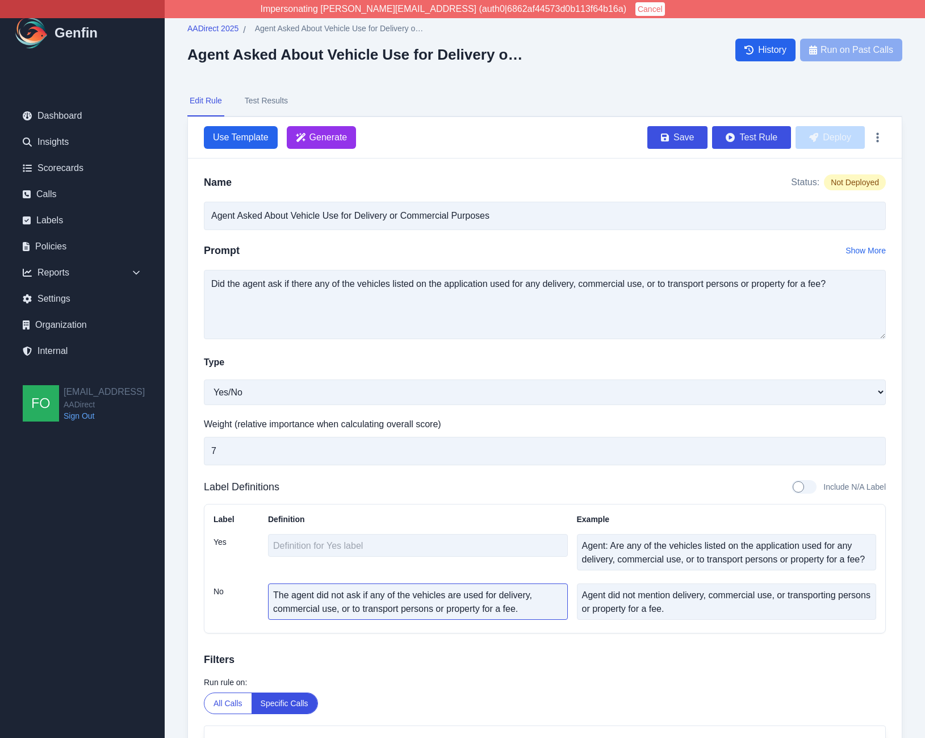
click at [479, 595] on textarea "The agent did not ask if any of the vehicles are used for delivery, commercial …" at bounding box center [418, 601] width 300 height 36
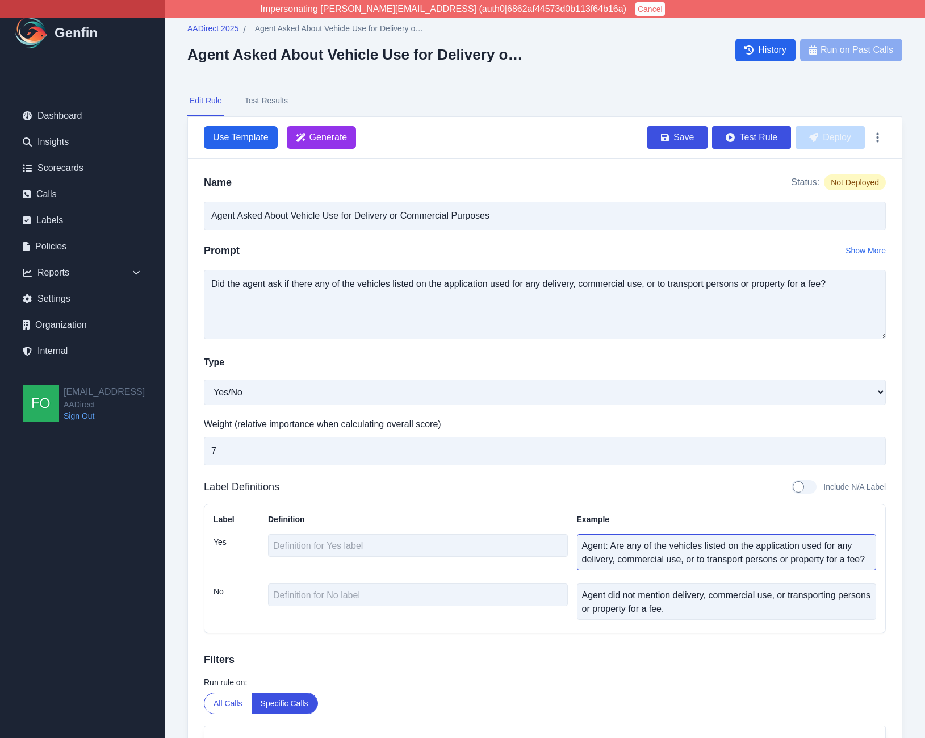
click at [611, 561] on textarea "Agent: Are any of the vehicles listed on the application used for any delivery,…" at bounding box center [727, 552] width 300 height 36
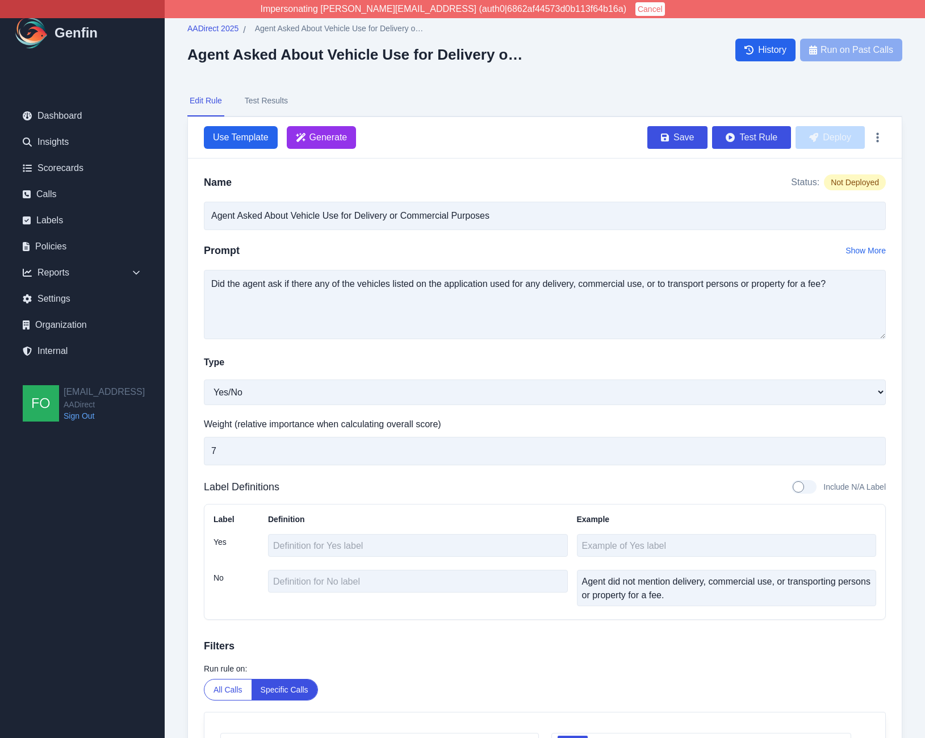
click at [639, 611] on div "Label Definition Example Yes No Agent did not mention delivery, commercial use,…" at bounding box center [545, 562] width 682 height 116
click at [645, 590] on textarea "Agent did not mention delivery, commercial use, or transporting persons or prop…" at bounding box center [727, 588] width 300 height 36
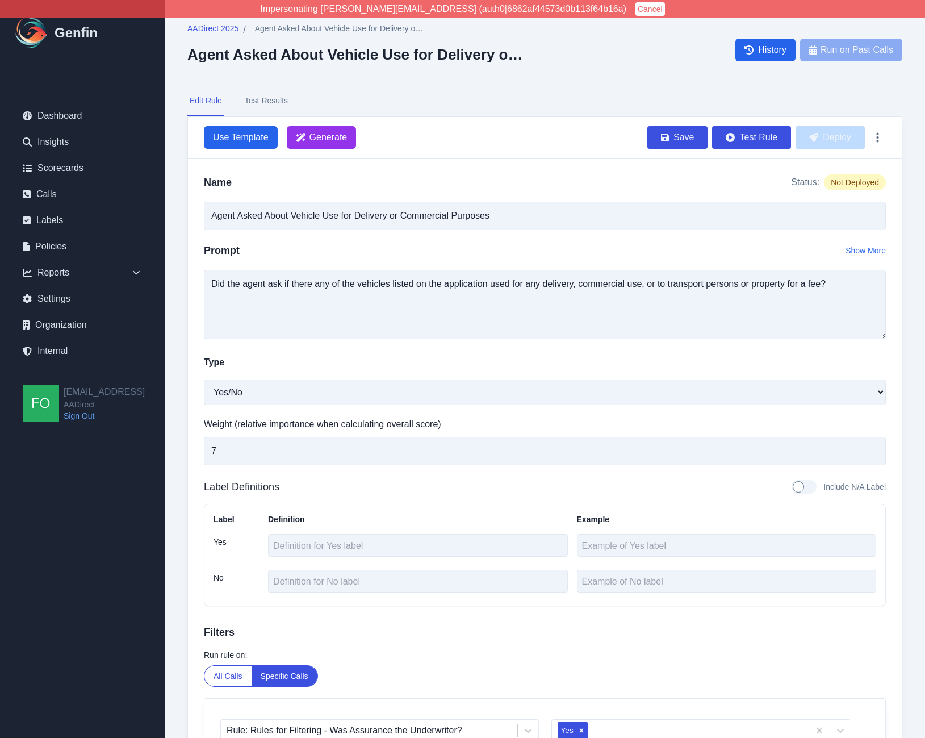
click at [586, 632] on h3 "Filters" at bounding box center [545, 632] width 682 height 16
click at [805, 487] on div at bounding box center [804, 487] width 25 height 14
click at [792, 487] on input "Include N/A Label" at bounding box center [791, 487] width 1 height 1
checkbox input "true"
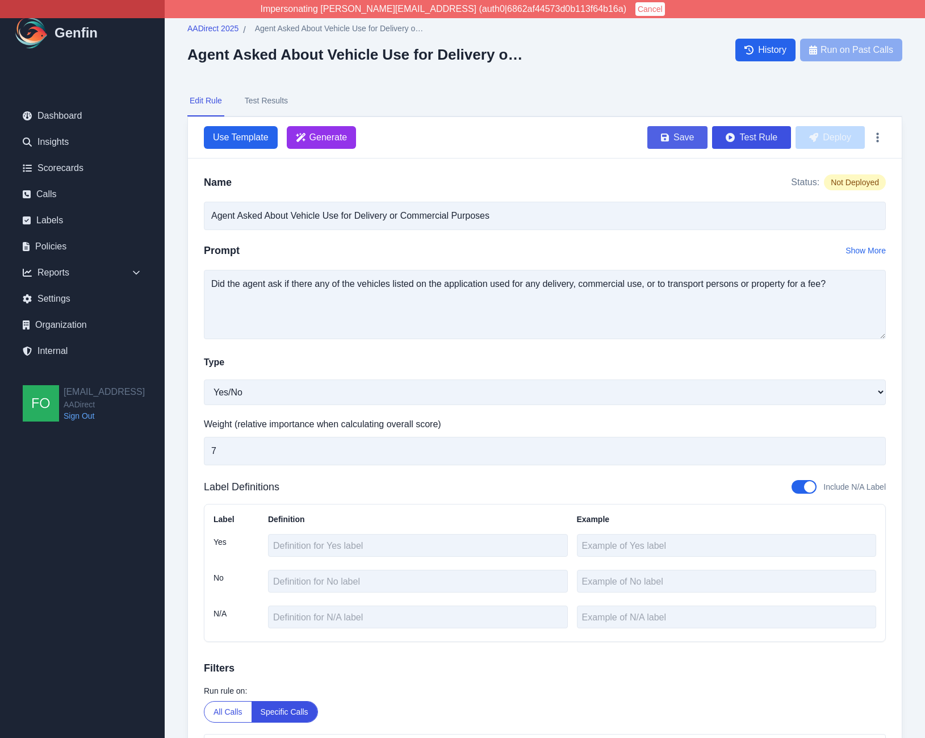
click at [678, 136] on button "Save" at bounding box center [677, 137] width 60 height 23
click at [834, 134] on button "Deploy" at bounding box center [830, 137] width 69 height 23
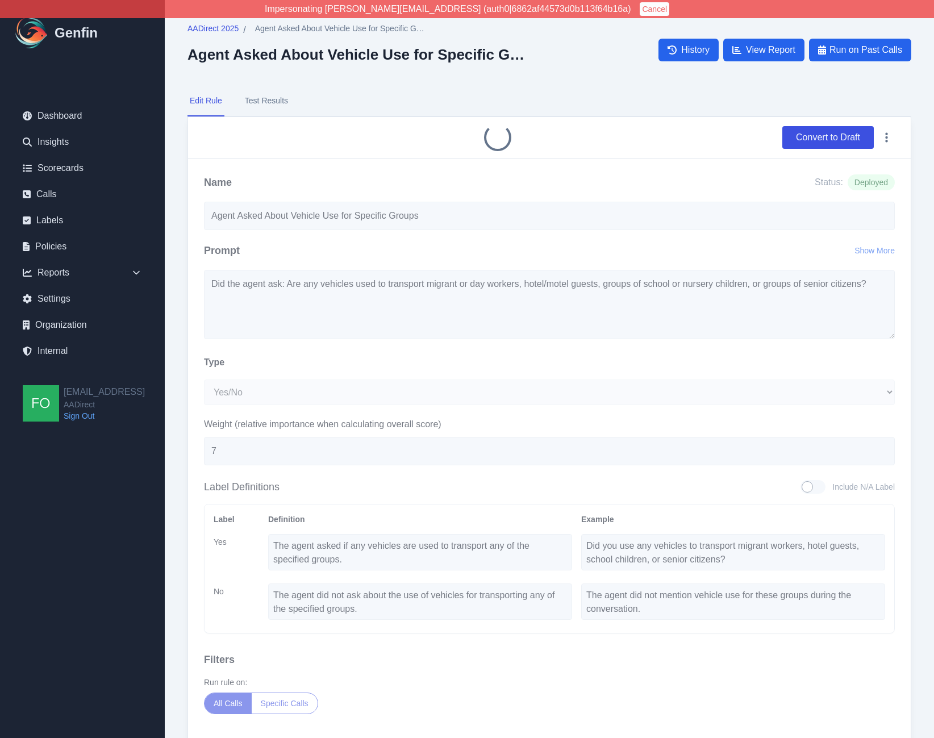
select select "Yes/No"
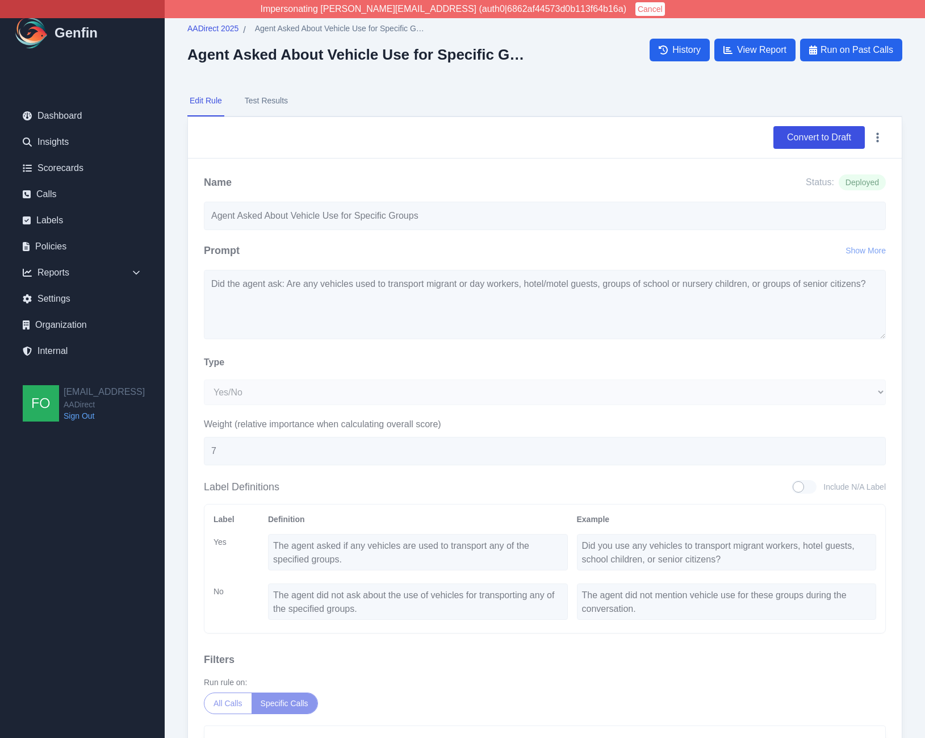
click at [666, 283] on form "Convert to Draft Name Status: Deployed Agent Asked About Vehicle Use for Specif…" at bounding box center [545, 481] width 714 height 729
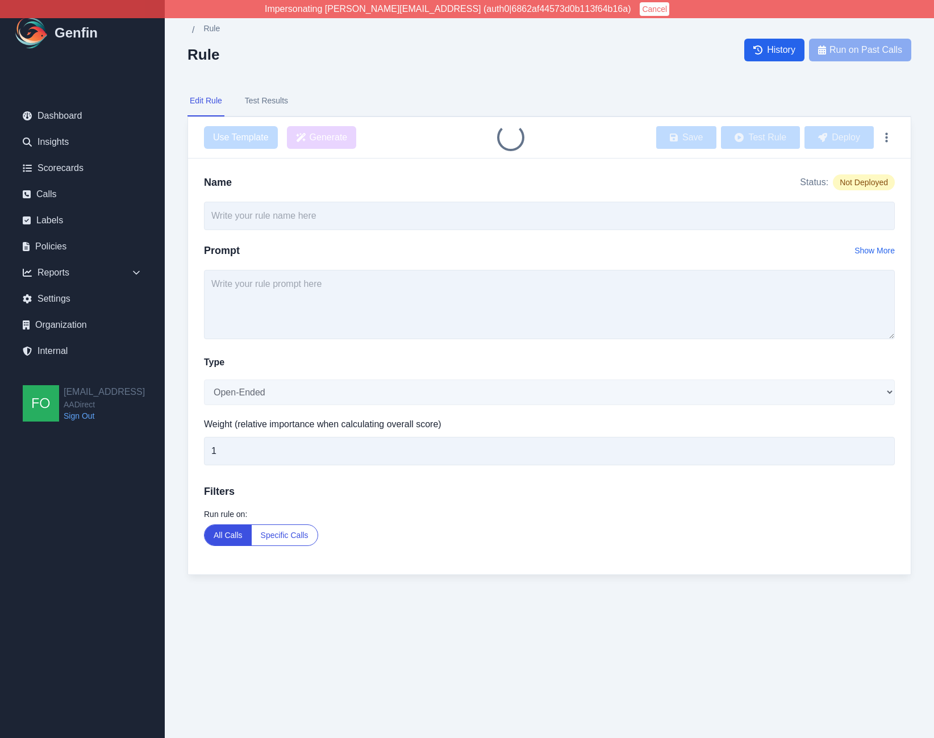
type input "Agent Asked About Vehicles Not Principally Garaged at Application Address"
select select "Yes/No"
type input "7"
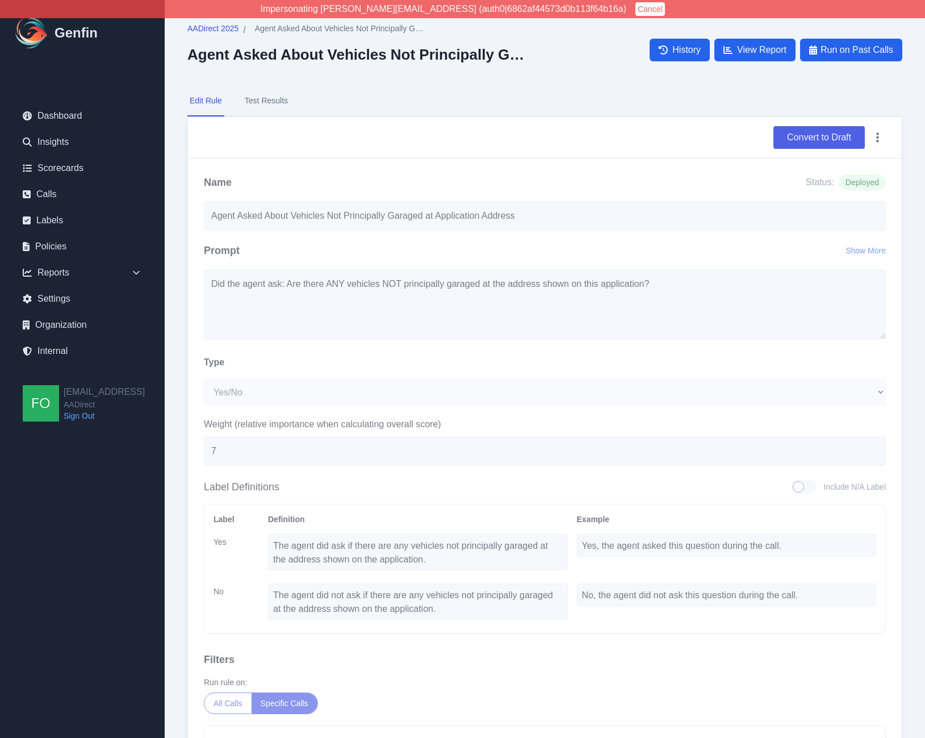
click at [815, 139] on button "Convert to Draft" at bounding box center [819, 137] width 91 height 23
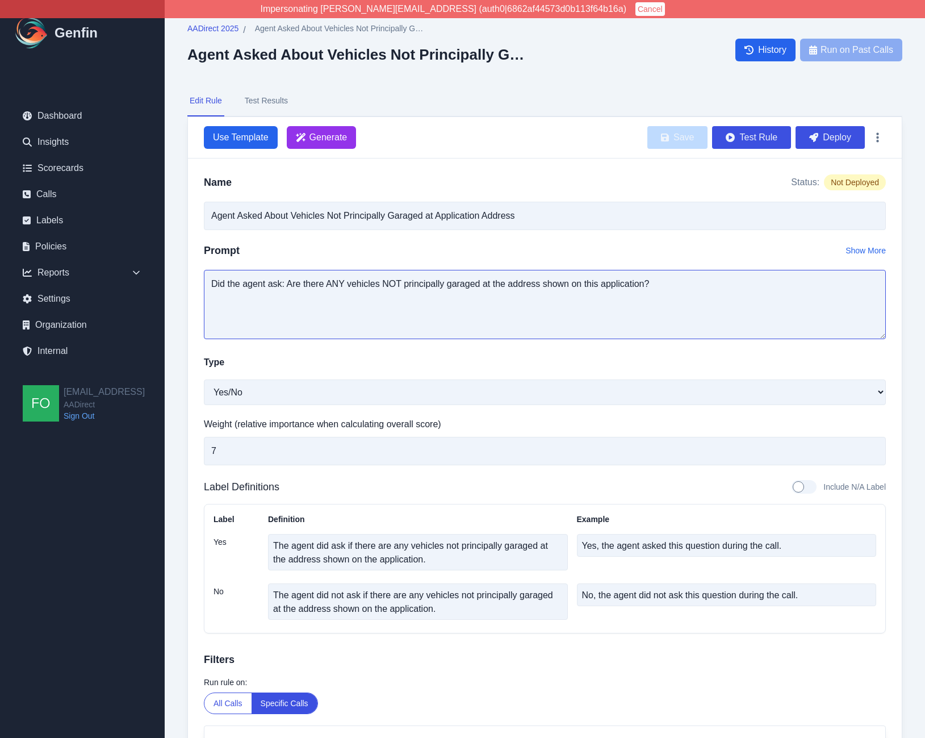
click at [324, 285] on textarea "Did the agent ask: Are there ANY vehicles NOT principally garaged at the addres…" at bounding box center [545, 304] width 682 height 69
click at [346, 284] on textarea "Did the agent ask: Are there ANY vehicles NOT principally garaged at the addres…" at bounding box center [545, 304] width 682 height 69
click at [337, 285] on textarea "Did the agent ask: Are there ANY vehicles NOT principally garaged at the addres…" at bounding box center [545, 304] width 682 height 69
drag, startPoint x: 288, startPoint y: 285, endPoint x: 325, endPoint y: 299, distance: 40.3
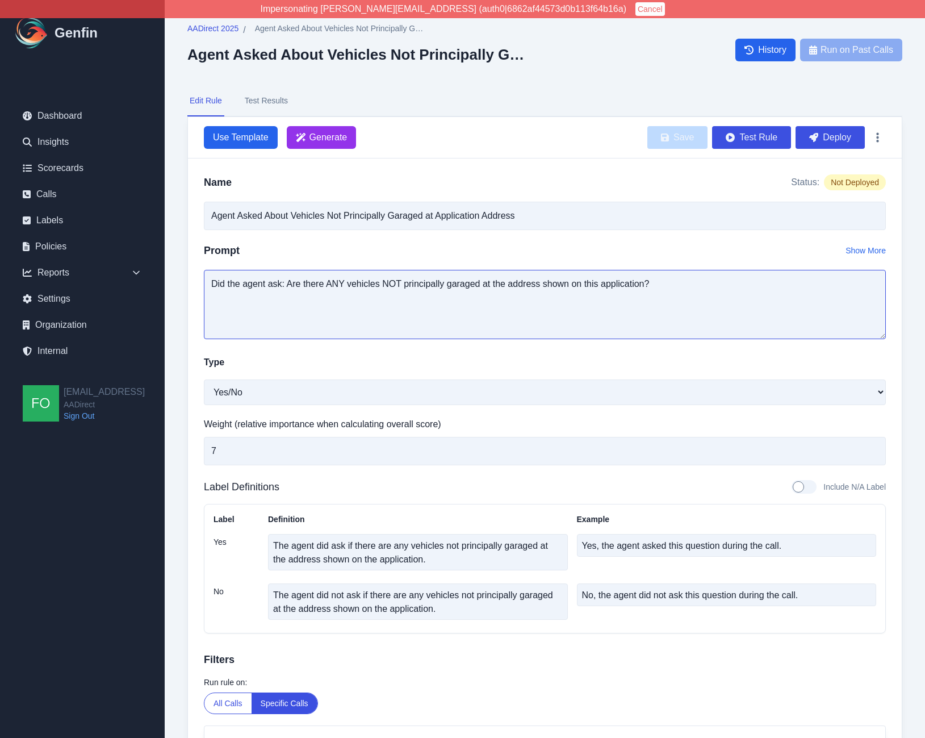
click at [288, 285] on textarea "Did the agent ask: Are there ANY vehicles NOT principally garaged at the addres…" at bounding box center [545, 304] width 682 height 69
type textarea "Did the agent ask if there are any vehicles NOT principally garaged at the addr…"
click at [683, 143] on button "Save" at bounding box center [677, 137] width 60 height 23
click at [843, 136] on button "Deploy" at bounding box center [830, 137] width 69 height 23
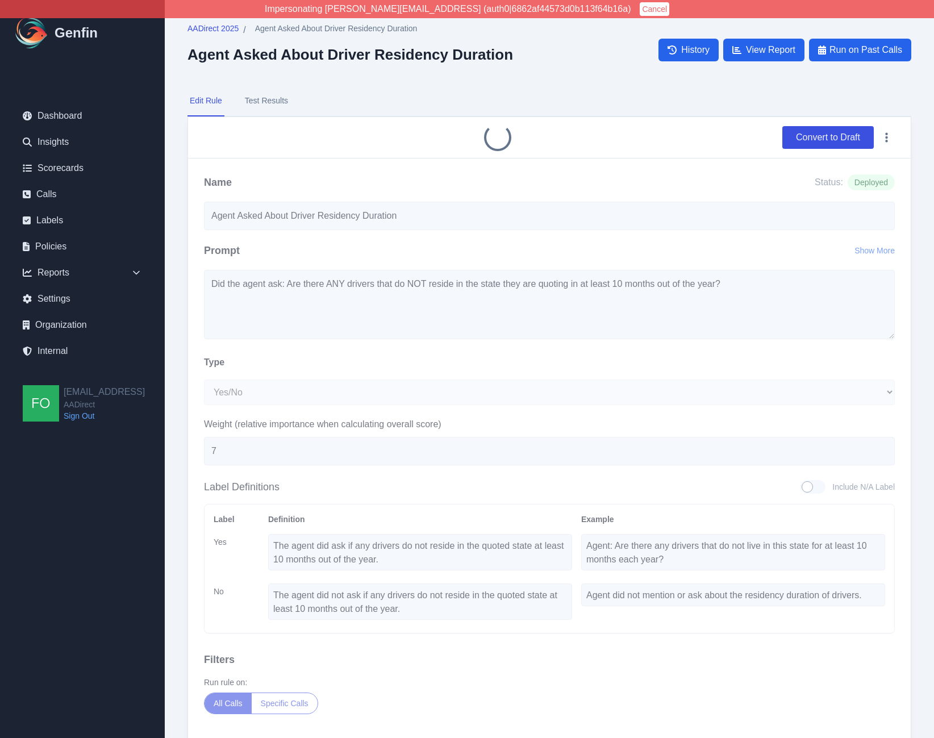
select select "Yes/No"
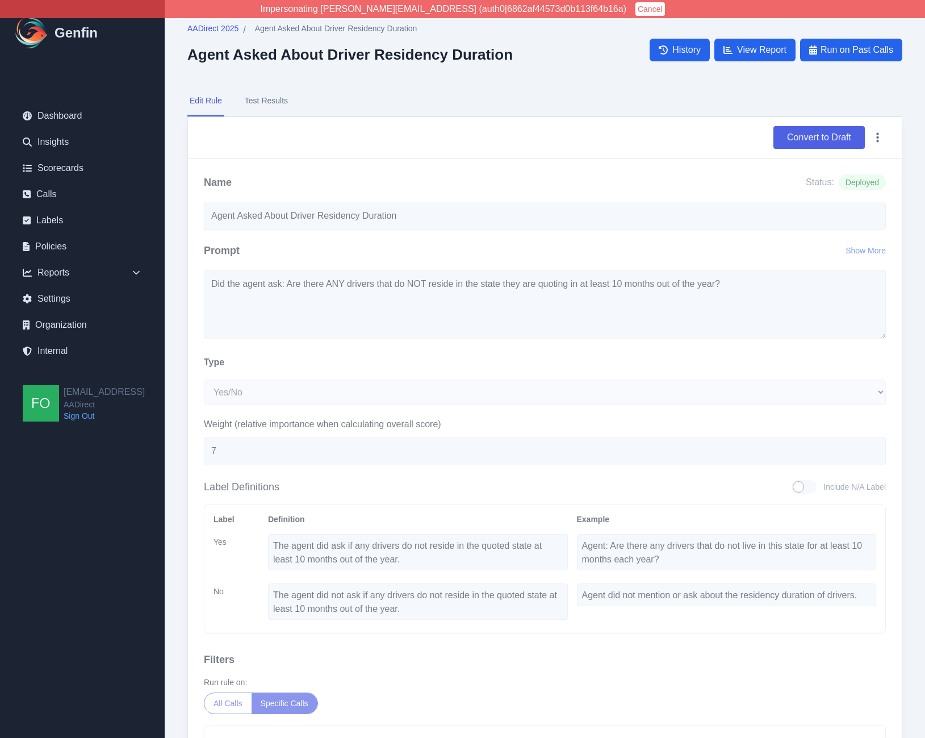
click at [818, 137] on button "Convert to Draft" at bounding box center [819, 137] width 91 height 23
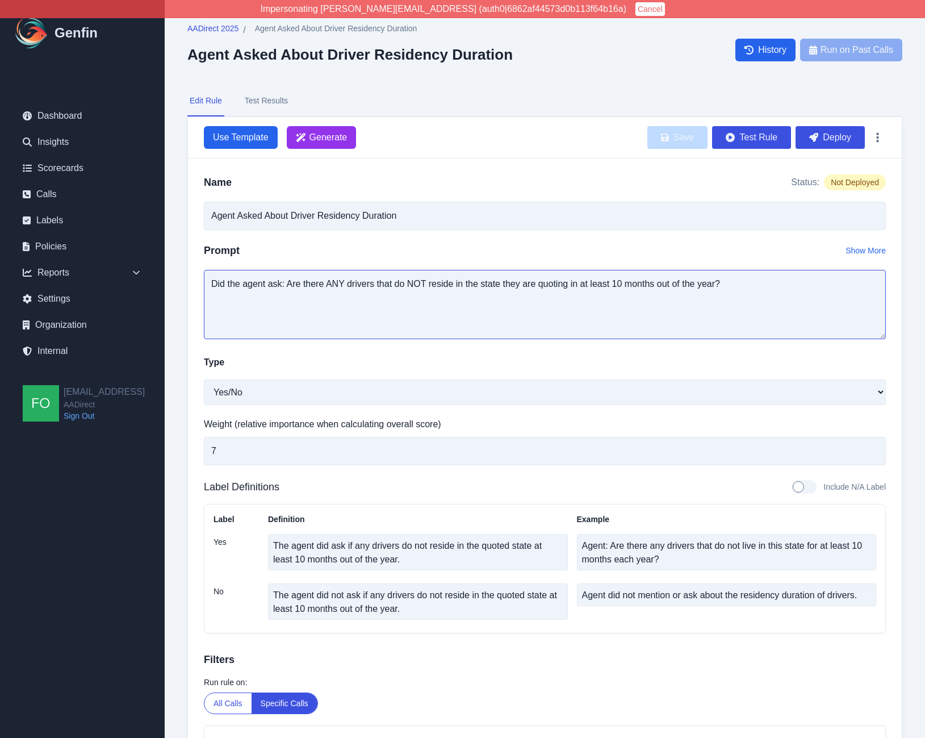
click at [454, 297] on textarea "Did the agent ask: Are there ANY drivers that do NOT reside in the state they a…" at bounding box center [545, 304] width 682 height 69
click at [454, 286] on textarea "Did the agent ask: Are there ANY drivers that do NOT reside in the state they a…" at bounding box center [545, 304] width 682 height 69
click at [370, 545] on textarea "The agent did ask if any drivers do not reside in the quoted state at least 10 …" at bounding box center [418, 552] width 300 height 36
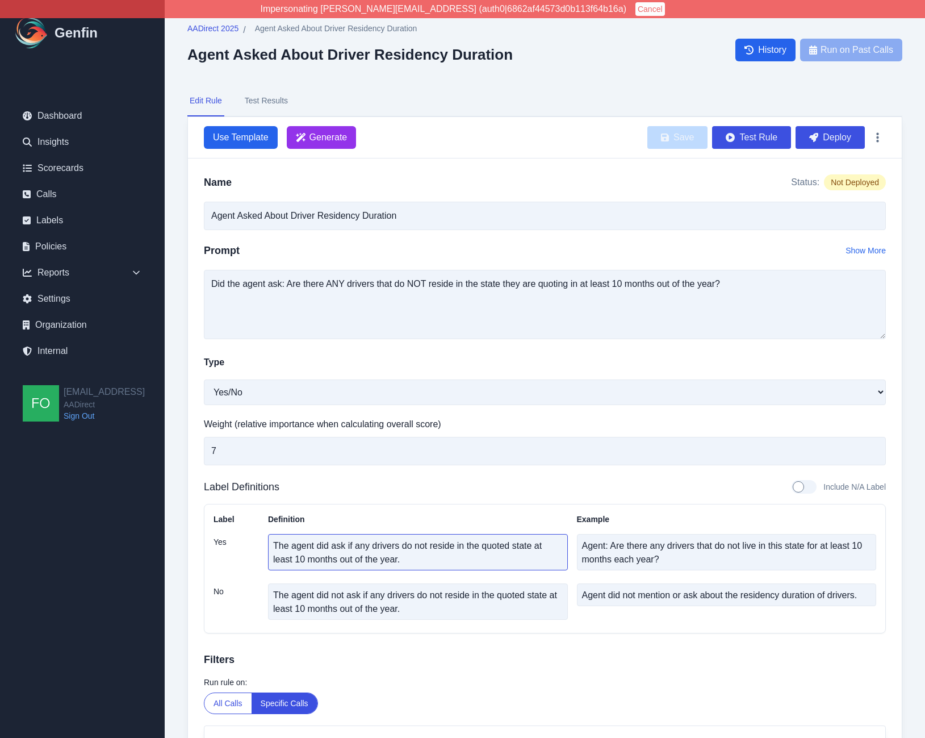
click at [370, 546] on textarea "The agent did ask if any drivers do not reside in the quoted state at least 10 …" at bounding box center [418, 552] width 300 height 36
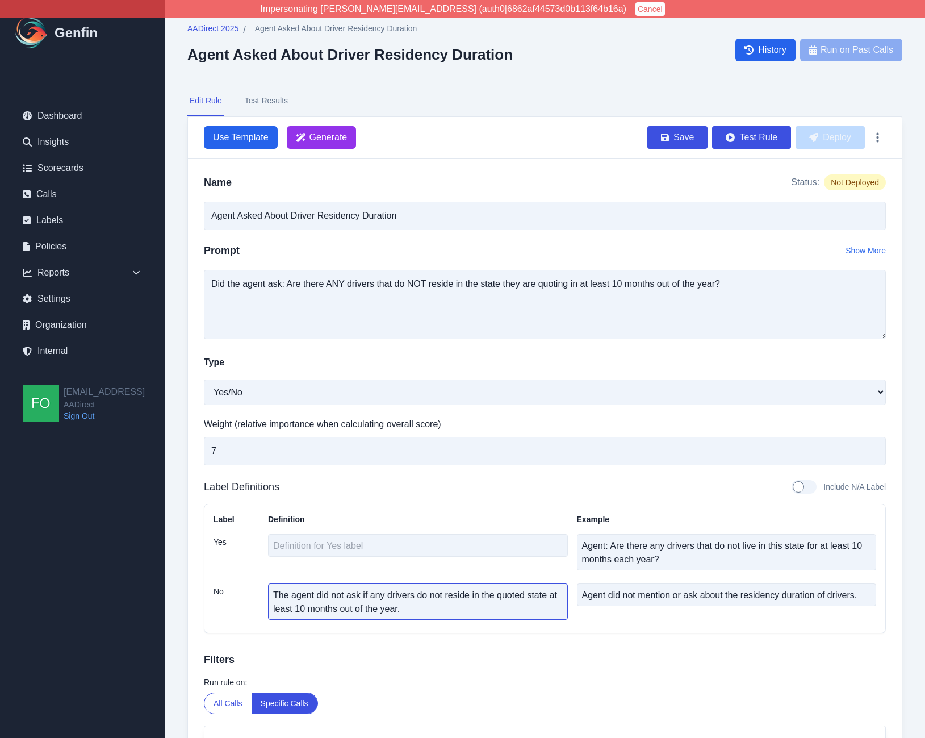
click at [413, 605] on textarea "The agent did not ask if any drivers do not reside in the quoted state at least…" at bounding box center [418, 601] width 300 height 36
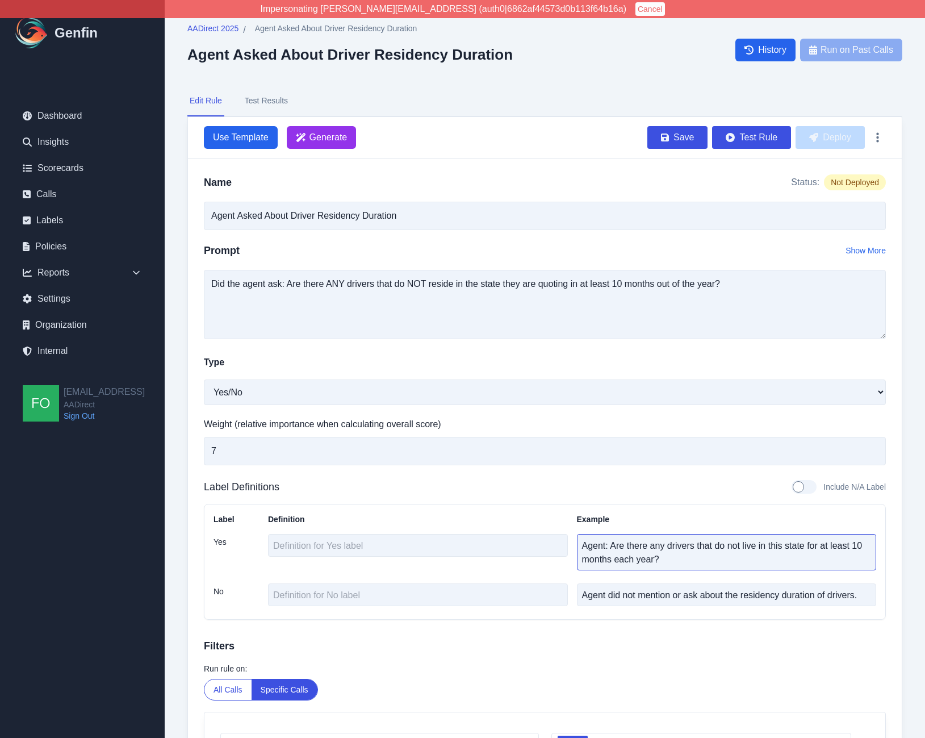
click at [629, 555] on textarea "Agent: Are there any drivers that do not live in this state for at least 10 mon…" at bounding box center [727, 552] width 300 height 36
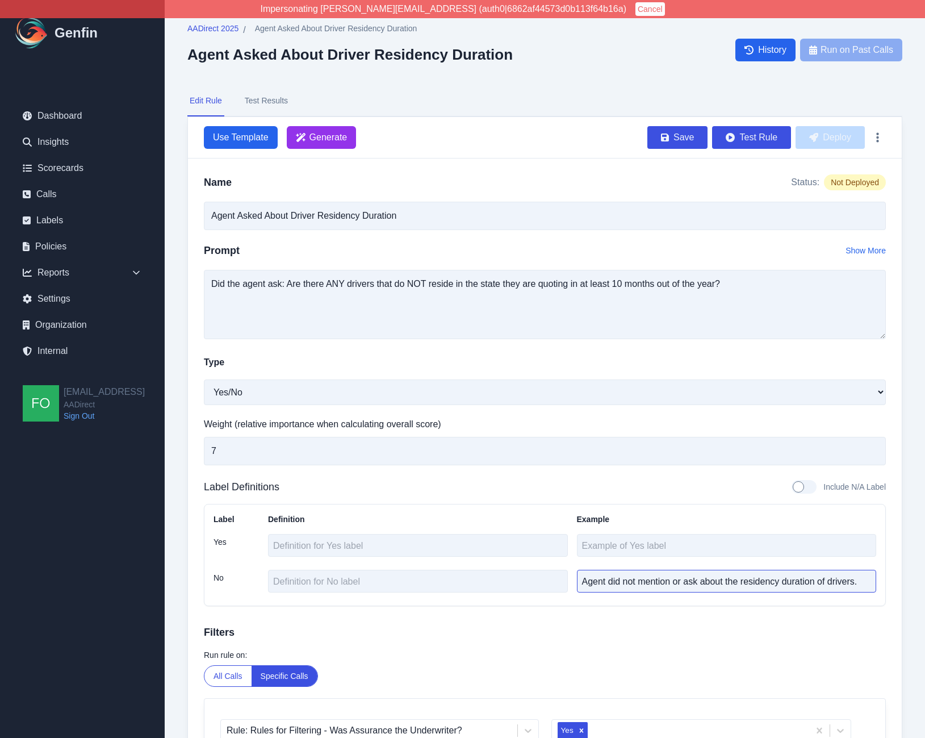
click at [636, 584] on textarea "Agent did not mention or ask about the residency duration of drivers." at bounding box center [727, 581] width 300 height 23
click at [749, 498] on div "Label Definitions Include N/A Label Label Definition Example Yes No" at bounding box center [545, 542] width 682 height 127
click at [291, 286] on textarea "Did the agent ask: Are there ANY drivers that do NOT reside in the state they a…" at bounding box center [545, 304] width 682 height 69
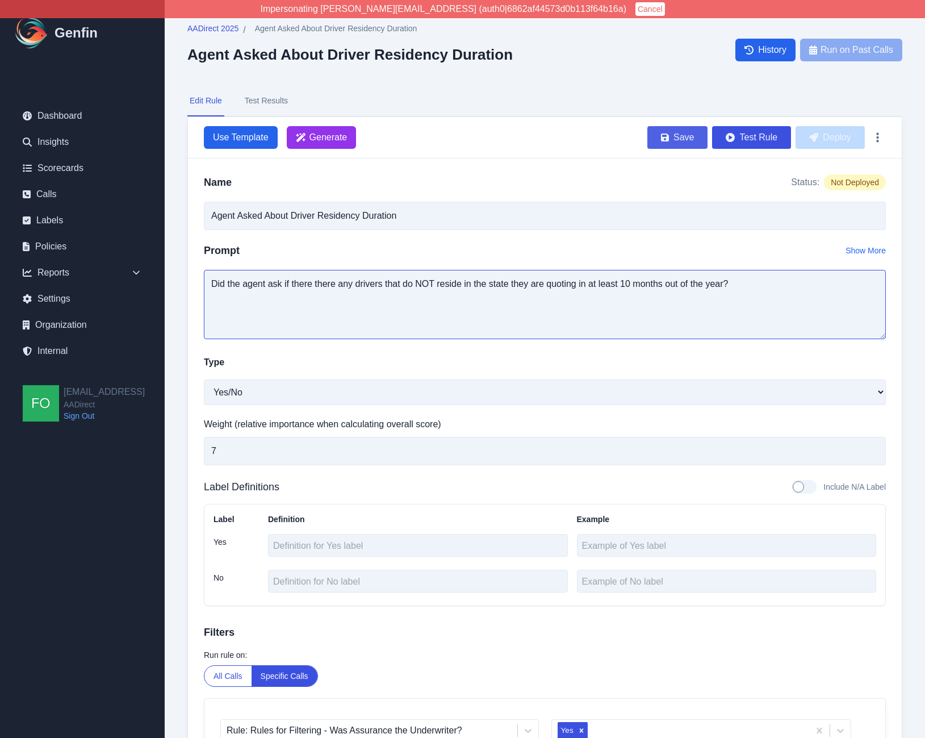
type textarea "Did the agent ask if there there any drivers that do NOT reside in the state th…"
click at [665, 136] on icon "button" at bounding box center [665, 137] width 8 height 9
click at [845, 134] on button "Deploy" at bounding box center [830, 137] width 69 height 23
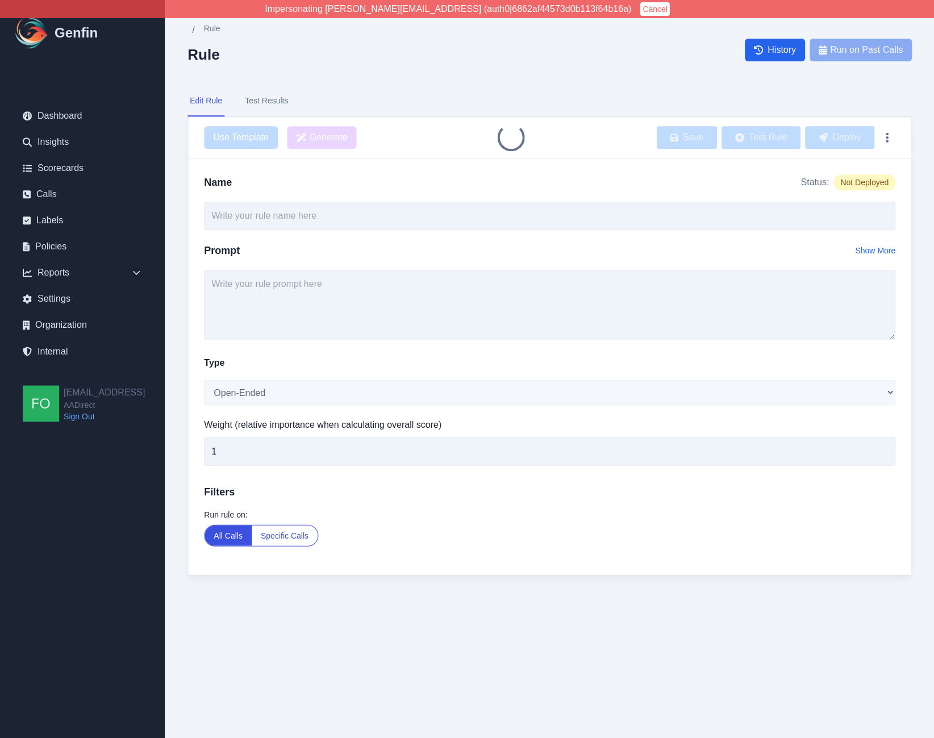
type input "TCPA Intro Compliance"
select select "Yes/No"
type input "Agent Asked About Driver Residency Duration"
select select "Yes/No"
type input "7"
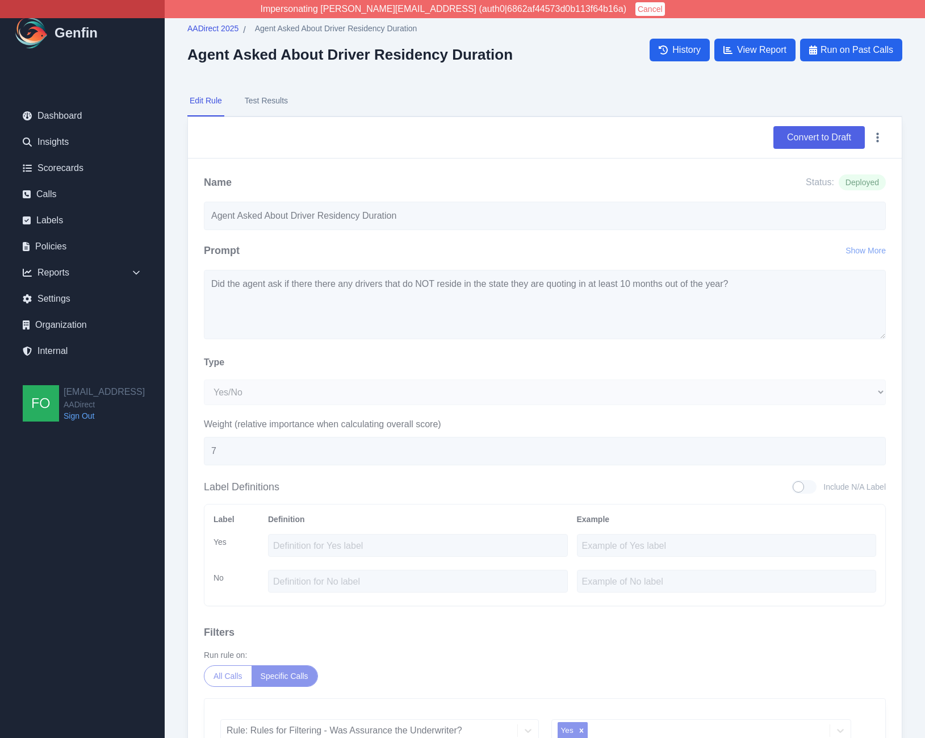
click at [832, 126] on button "Convert to Draft" at bounding box center [819, 137] width 91 height 23
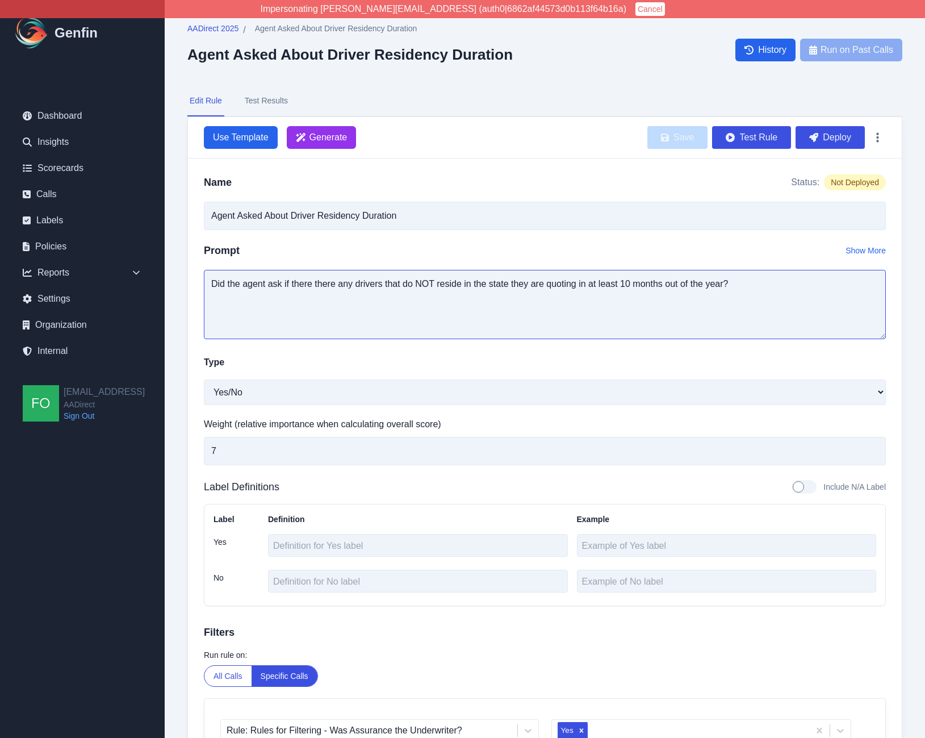
click at [289, 284] on textarea "Did the agent ask if there there any drivers that do NOT reside in the state th…" at bounding box center [545, 304] width 682 height 69
drag, startPoint x: 267, startPoint y: 286, endPoint x: 313, endPoint y: 283, distance: 46.1
click at [313, 283] on textarea "Did the agent ask if there there any drivers that do NOT reside in the state th…" at bounding box center [545, 304] width 682 height 69
click at [710, 287] on textarea "Did the agent confirm that ALL drivers will be residing in the state they are q…" at bounding box center [545, 304] width 682 height 69
type textarea "Did the agent confirm that ALL drivers will be residing in the state they are q…"
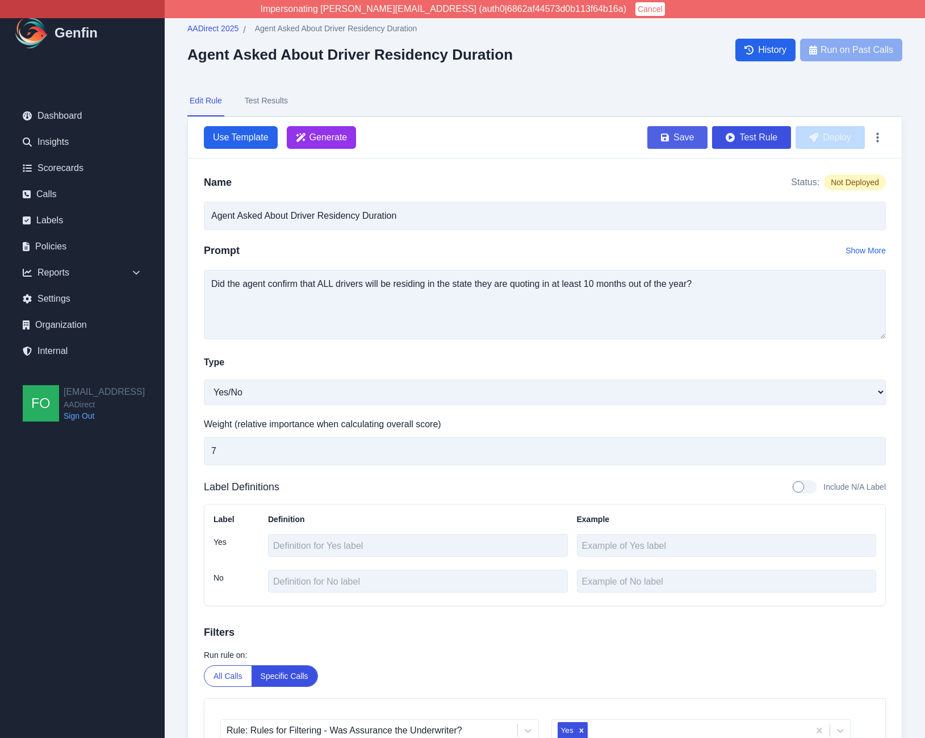
click at [678, 135] on button "Save" at bounding box center [677, 137] width 60 height 23
click at [841, 136] on button "Deploy" at bounding box center [830, 137] width 69 height 23
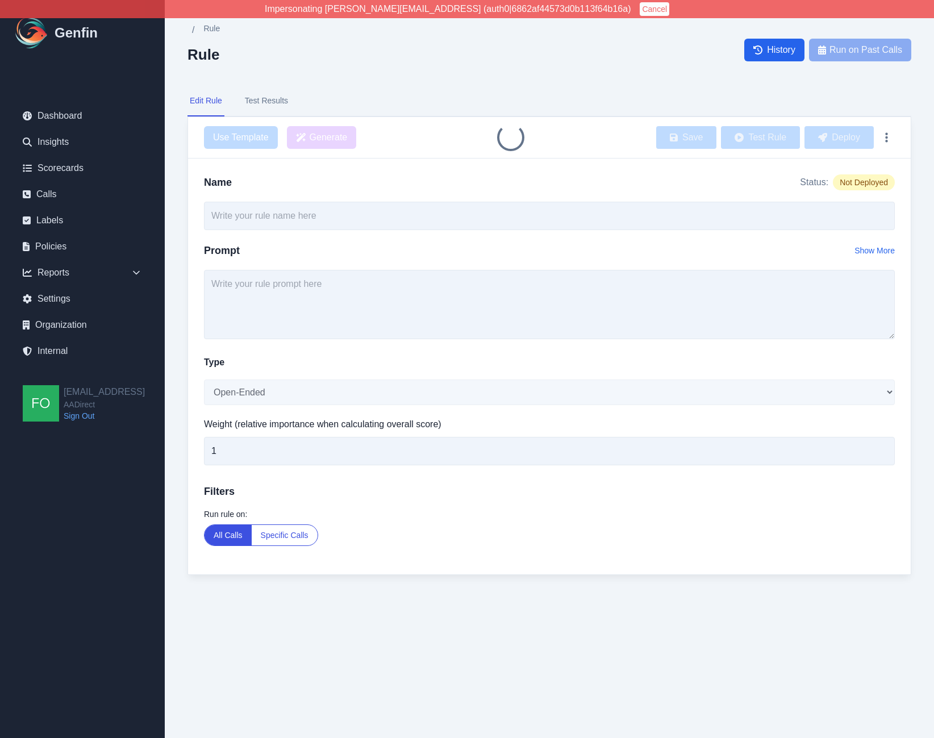
type input "Agent Asked About Driver Residency Duration"
select select "Yes/No"
type input "7"
type input "Agent Asked About Vehicles Not Principally Garaged at Application Address"
select select "Yes/No"
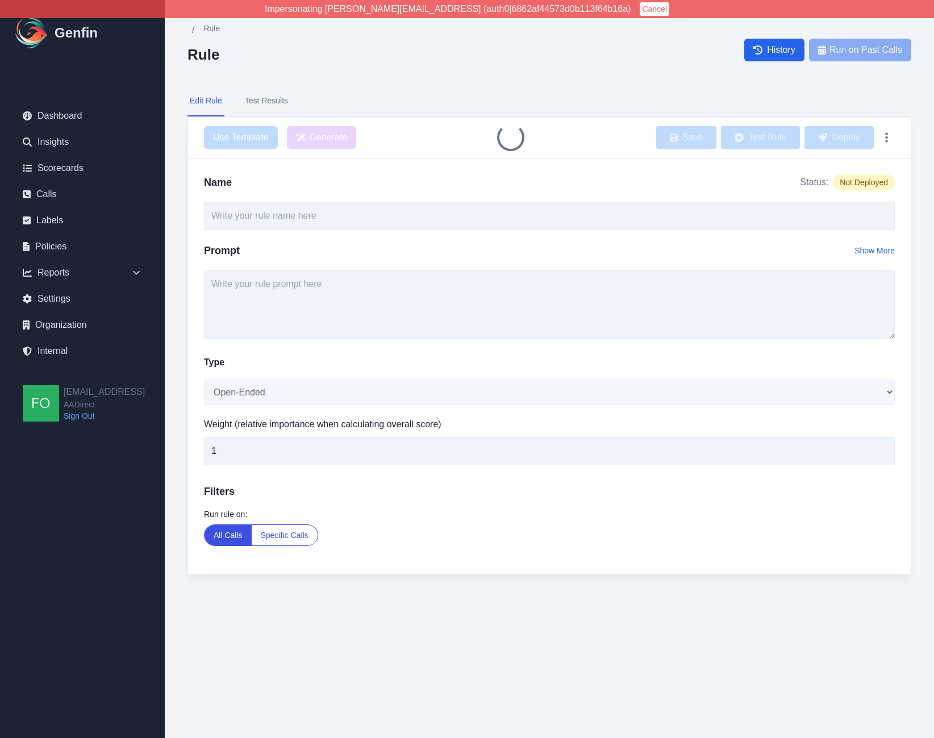
type input "7"
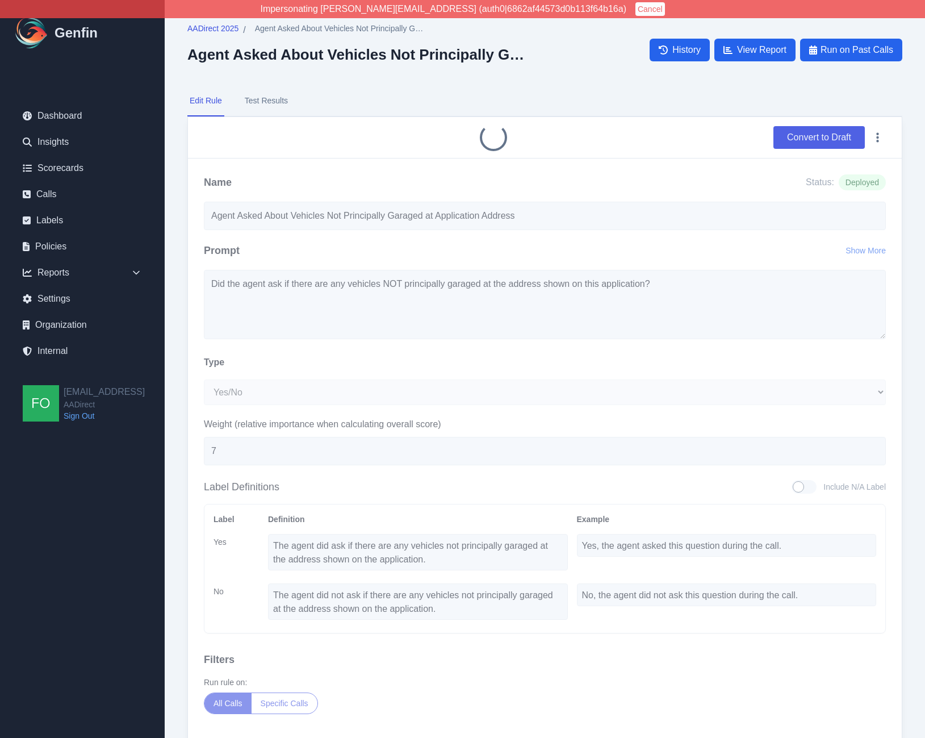
click at [814, 136] on button "Convert to Draft" at bounding box center [819, 137] width 91 height 23
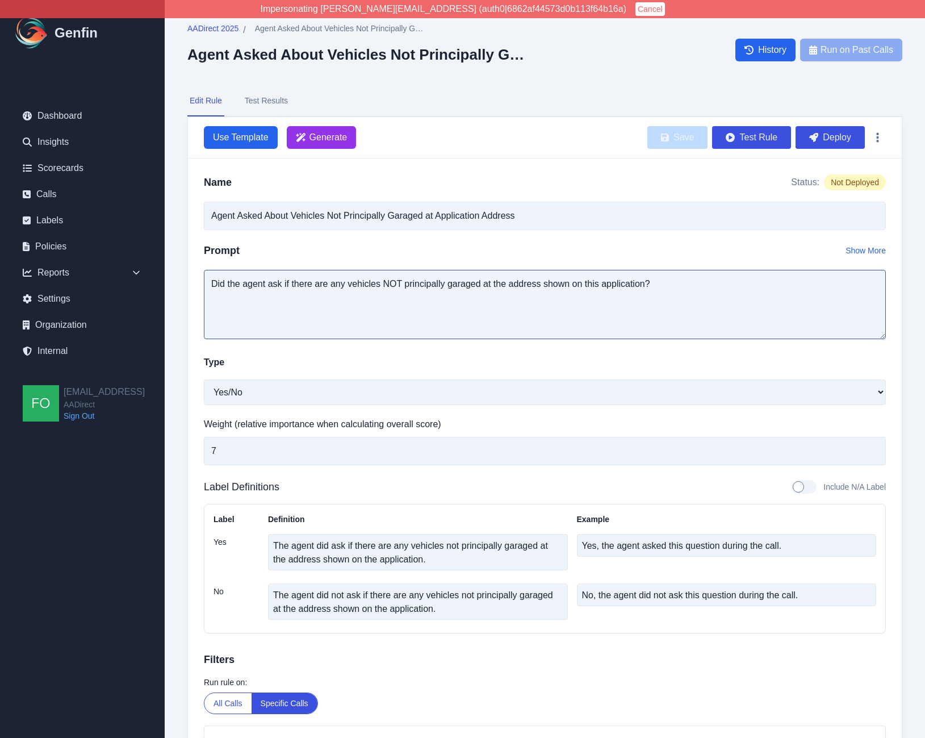
click at [279, 286] on textarea "Did the agent ask if there are any vehicles NOT principally garaged at the addr…" at bounding box center [545, 304] width 682 height 69
drag, startPoint x: 267, startPoint y: 286, endPoint x: 345, endPoint y: 285, distance: 77.8
click at [345, 285] on textarea "Did the agent ask if there are any vehicles NOT principally garaged at the addr…" at bounding box center [545, 304] width 682 height 69
type textarea "Did the agent confirm that ALL vehicles will be principally garaged at the addr…"
click at [666, 139] on icon "button" at bounding box center [665, 137] width 8 height 8
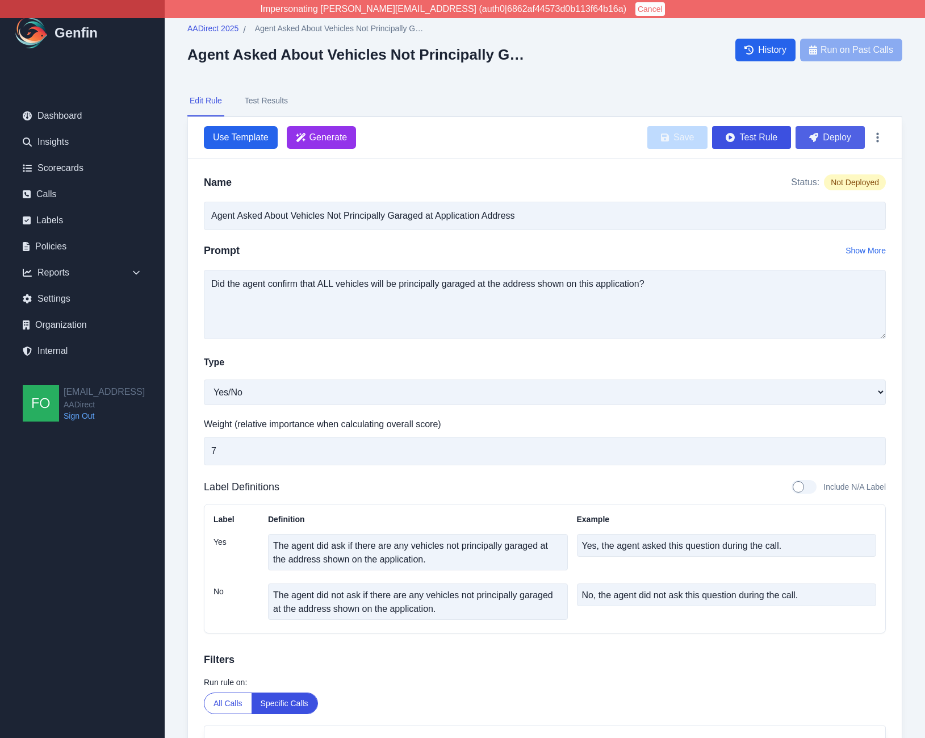
click at [822, 140] on button "Deploy" at bounding box center [830, 137] width 69 height 23
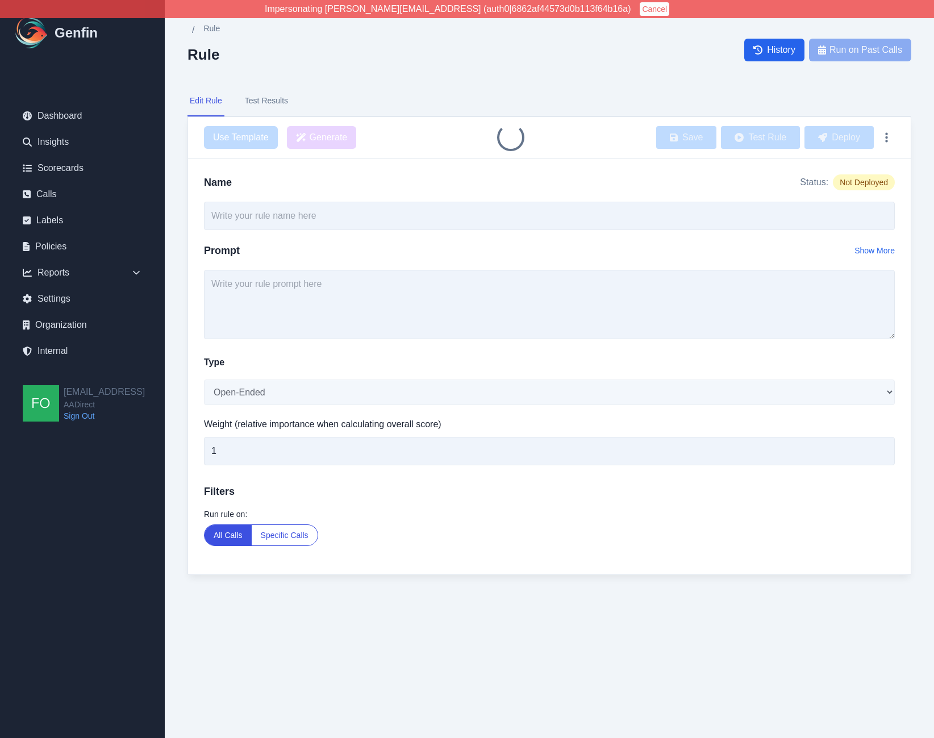
type input "Agent Provided Timeframe for Quote Completion"
select select "Yes/No"
type input "2"
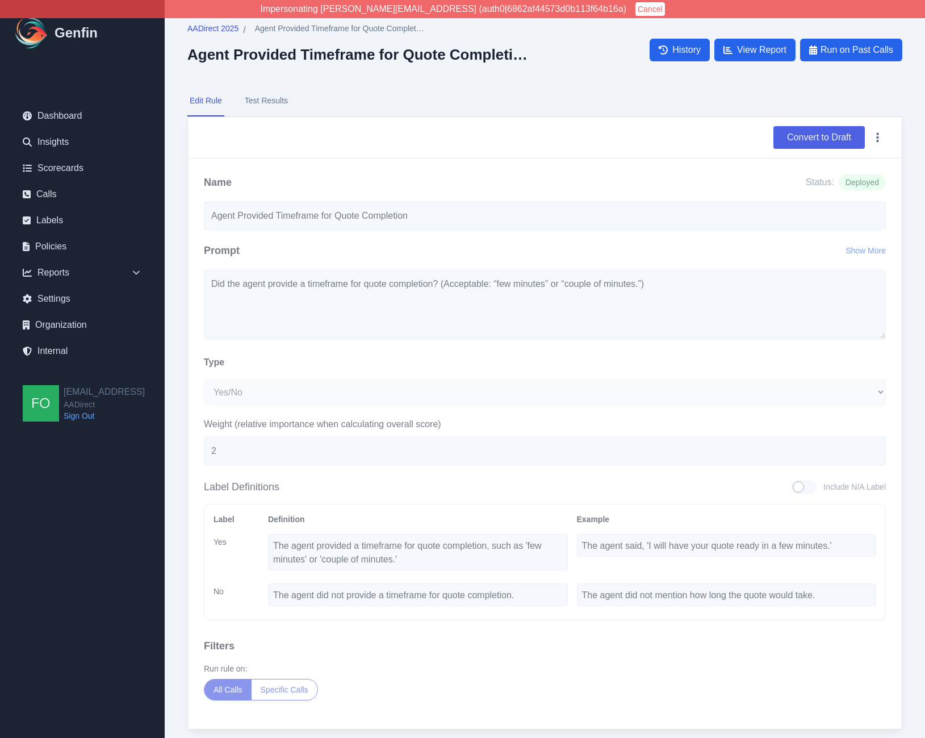
click at [819, 132] on button "Convert to Draft" at bounding box center [819, 137] width 91 height 23
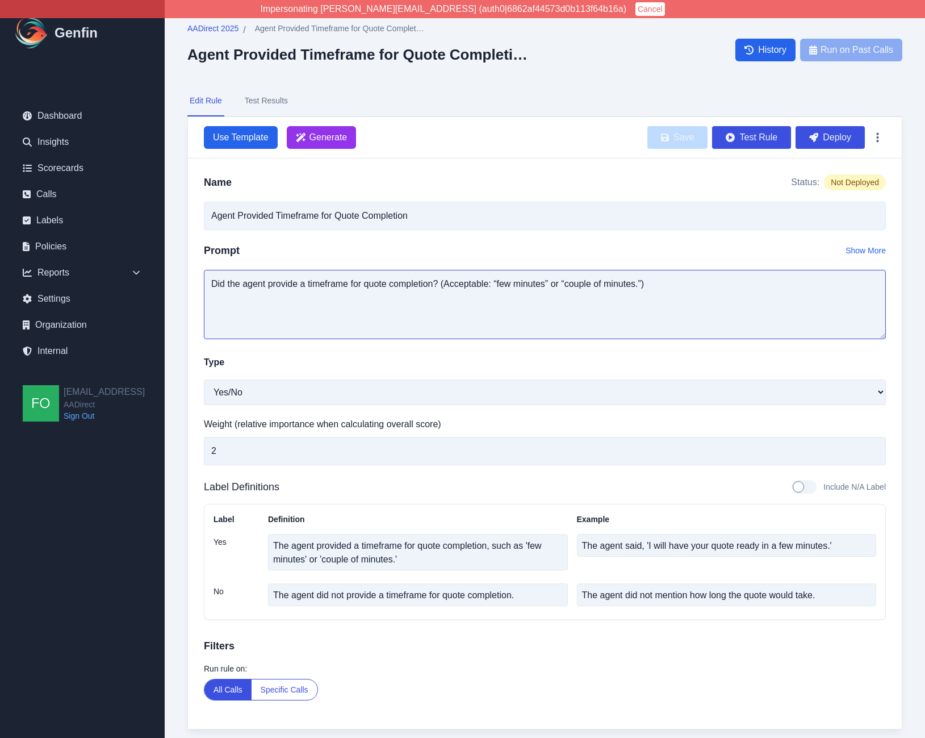
click at [691, 284] on textarea "Did the agent provide a timeframe for quote completion? (Acceptable: “few minut…" at bounding box center [545, 304] width 682 height 69
drag, startPoint x: 689, startPoint y: 289, endPoint x: 440, endPoint y: 287, distance: 249.3
click at [440, 287] on textarea "Did the agent provide a timeframe for quote completion? (Acceptable: “few minut…" at bounding box center [545, 304] width 682 height 69
type textarea "Did the agent provide a timeframe for how long it will take to complete the ent…"
click at [666, 145] on button "Save" at bounding box center [677, 137] width 60 height 23
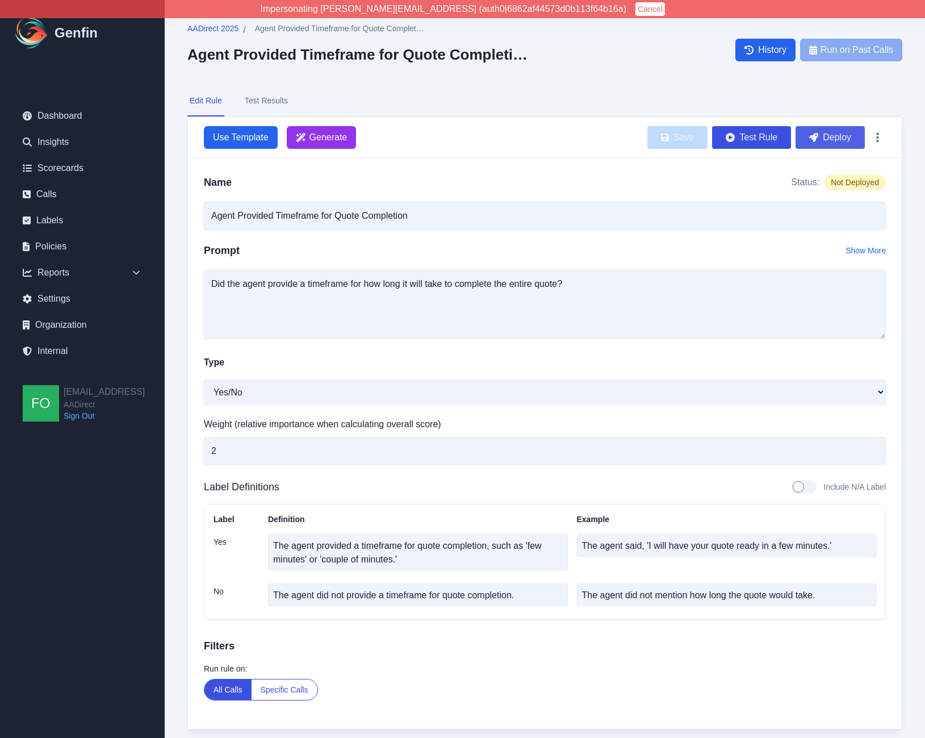
click at [825, 139] on button "Deploy" at bounding box center [830, 137] width 69 height 23
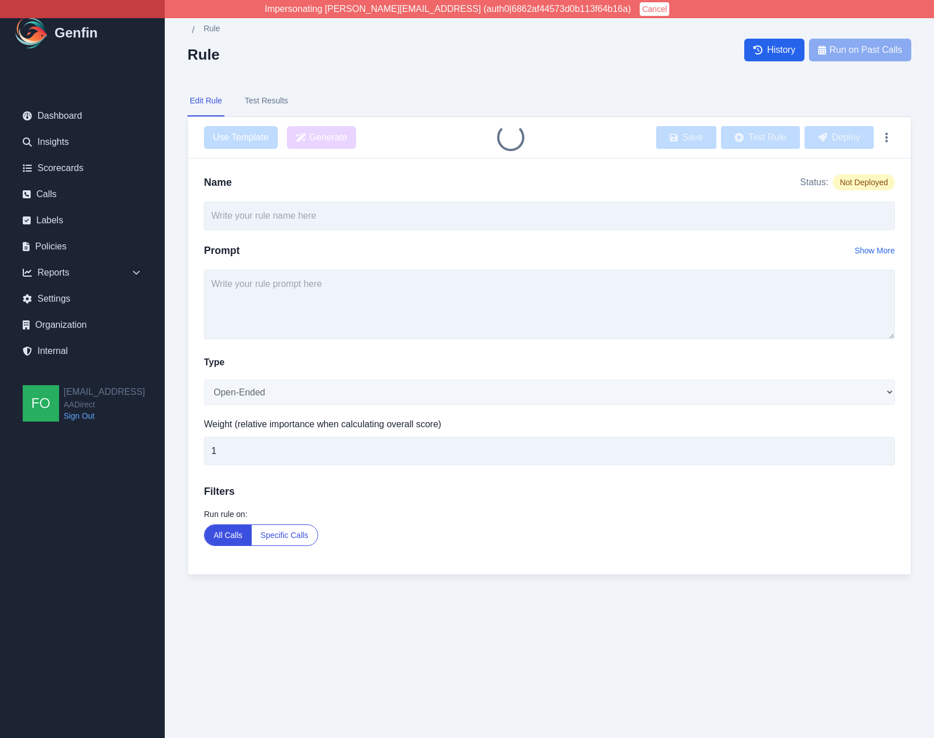
type input "TCPA Intro Compliance"
select select "Yes/No"
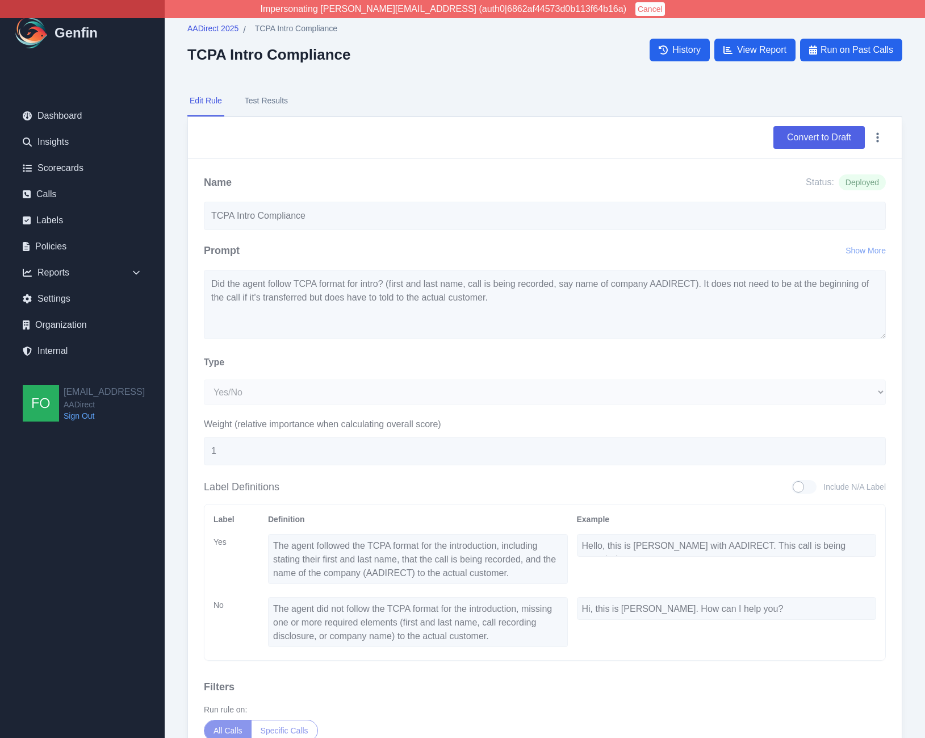
click at [827, 138] on button "Convert to Draft" at bounding box center [819, 137] width 91 height 23
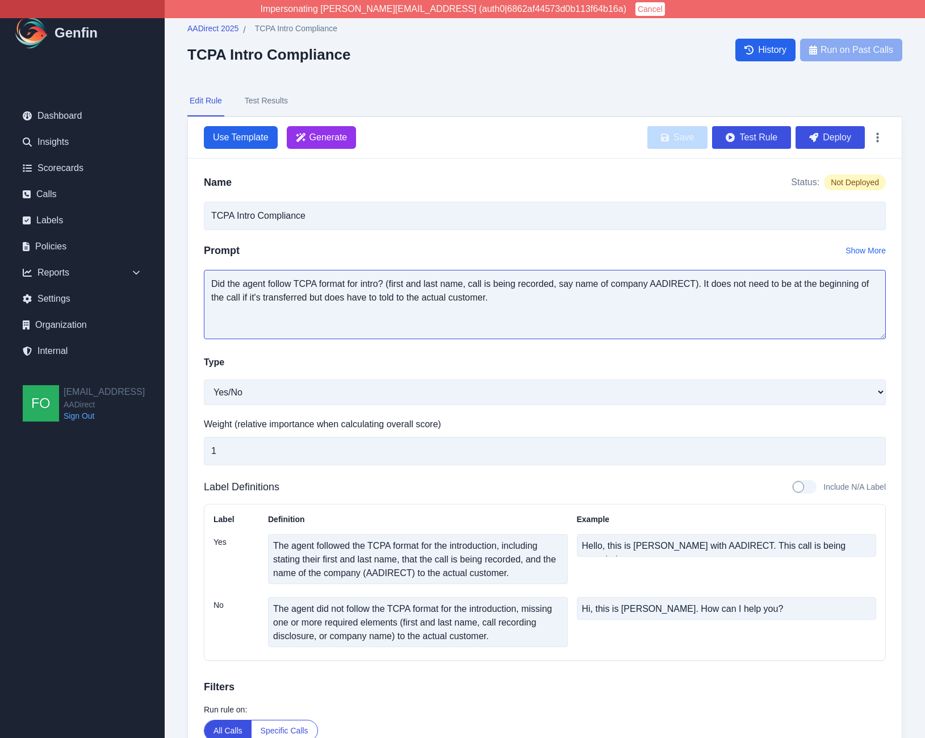
click at [241, 285] on textarea "Did the agent follow TCPA format for intro? (first and last name, call is being…" at bounding box center [545, 304] width 682 height 69
click at [677, 136] on button "Save" at bounding box center [677, 137] width 60 height 23
click at [824, 140] on button "Deploy" at bounding box center [830, 137] width 69 height 23
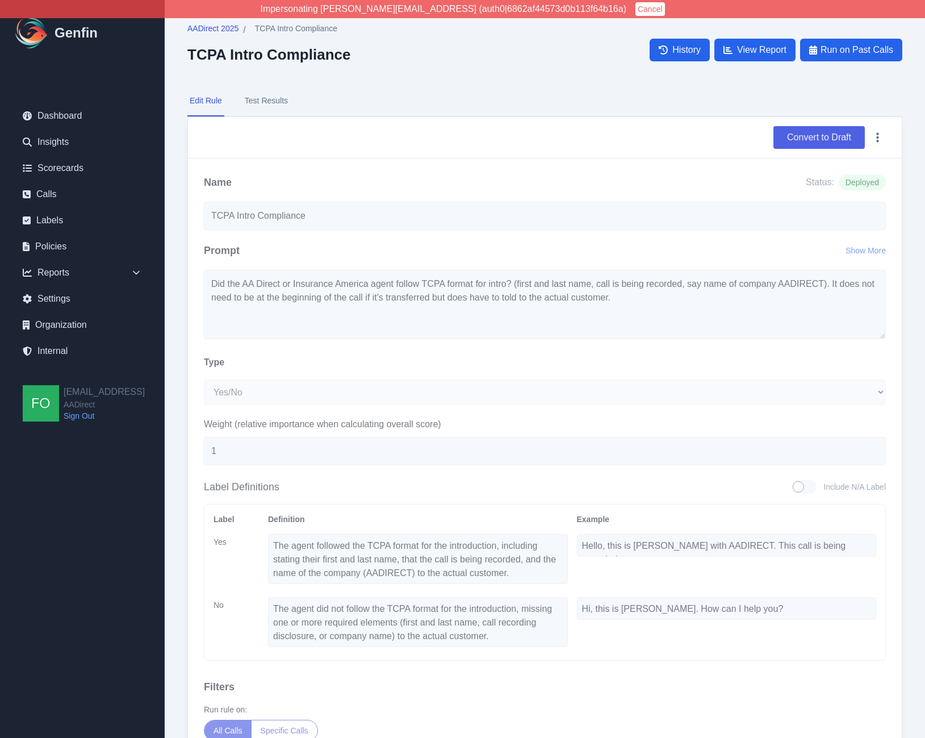
click at [816, 144] on button "Convert to Draft" at bounding box center [819, 137] width 91 height 23
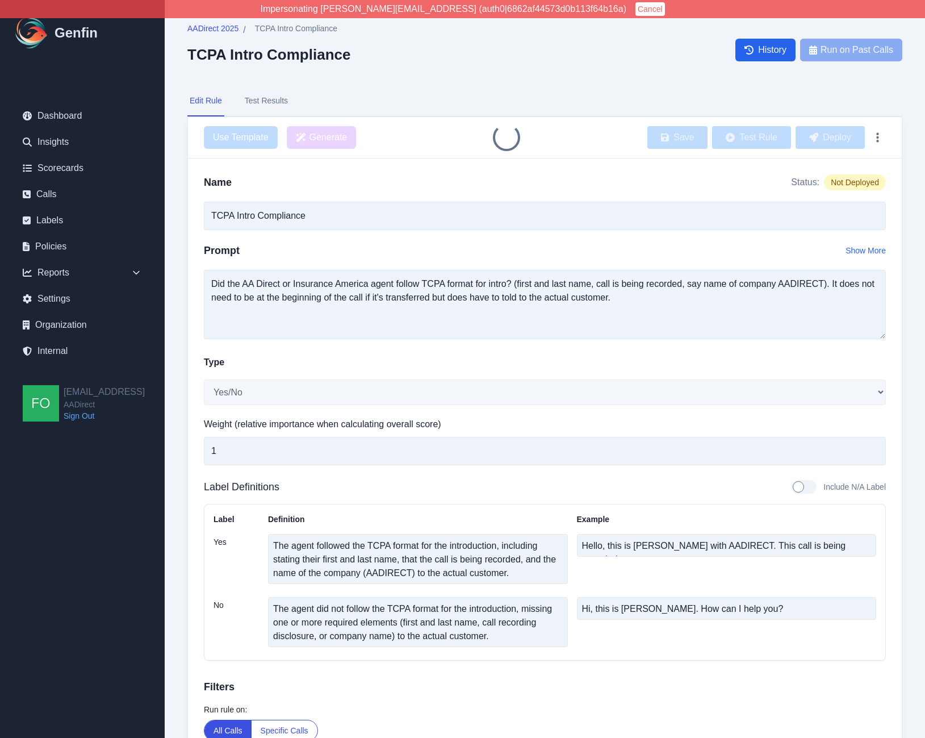
click at [679, 283] on textarea "Did the AA Direct or Insurance America agent follow TCPA format for intro? (fir…" at bounding box center [545, 304] width 682 height 69
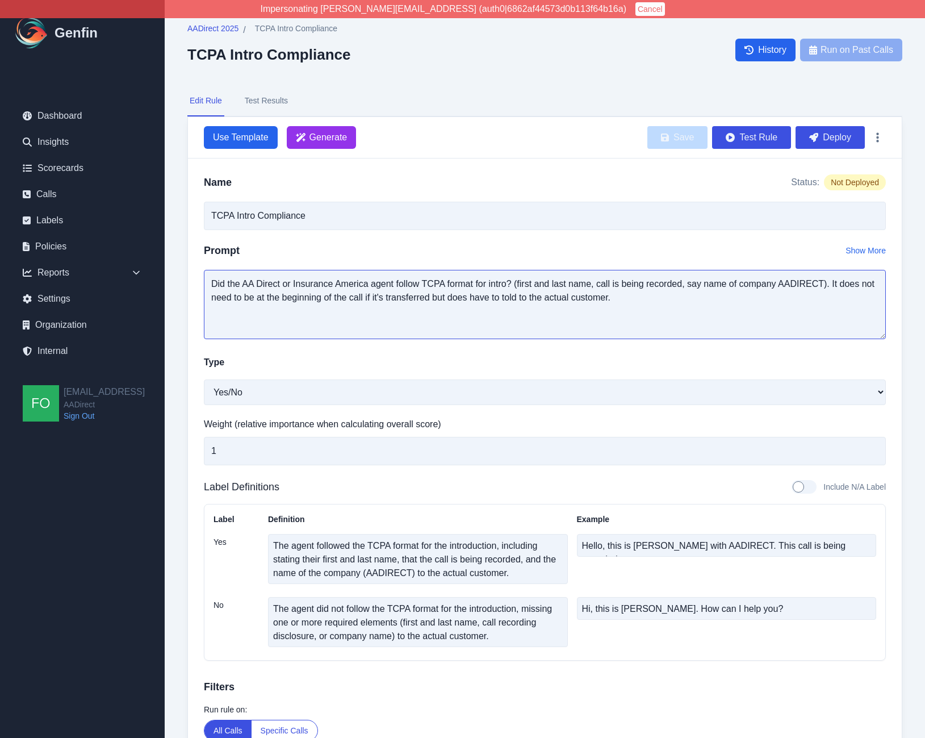
click at [682, 285] on textarea "Did the AA Direct or Insurance America agent follow TCPA format for intro? (fir…" at bounding box center [545, 304] width 682 height 69
click at [682, 141] on button "Save" at bounding box center [677, 137] width 60 height 23
click at [860, 139] on button "Deploy" at bounding box center [830, 137] width 69 height 23
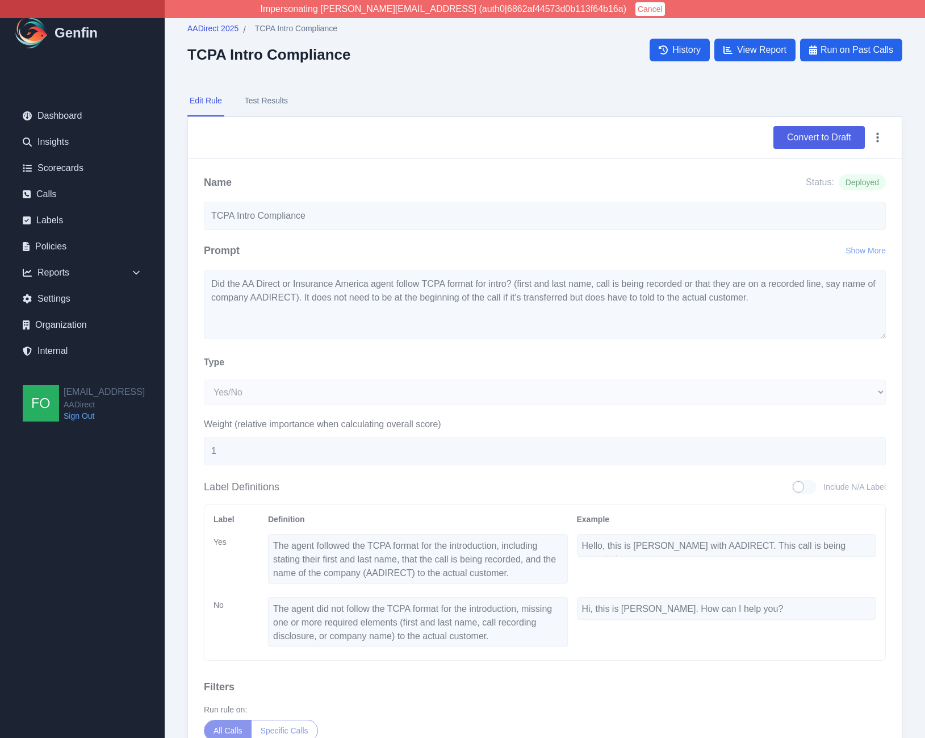
click at [805, 137] on button "Convert to Draft" at bounding box center [819, 137] width 91 height 23
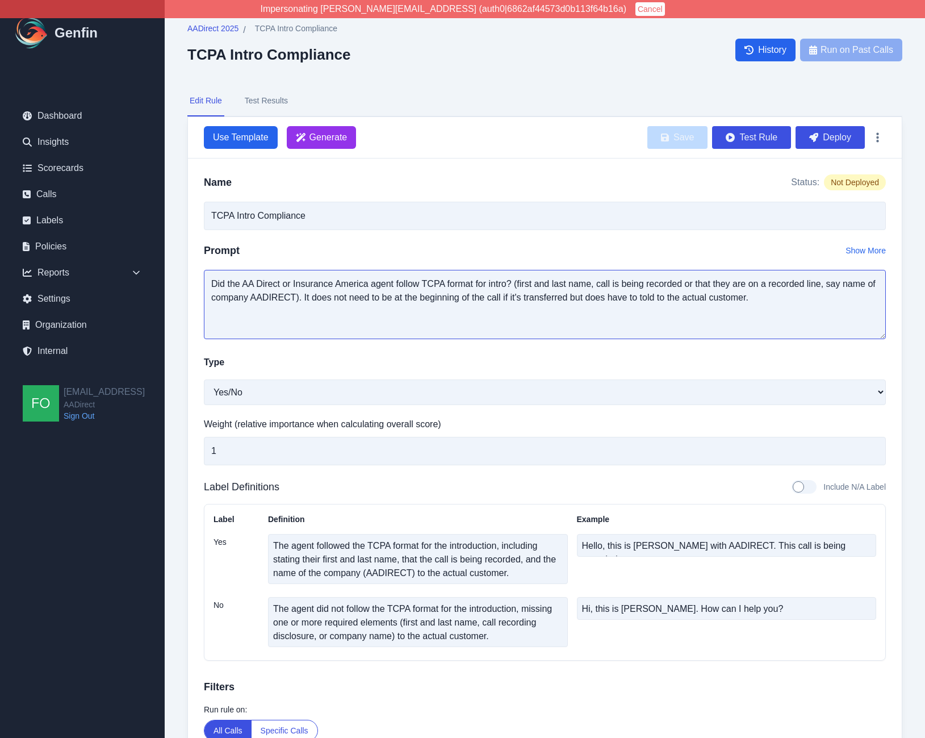
click at [513, 282] on textarea "Did the AA Direct or Insurance America agent follow TCPA format for intro? (fir…" at bounding box center [545, 304] width 682 height 69
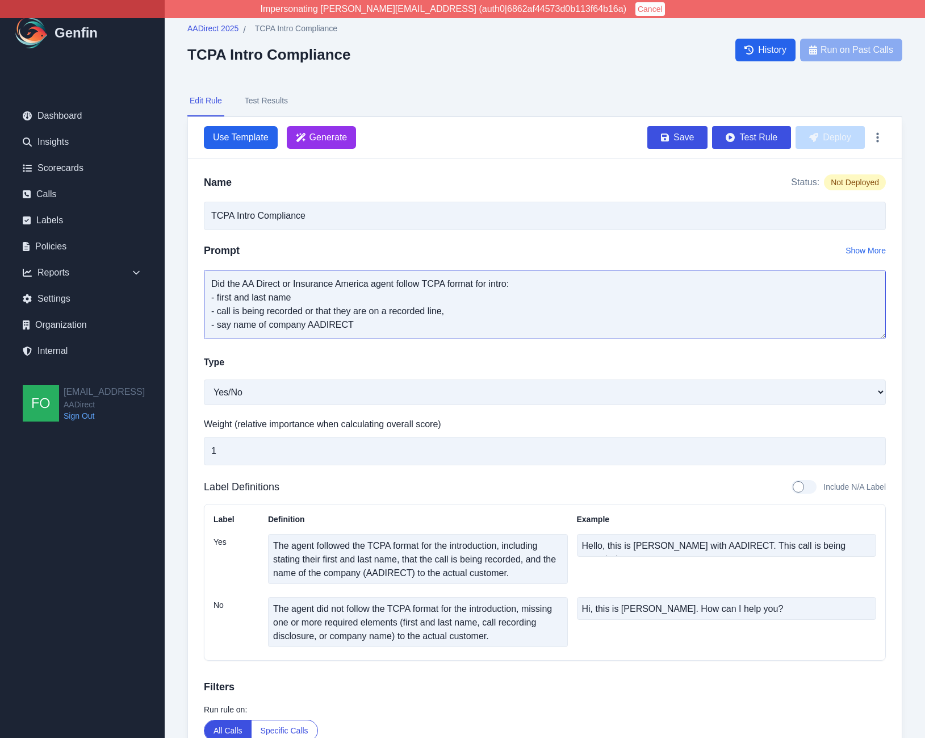
type textarea "Did the AA Direct or Insurance America agent follow TCPA format for intro: - fi…"
click at [680, 548] on textarea "Hello, this is John Smith with AADIRECT. This call is being recorded." at bounding box center [727, 545] width 300 height 23
click at [533, 571] on textarea "The agent followed the TCPA format for the introduction, including stating thei…" at bounding box center [418, 559] width 300 height 50
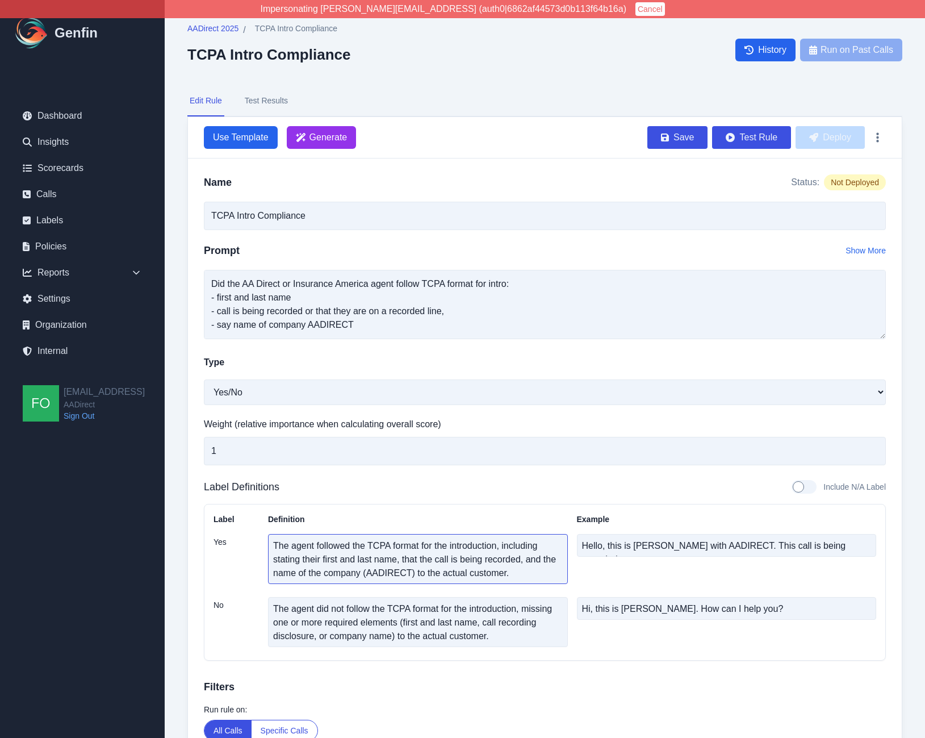
click at [533, 571] on textarea "The agent followed the TCPA format for the introduction, including stating thei…" at bounding box center [418, 559] width 300 height 50
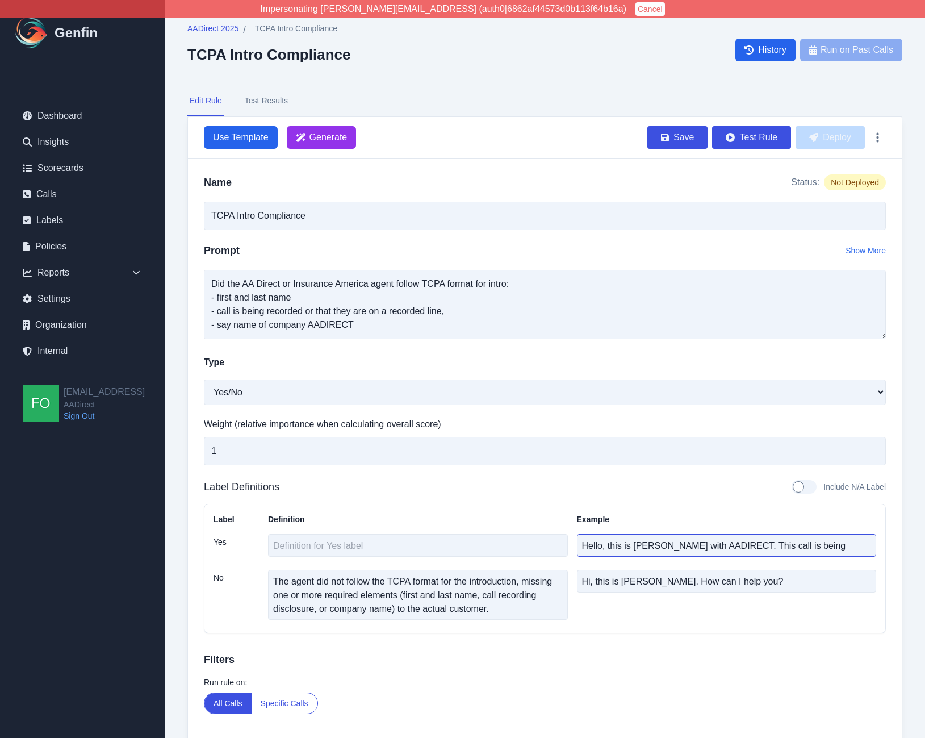
click at [722, 536] on textarea "Hello, this is John Smith with AADIRECT. This call is being recorded." at bounding box center [727, 545] width 300 height 23
click at [375, 604] on textarea "The agent did not follow the TCPA format for the introduction, missing one or m…" at bounding box center [418, 595] width 300 height 50
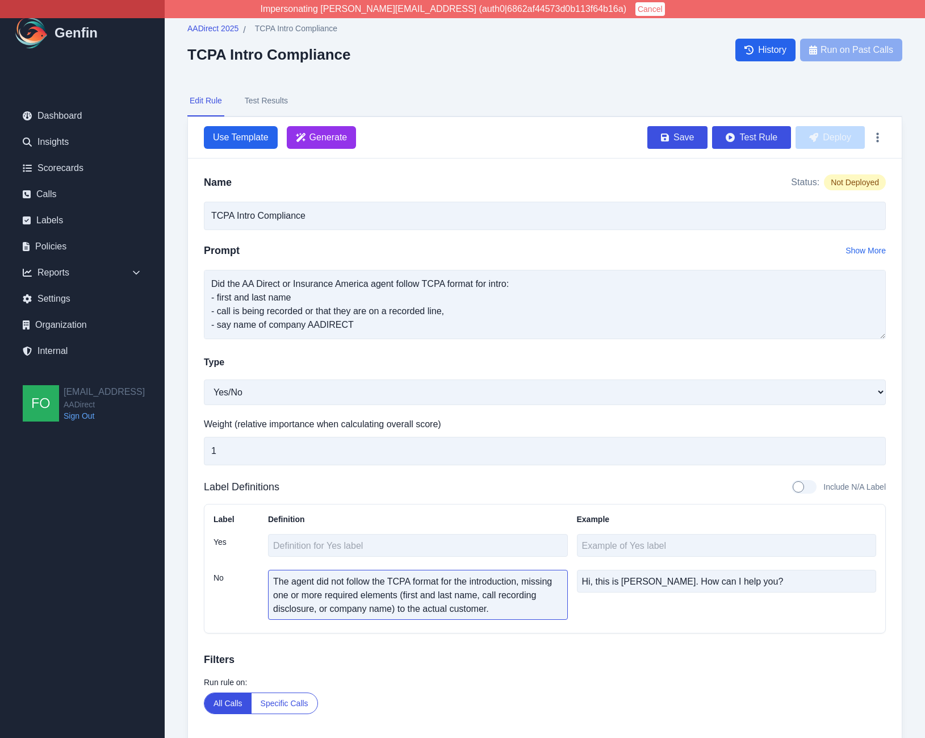
click at [375, 604] on textarea "The agent did not follow the TCPA format for the introduction, missing one or m…" at bounding box center [418, 595] width 300 height 50
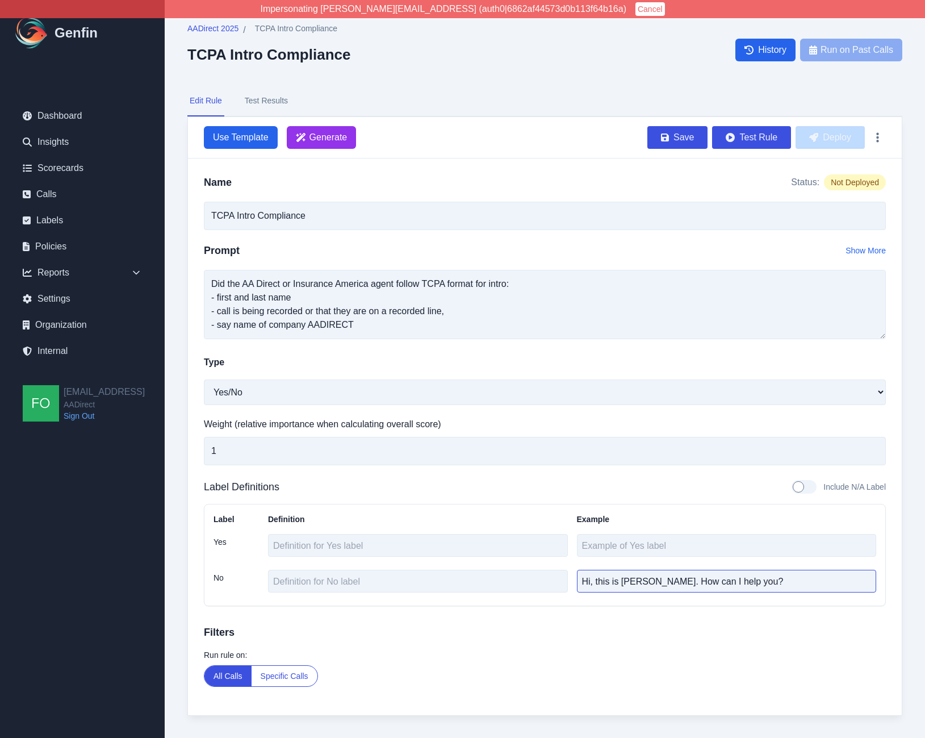
click at [719, 575] on textarea "Hi, this is John. How can I help you?" at bounding box center [727, 581] width 300 height 23
click at [554, 663] on div "Run rule on: All Calls Specific Calls" at bounding box center [545, 667] width 682 height 37
click at [692, 140] on button "Save" at bounding box center [677, 137] width 60 height 23
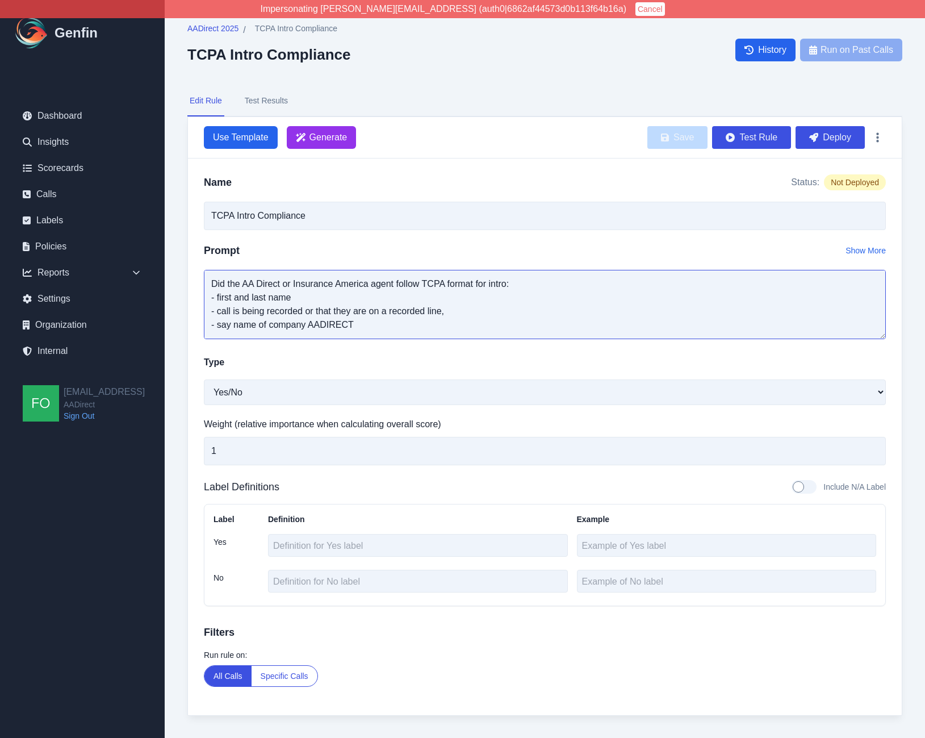
click at [479, 310] on textarea "Did the AA Direct or Insurance America agent follow TCPA format for intro: - fi…" at bounding box center [545, 304] width 682 height 69
click at [434, 298] on textarea "Did the AA Direct or Insurance America agent follow TCPA format for intro: - fi…" at bounding box center [545, 304] width 682 height 69
click at [837, 137] on button "Deploy" at bounding box center [830, 137] width 69 height 23
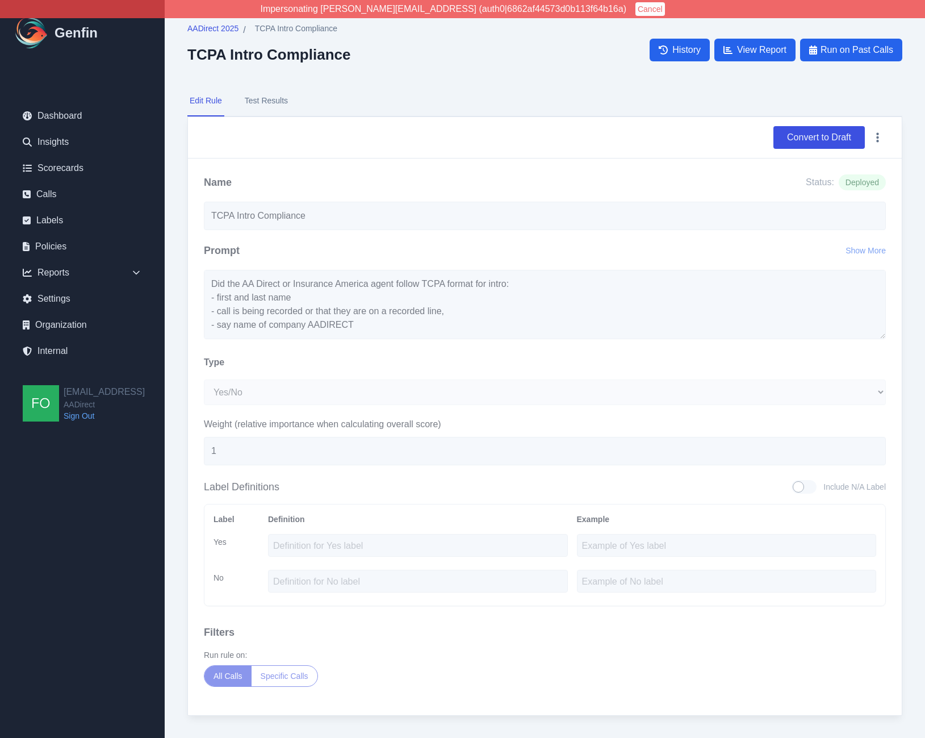
click at [195, 281] on div "Name Status: Deployed TCPA Intro Compliance Prompt Show More Did the AA Direct …" at bounding box center [545, 436] width 714 height 557
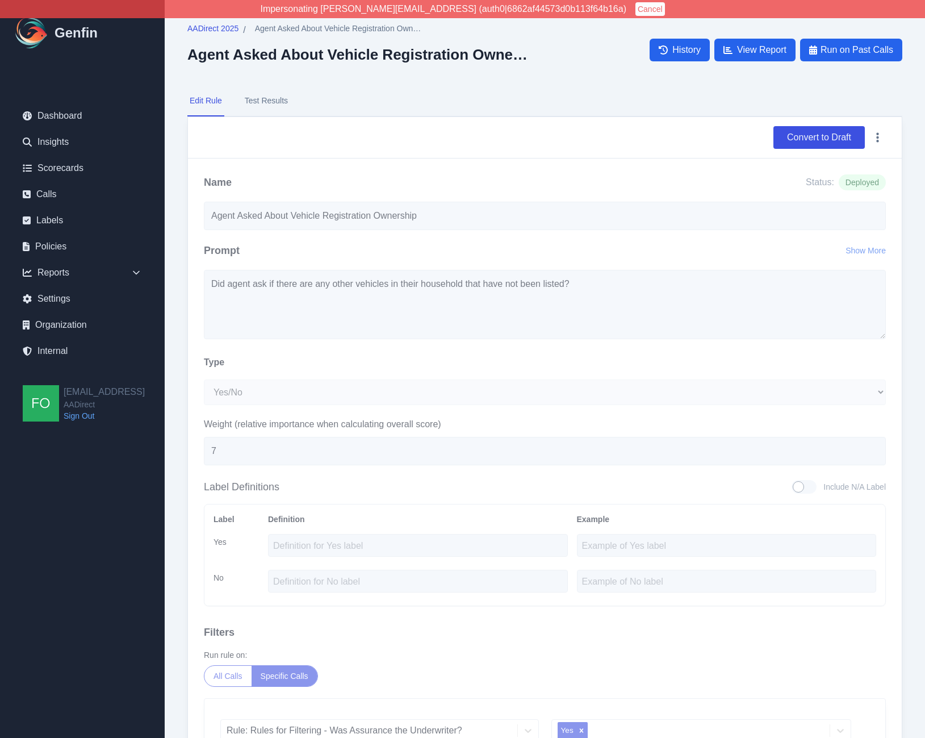
select select "Yes/No"
click at [560, 95] on nav "Edit Rule Test Results" at bounding box center [544, 101] width 715 height 31
click at [536, 94] on nav "Edit Rule Test Results" at bounding box center [544, 101] width 715 height 31
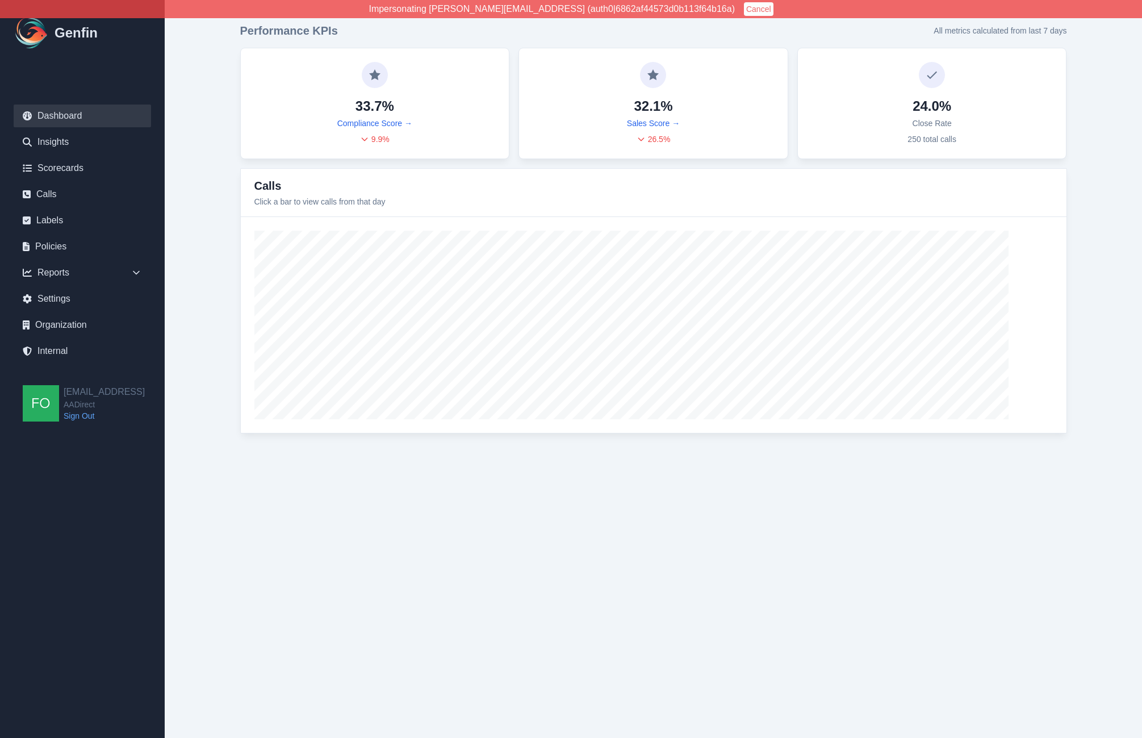
click at [721, 456] on html "Impersonating [PERSON_NAME][EMAIL_ADDRESS] (auth0|6862af44573d0b113f64b16a) Can…" at bounding box center [571, 228] width 1142 height 456
click at [682, 456] on html "Impersonating [PERSON_NAME][EMAIL_ADDRESS] (auth0|6862af44573d0b113f64b16a) Can…" at bounding box center [571, 228] width 1142 height 456
click at [56, 195] on link "Calls" at bounding box center [82, 194] width 137 height 23
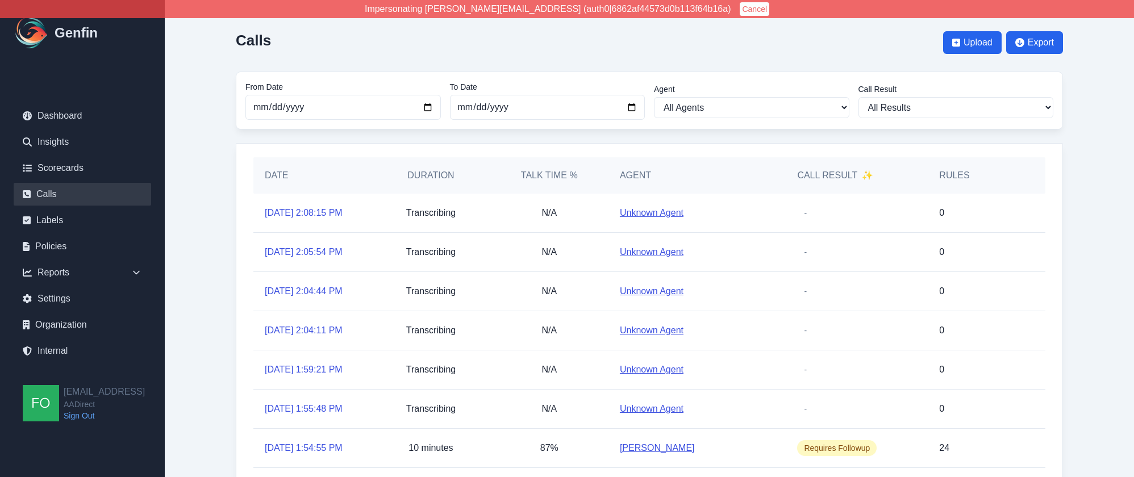
click at [206, 353] on main "Calls Upload Export From Date [DATE] To Date [DATE] Agent All Agents [PERSON_NA…" at bounding box center [649, 325] width 969 height 650
